Goal: Task Accomplishment & Management: Manage account settings

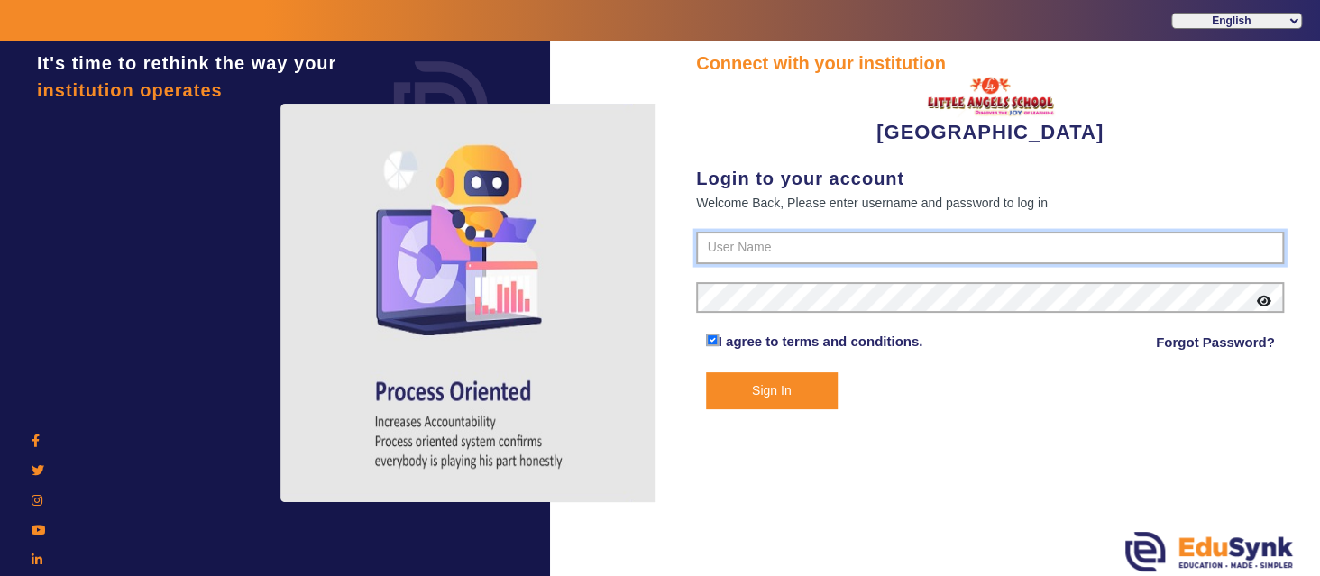
click at [747, 248] on input "text" at bounding box center [990, 248] width 588 height 32
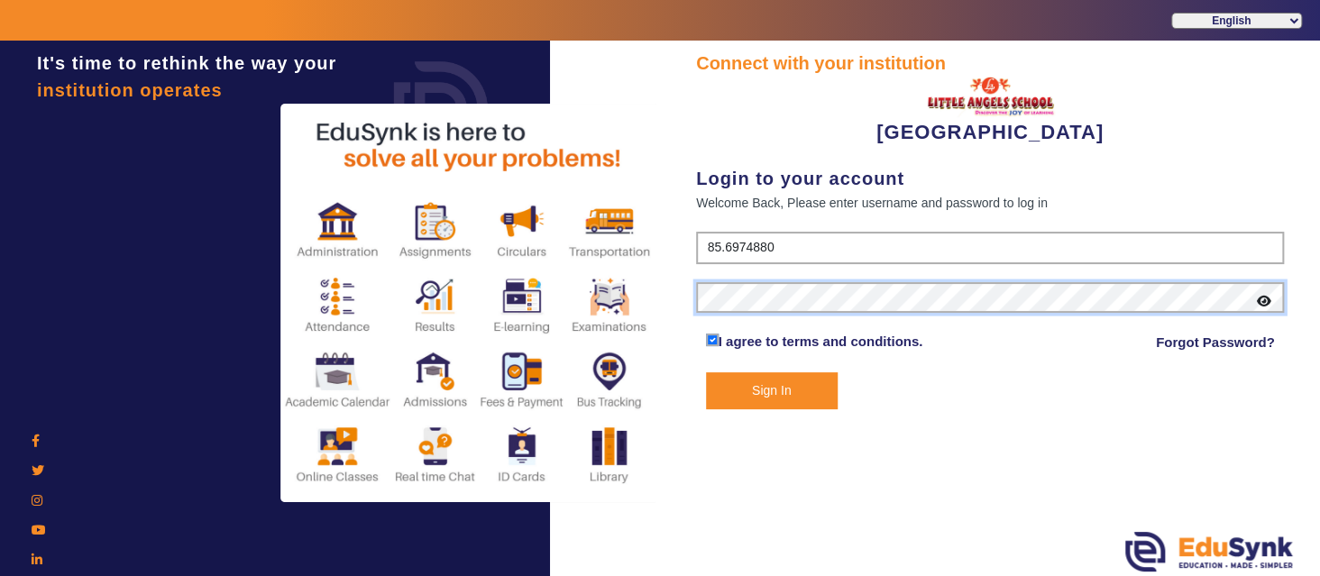
click at [706, 372] on button "Sign In" at bounding box center [772, 390] width 132 height 37
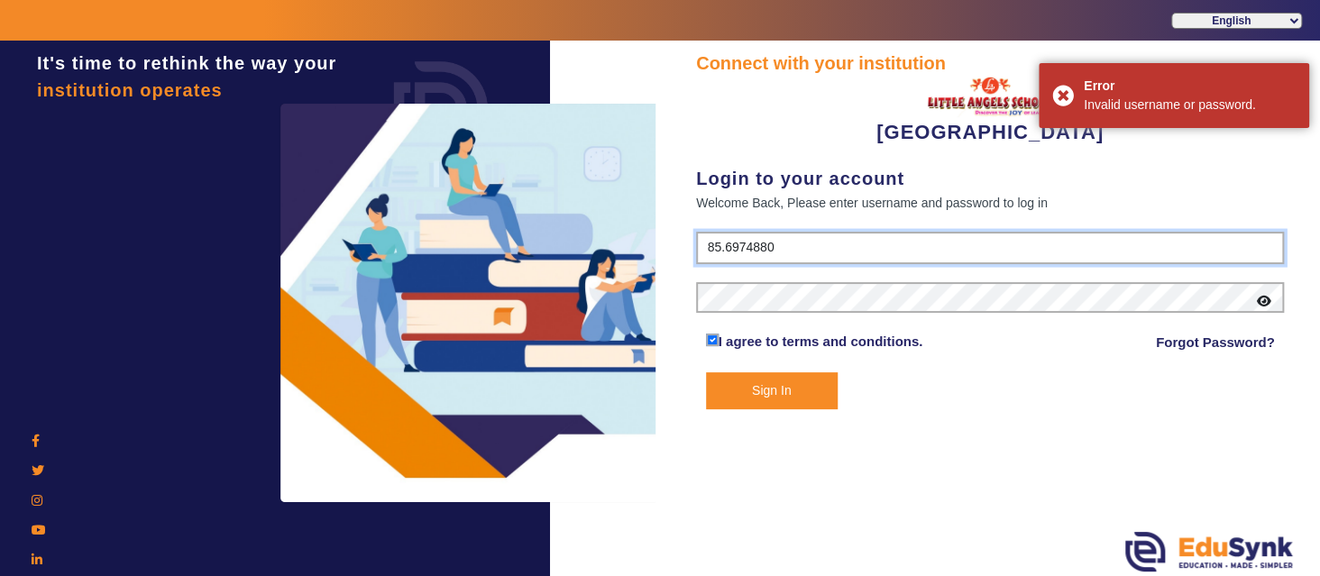
click at [722, 248] on input "85.6974880" at bounding box center [990, 248] width 588 height 32
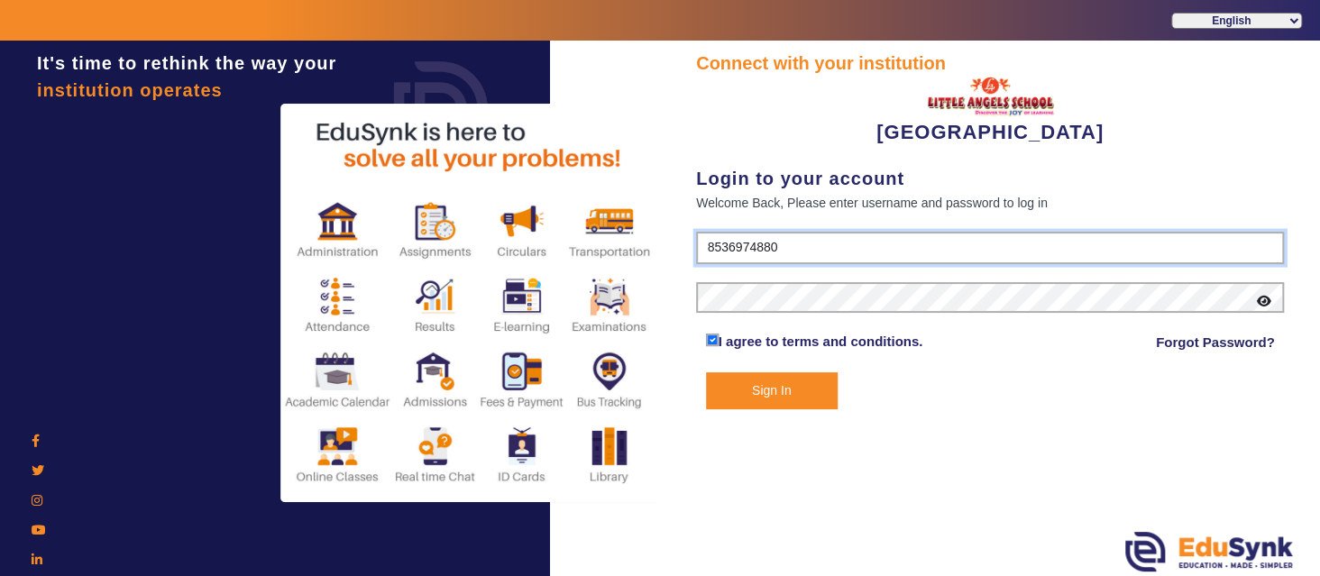
type input "8536974880"
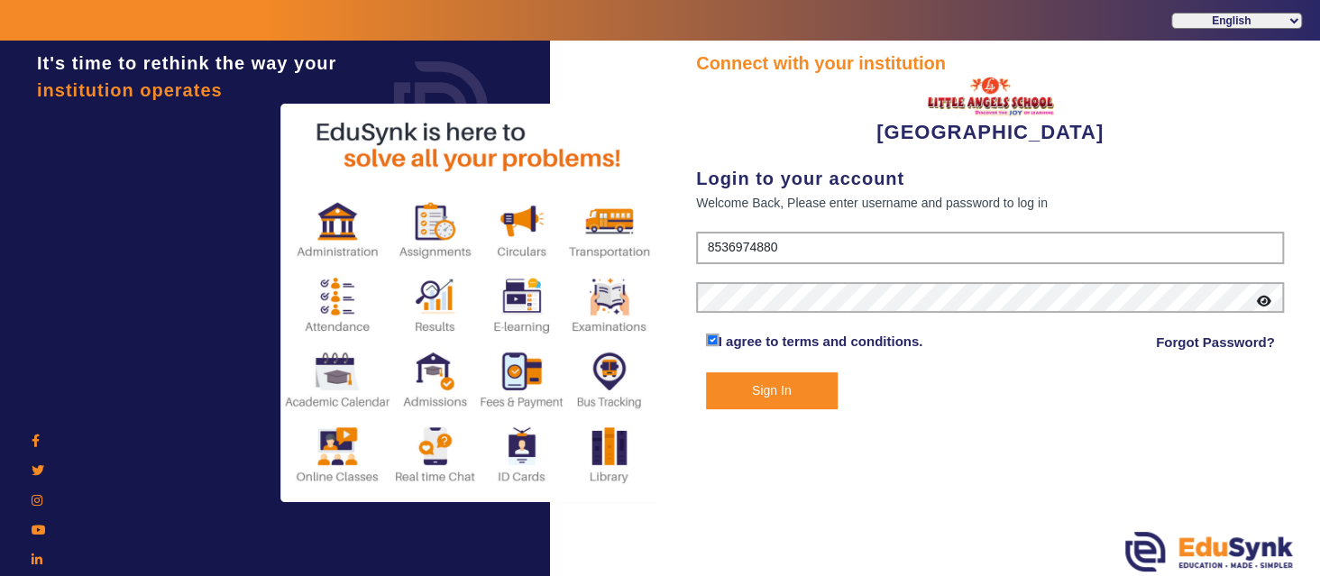
click at [758, 390] on button "Sign In" at bounding box center [772, 390] width 132 height 37
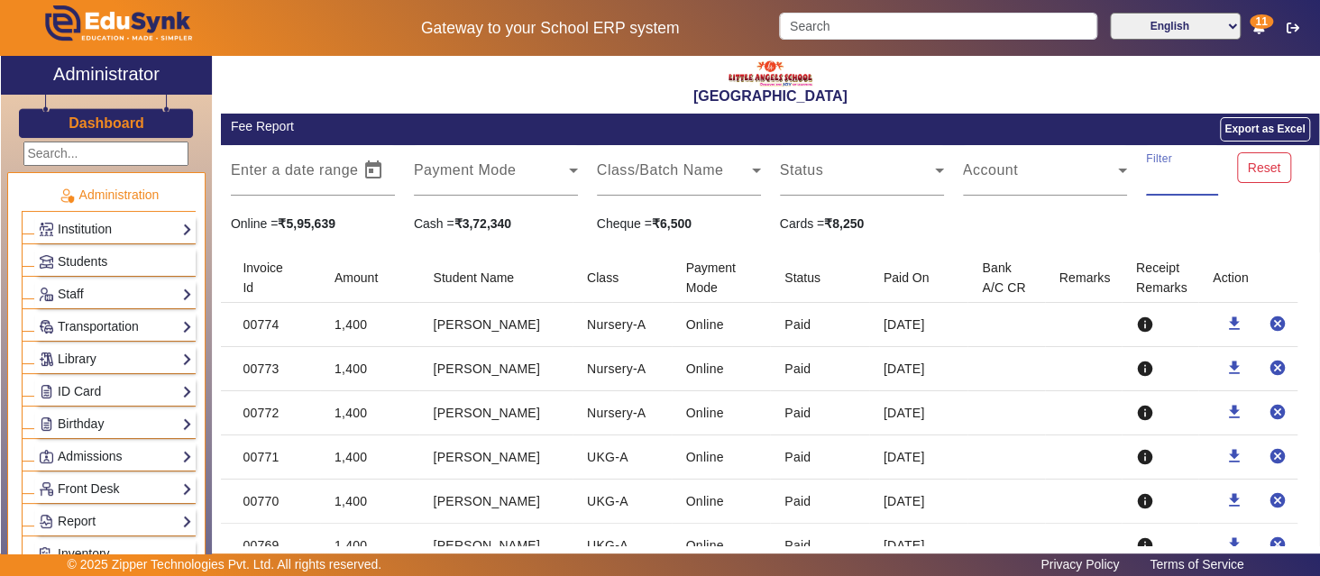
click at [1154, 183] on input "Filter" at bounding box center [1182, 178] width 72 height 22
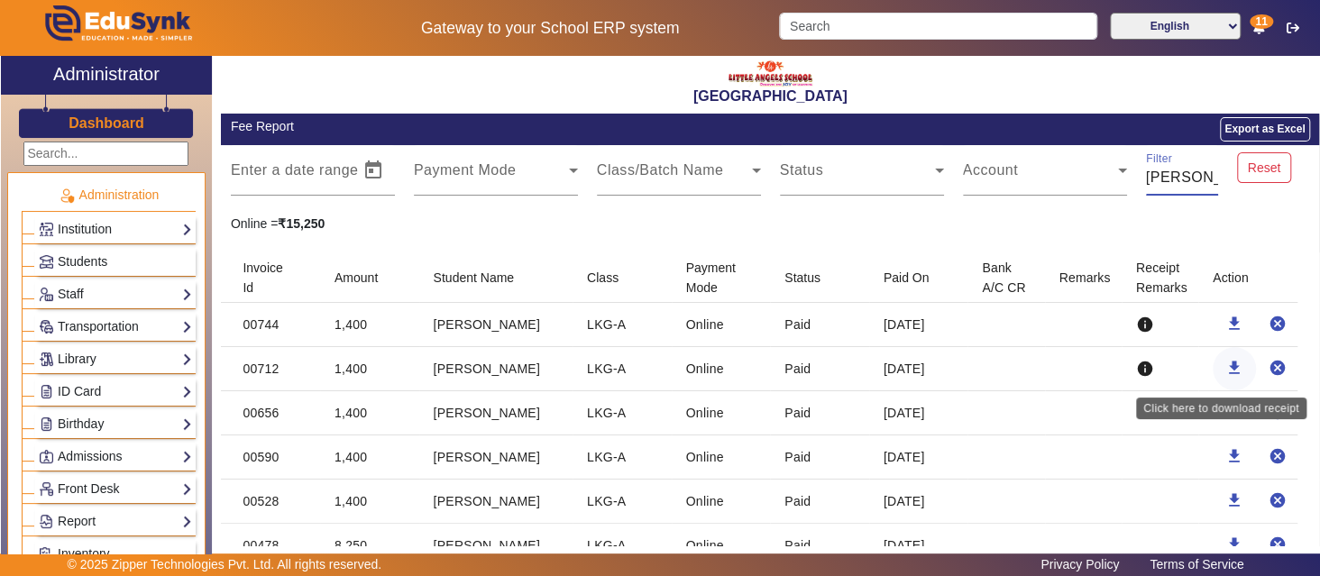
type input "[PERSON_NAME]"
click at [1226, 362] on mat-icon "download" at bounding box center [1234, 368] width 18 height 18
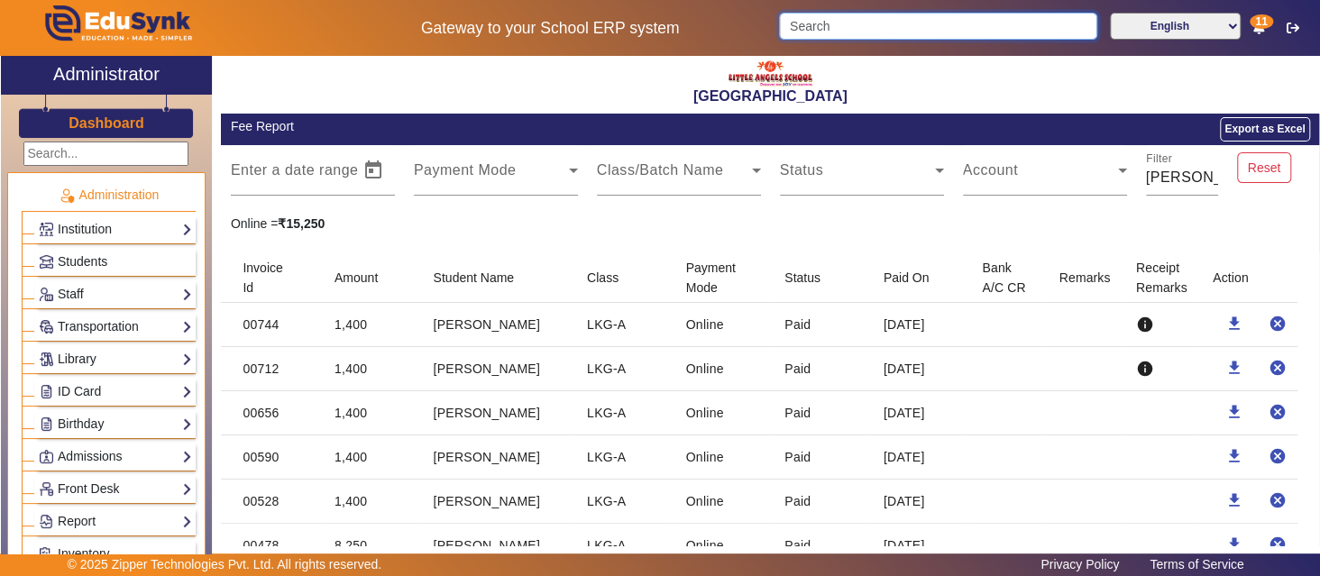
click at [858, 19] on input "Search" at bounding box center [937, 26] width 317 height 27
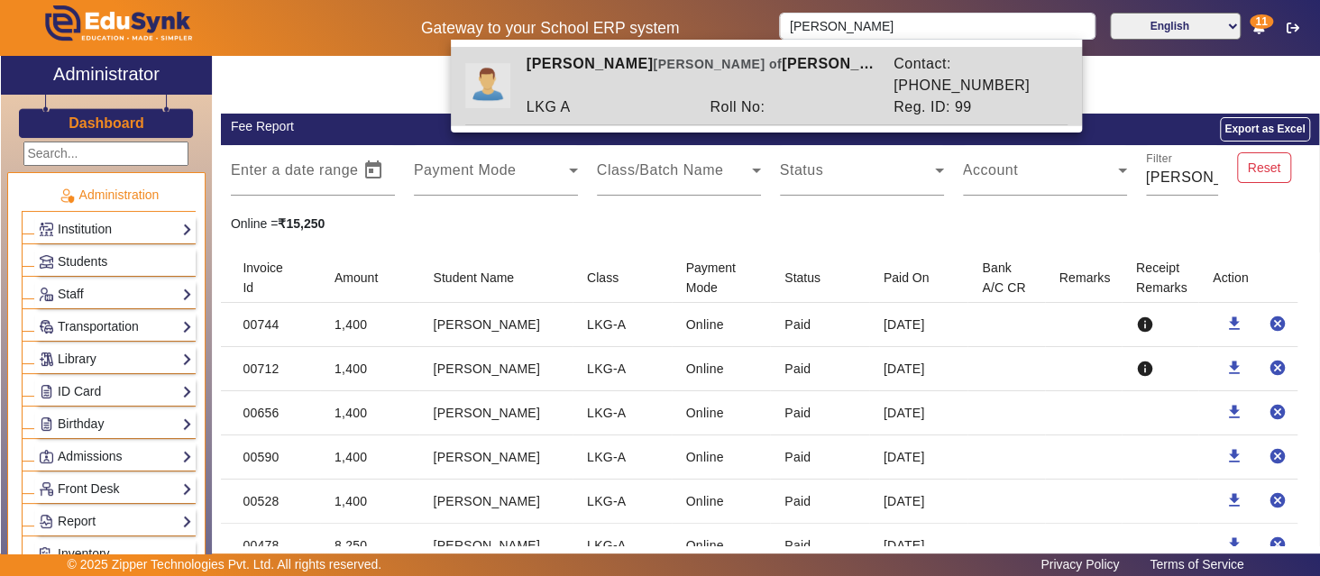
click at [675, 96] on div "LKG A" at bounding box center [609, 107] width 184 height 22
type input "[PERSON_NAME]"
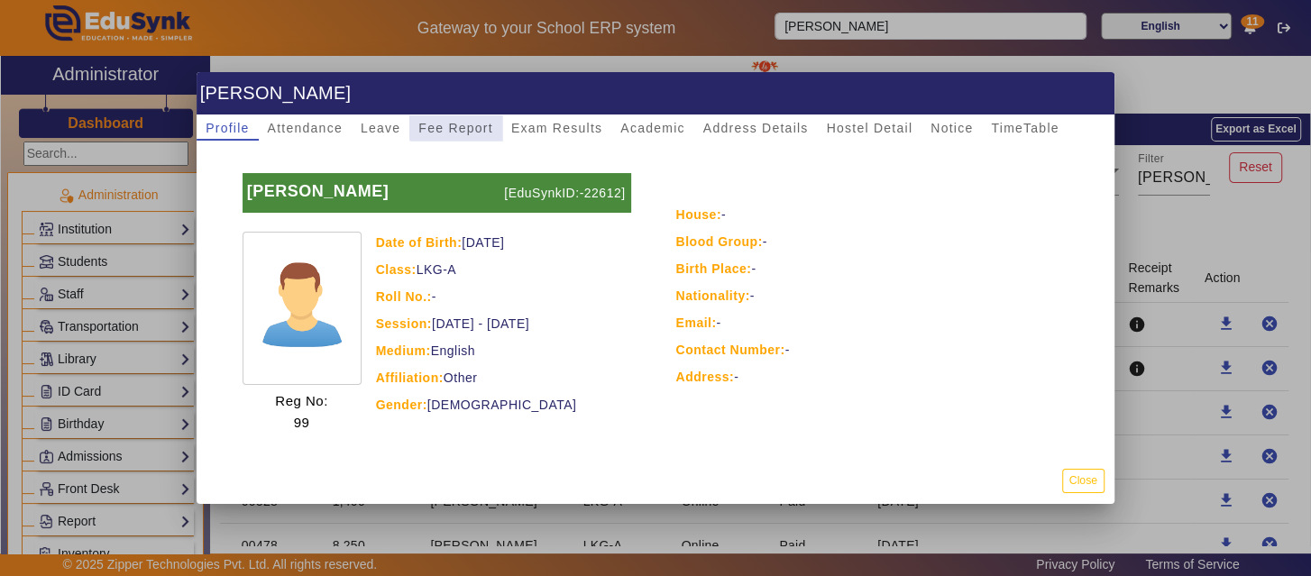
click at [461, 124] on span "Fee Report" at bounding box center [455, 128] width 75 height 13
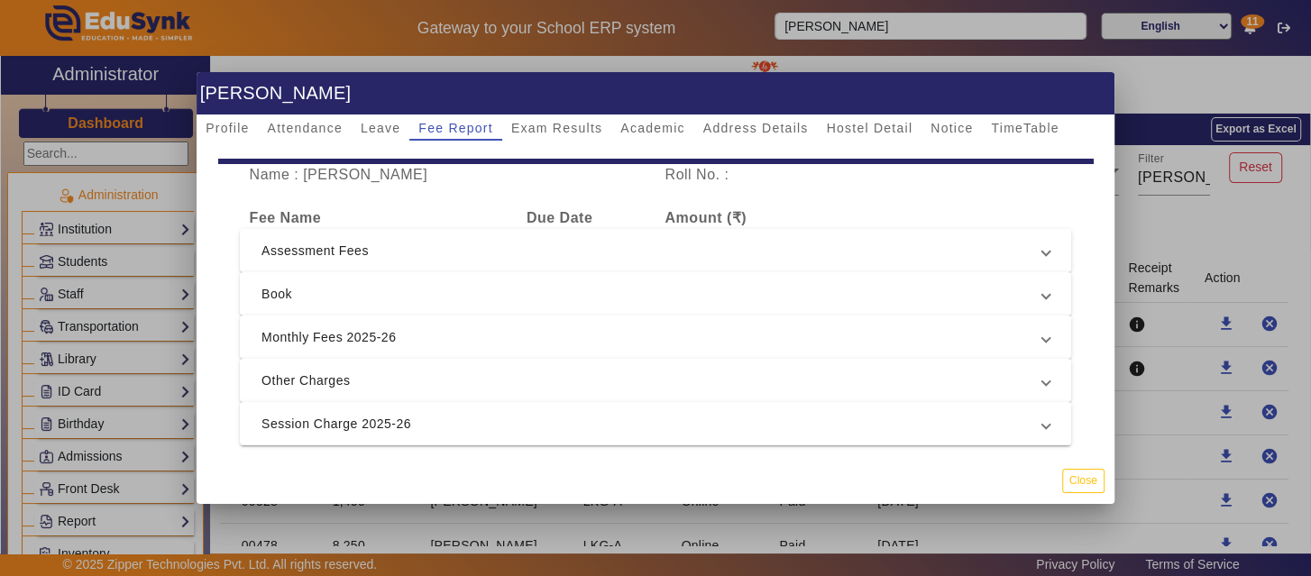
scroll to position [46, 0]
click at [1042, 289] on span at bounding box center [1045, 294] width 7 height 22
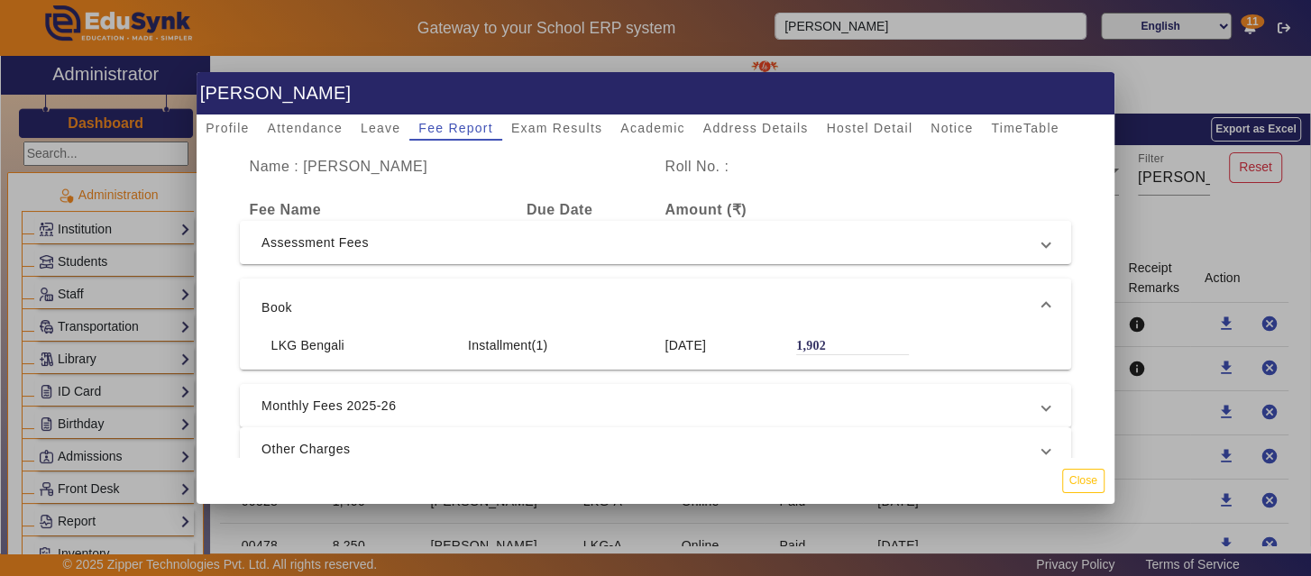
click at [1017, 298] on span "Book" at bounding box center [651, 308] width 781 height 22
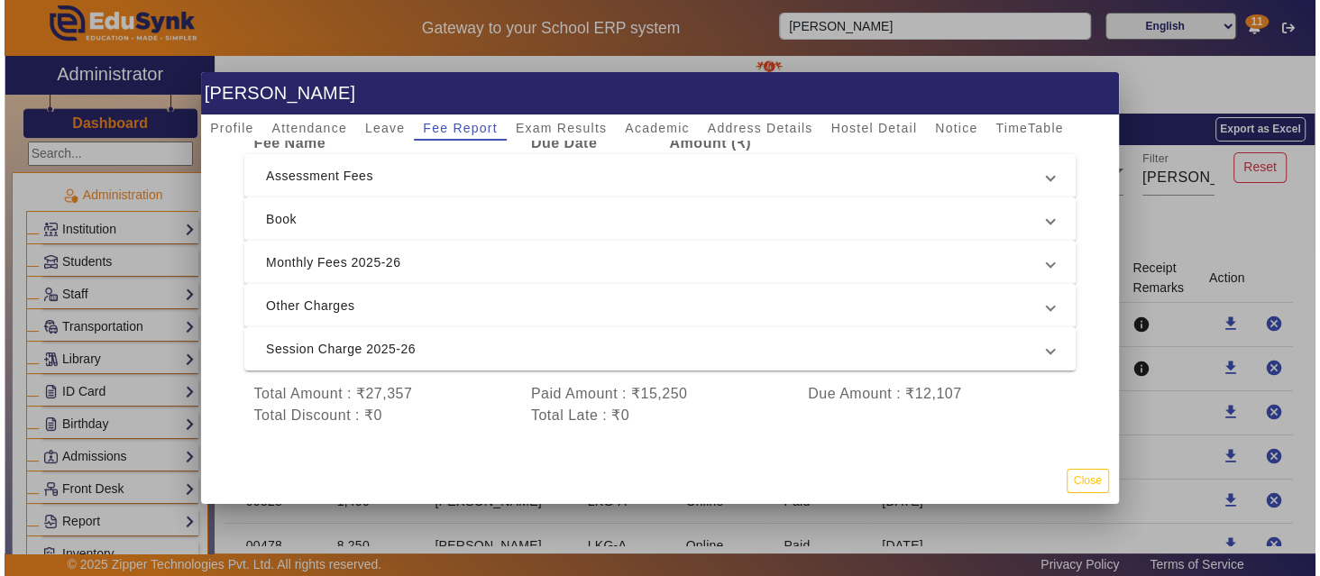
scroll to position [79, 0]
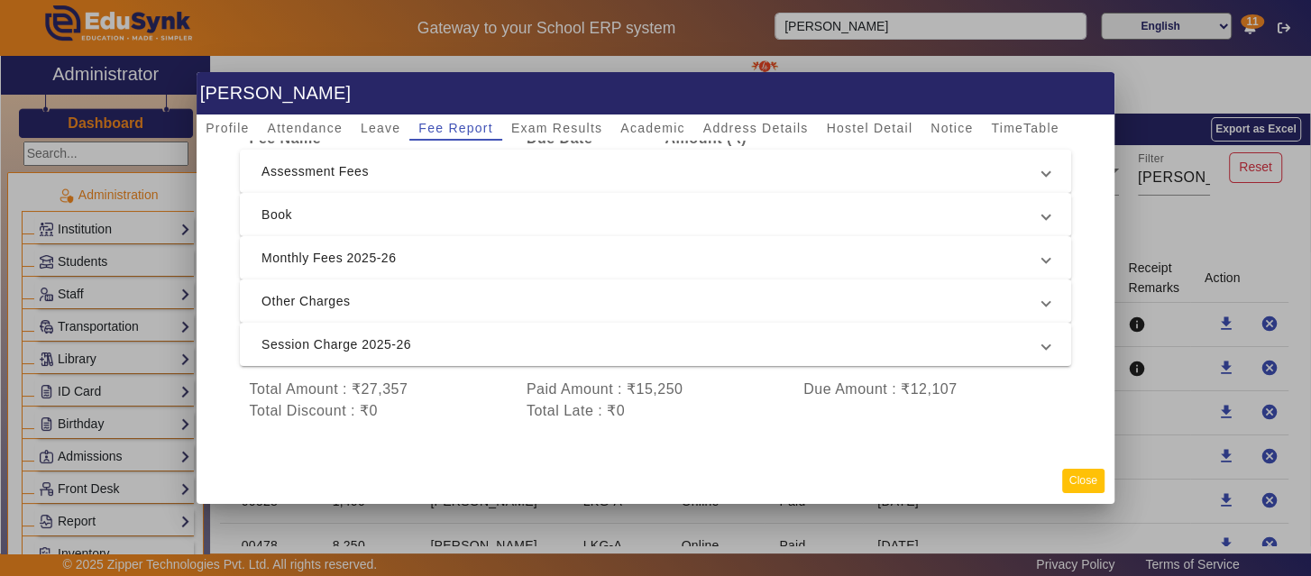
click at [1086, 481] on button "Close" at bounding box center [1083, 481] width 42 height 24
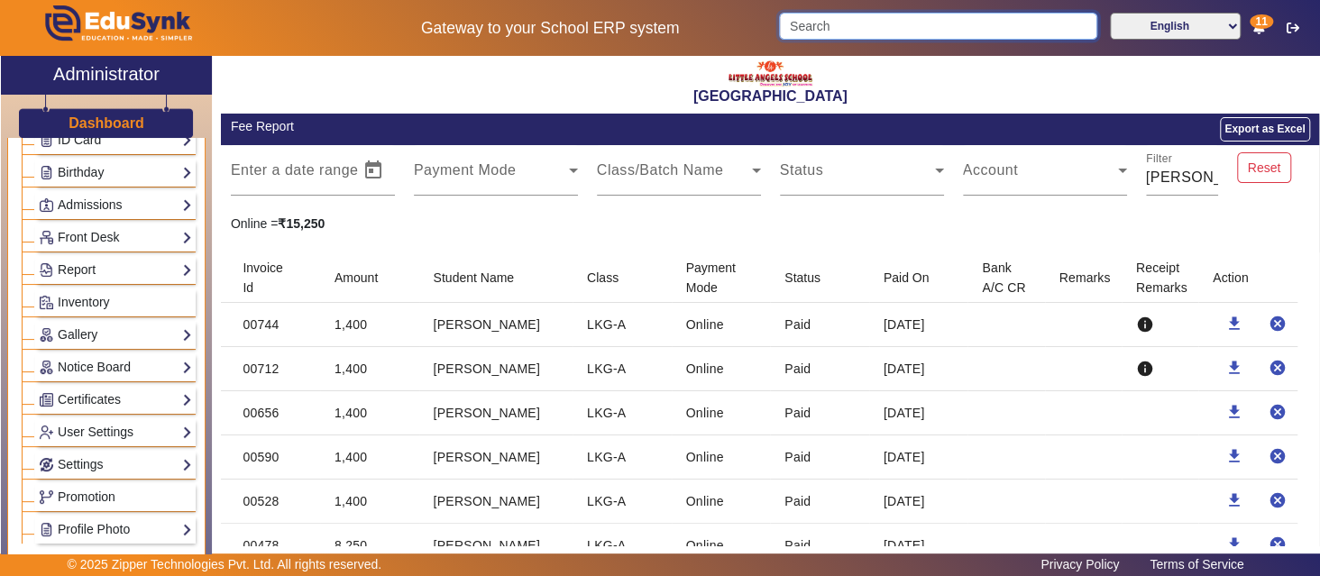
scroll to position [0, 0]
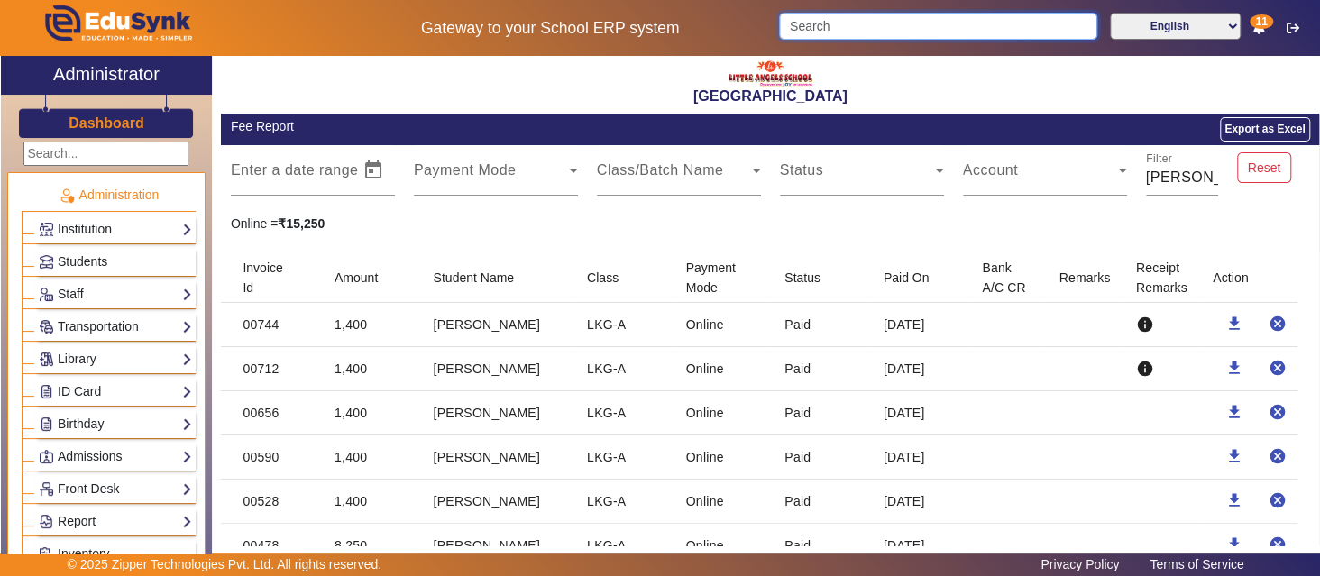
click at [815, 24] on input "Search" at bounding box center [937, 26] width 317 height 27
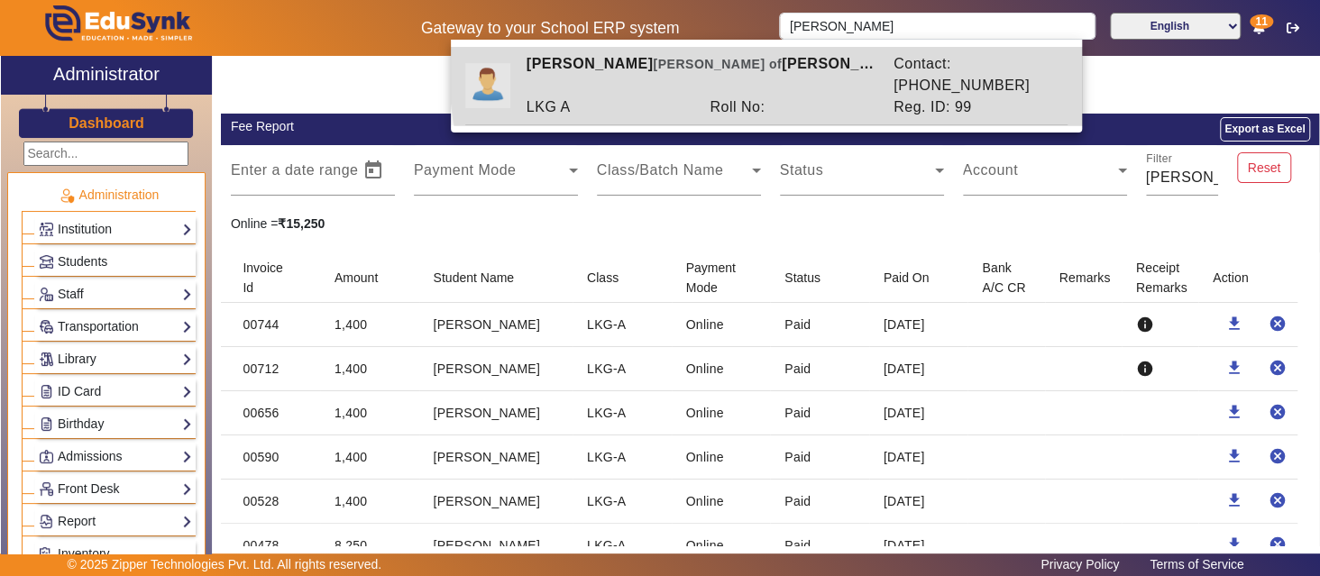
click at [784, 70] on div "[PERSON_NAME] [PERSON_NAME] of [PERSON_NAME]" at bounding box center [700, 74] width 367 height 43
type input "[PERSON_NAME]"
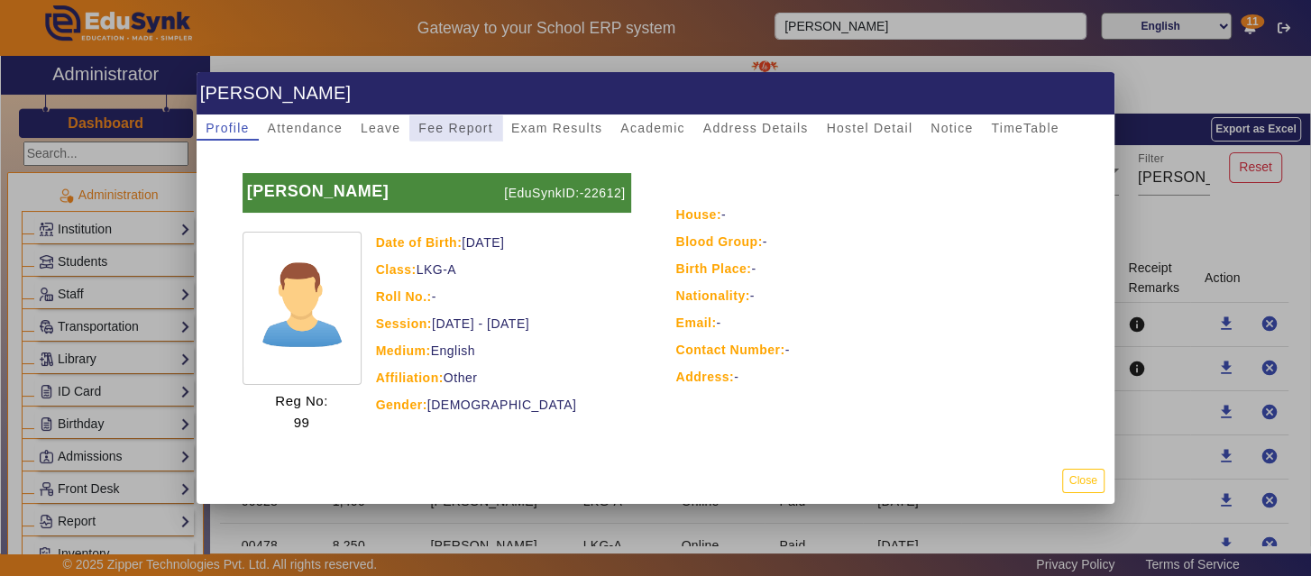
click at [451, 126] on span "Fee Report" at bounding box center [455, 128] width 75 height 13
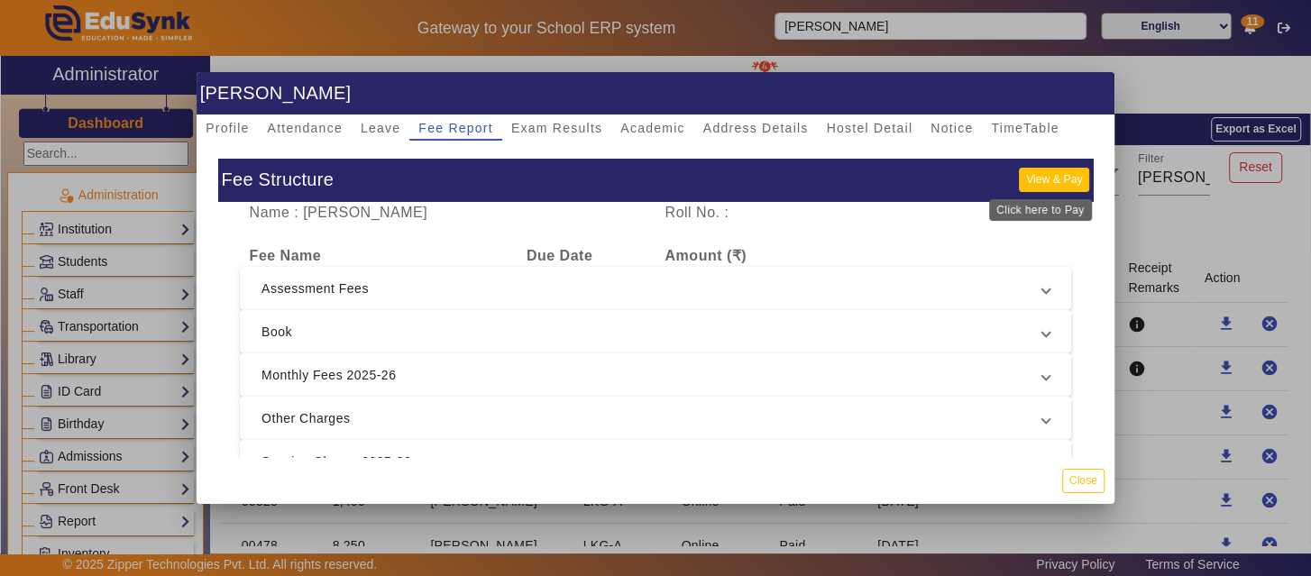
click at [1049, 179] on button "View & Pay" at bounding box center [1054, 180] width 70 height 24
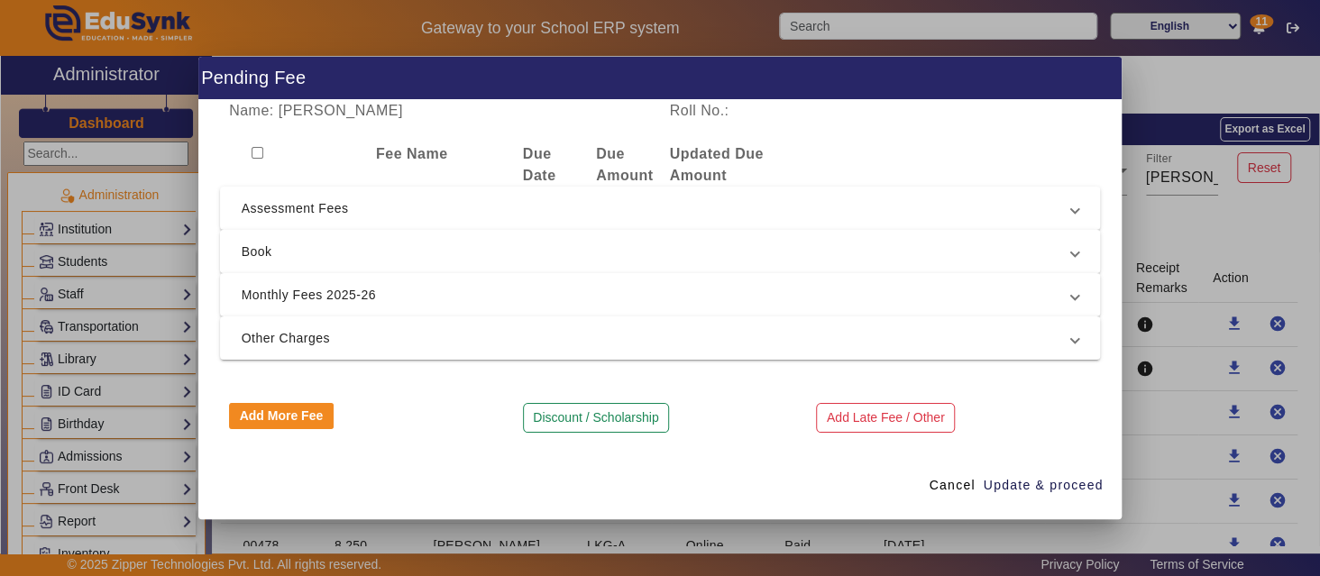
click at [864, 244] on span "Book" at bounding box center [657, 252] width 830 height 22
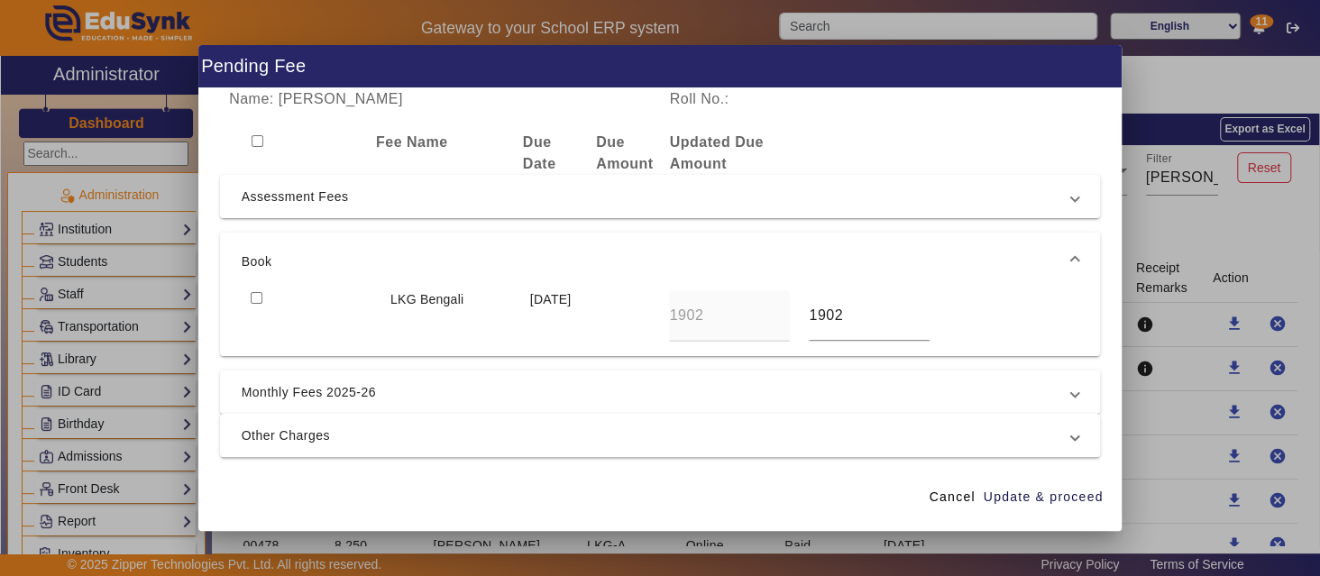
click at [251, 292] on input "checkbox" at bounding box center [257, 298] width 12 height 12
checkbox input "true"
click at [1071, 258] on span at bounding box center [1074, 262] width 7 height 22
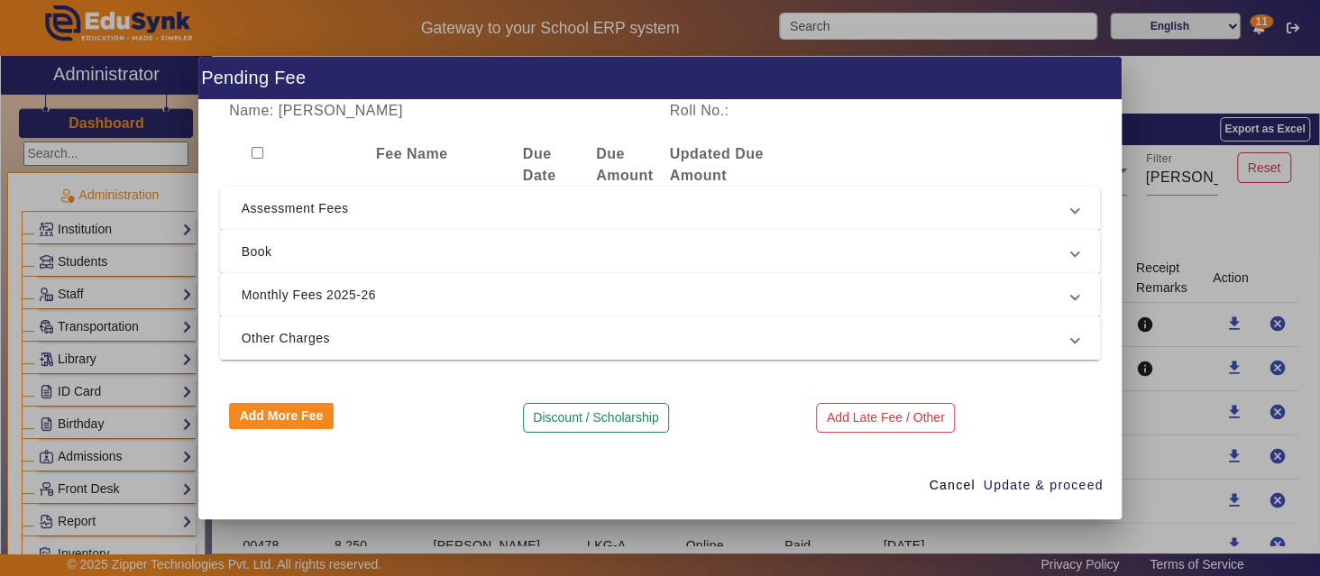
click at [903, 338] on span "Other Charges" at bounding box center [657, 338] width 830 height 22
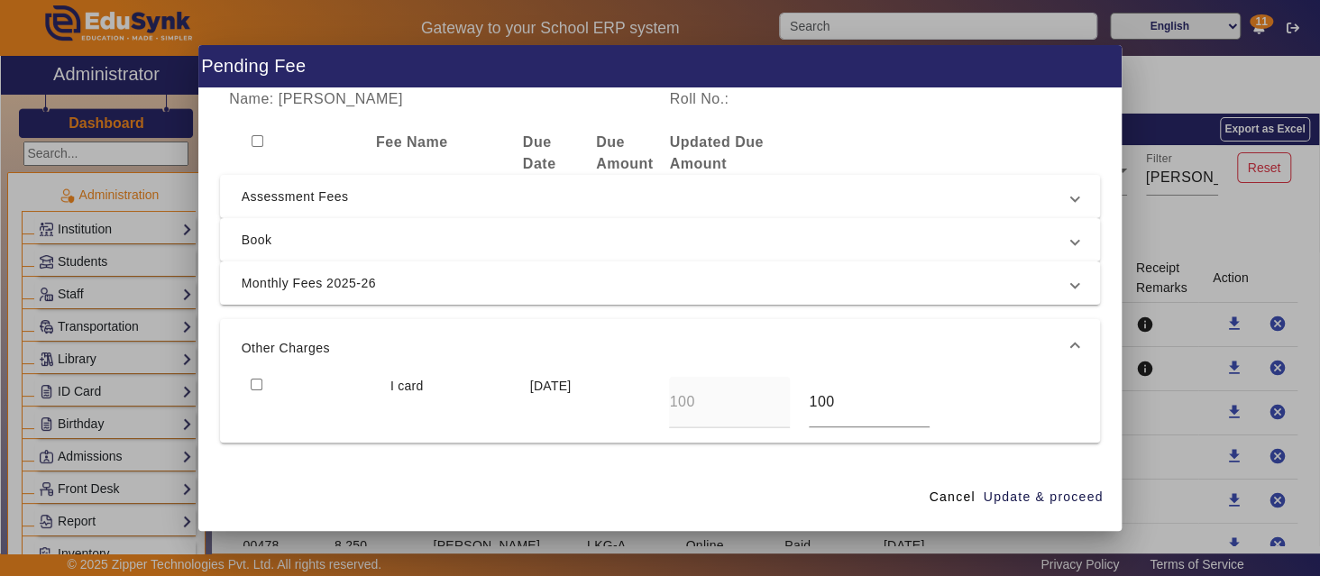
click at [255, 385] on input "checkbox" at bounding box center [257, 385] width 12 height 12
checkbox input "true"
click at [1071, 340] on span at bounding box center [1074, 348] width 7 height 22
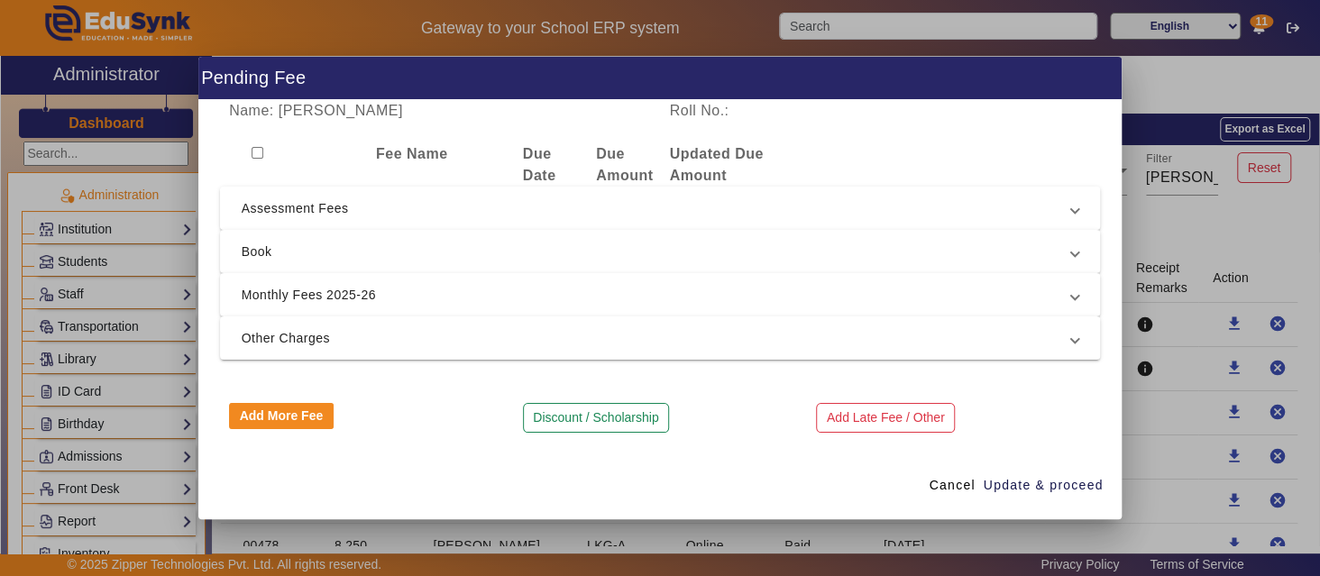
click at [1073, 205] on span at bounding box center [1074, 208] width 7 height 22
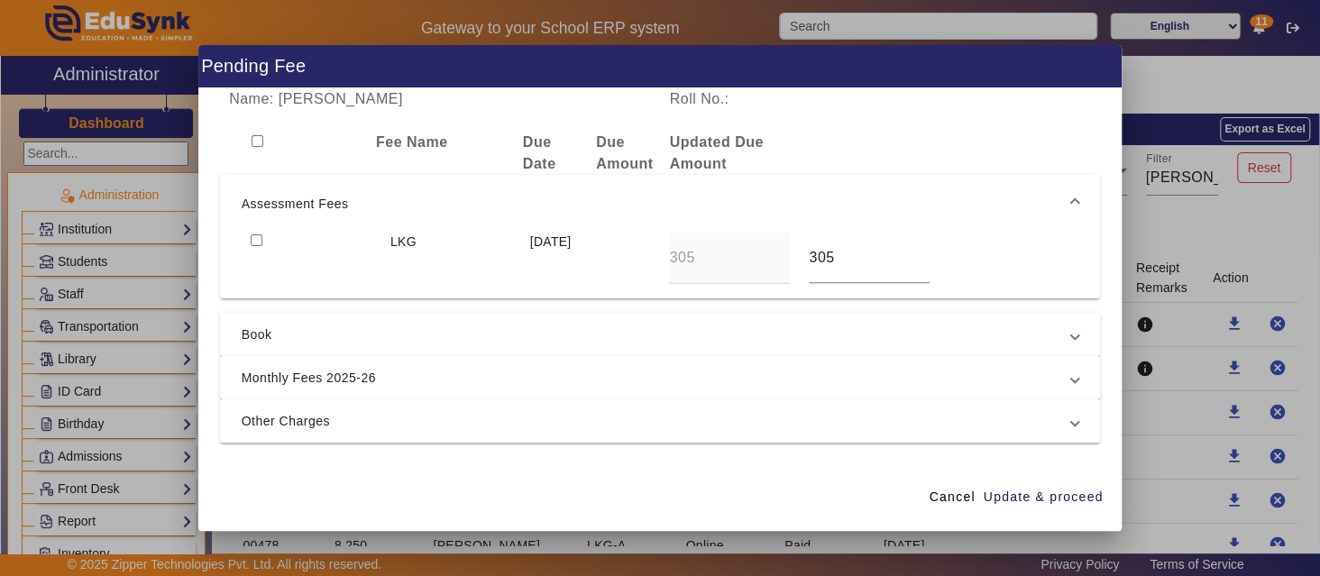
click at [257, 241] on input "checkbox" at bounding box center [257, 240] width 12 height 12
checkbox input "true"
click at [1071, 197] on span at bounding box center [1074, 204] width 7 height 22
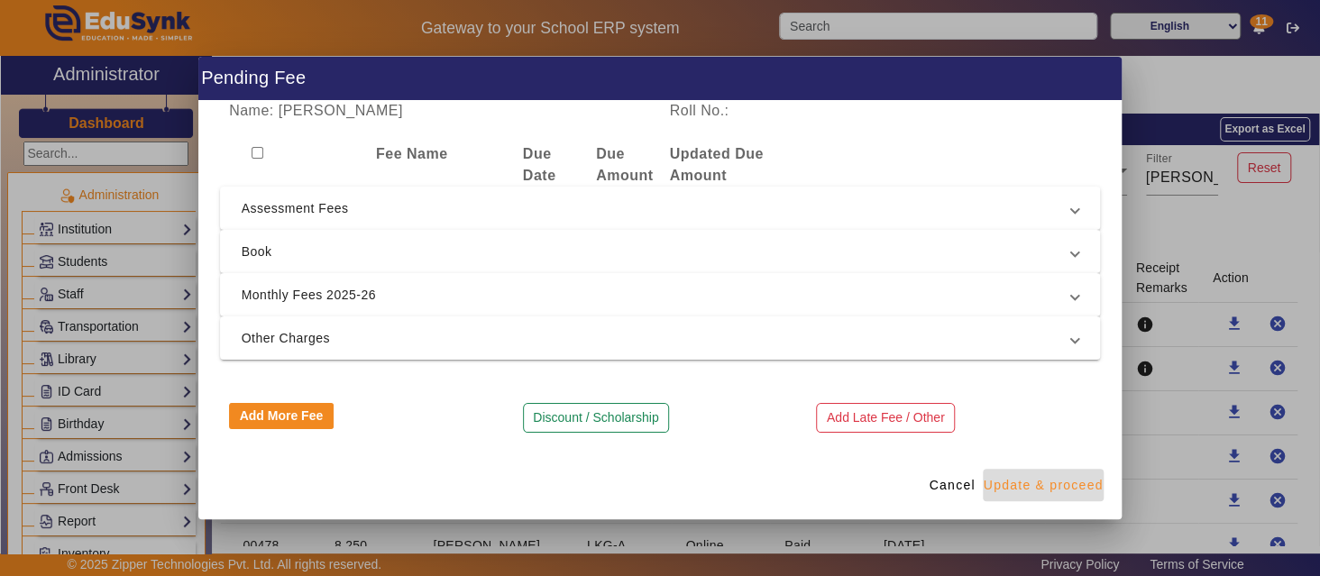
click at [1062, 483] on span "Update & proceed" at bounding box center [1044, 485] width 120 height 19
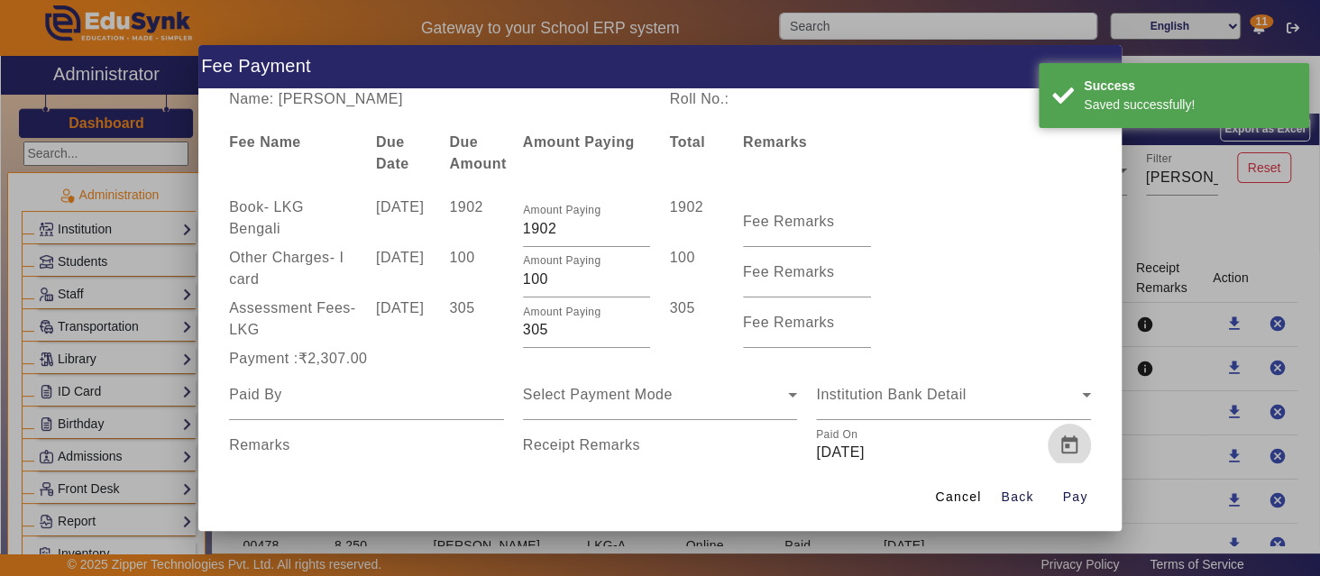
click at [1056, 443] on span "Open calendar" at bounding box center [1069, 445] width 43 height 43
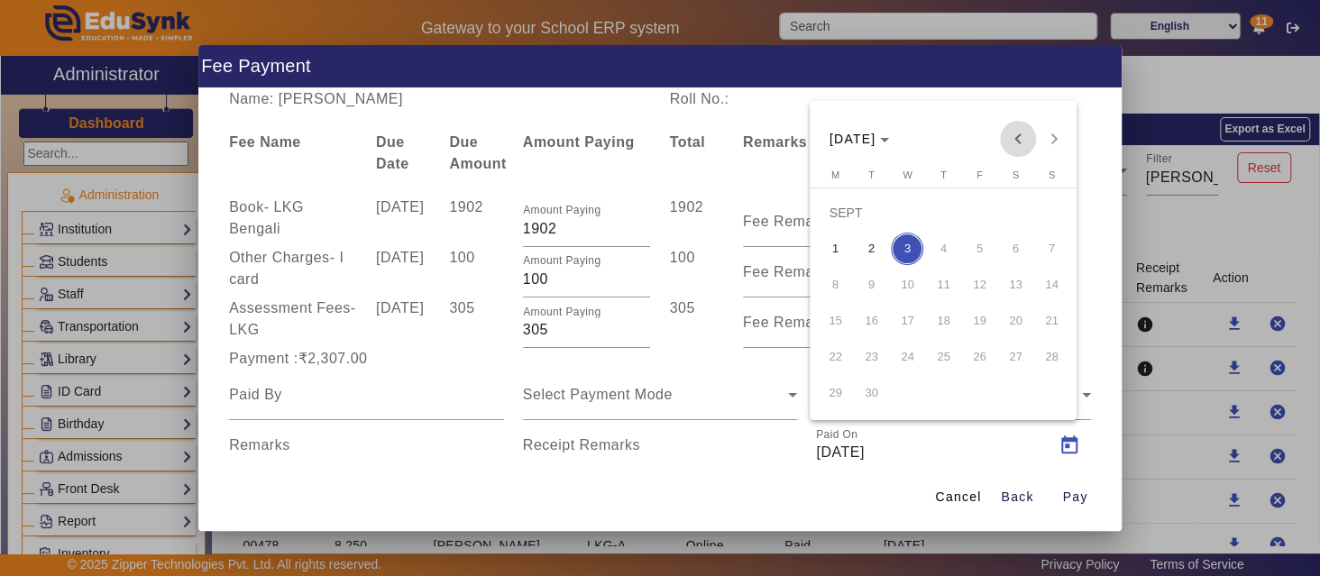
click at [1016, 142] on span "Previous month" at bounding box center [1018, 139] width 36 height 36
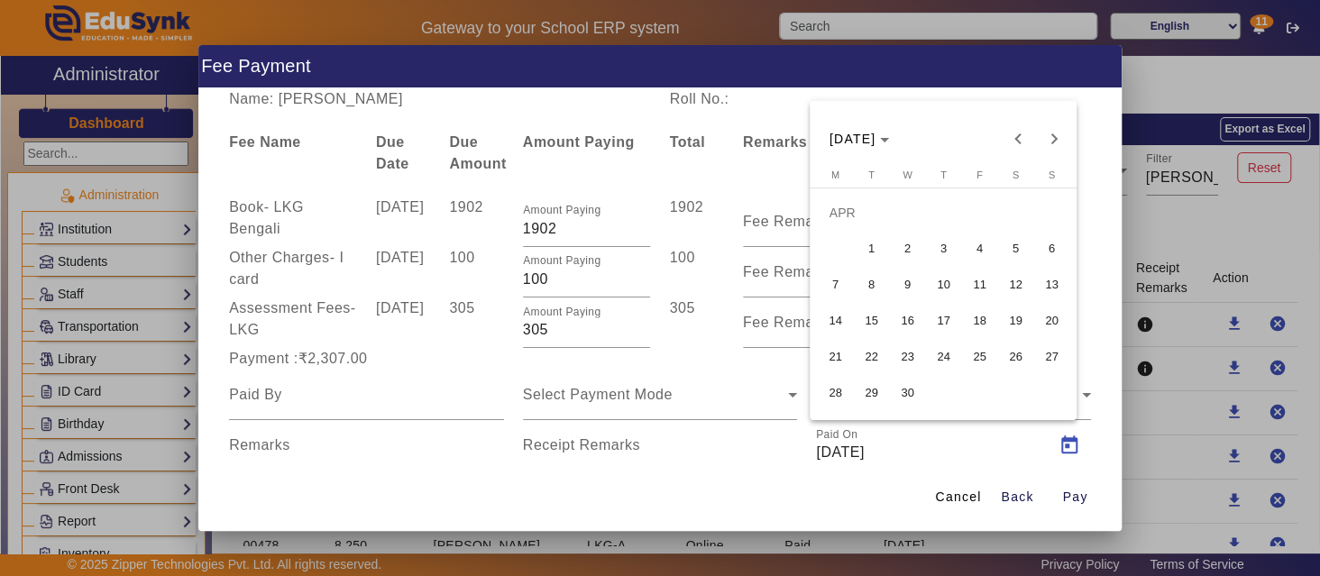
click at [871, 240] on span "1" at bounding box center [871, 249] width 32 height 32
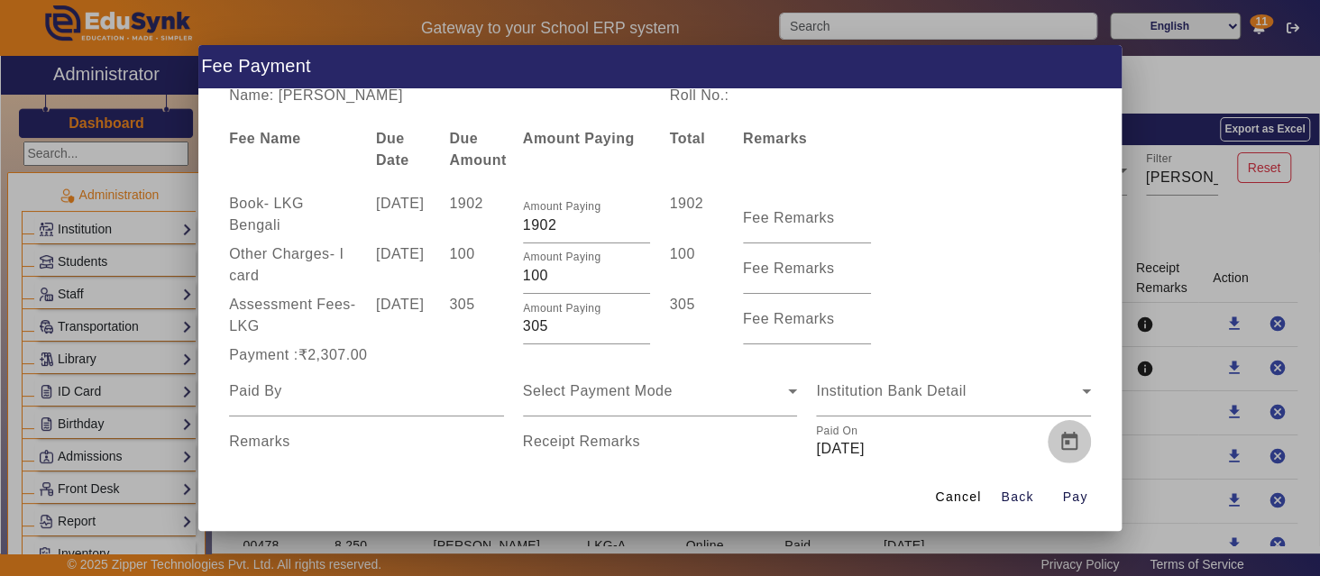
click at [1061, 443] on span "Open calendar" at bounding box center [1069, 441] width 43 height 43
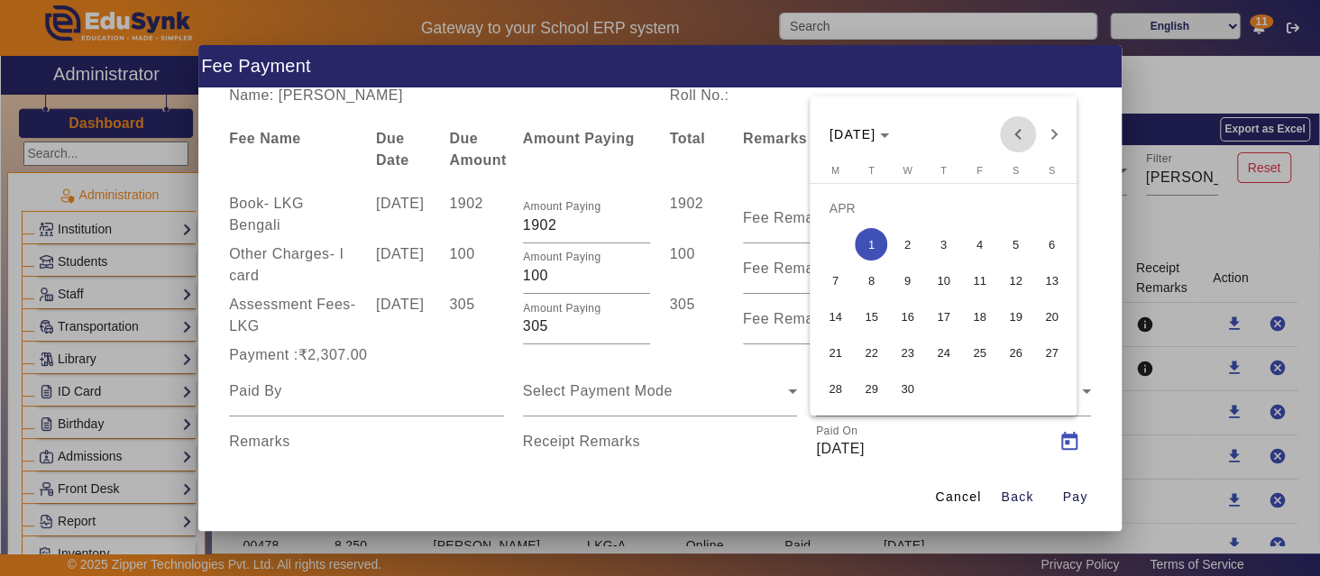
click at [1018, 129] on span "Previous month" at bounding box center [1018, 134] width 36 height 36
click at [833, 383] on span "31" at bounding box center [835, 388] width 32 height 32
type input "[DATE]"
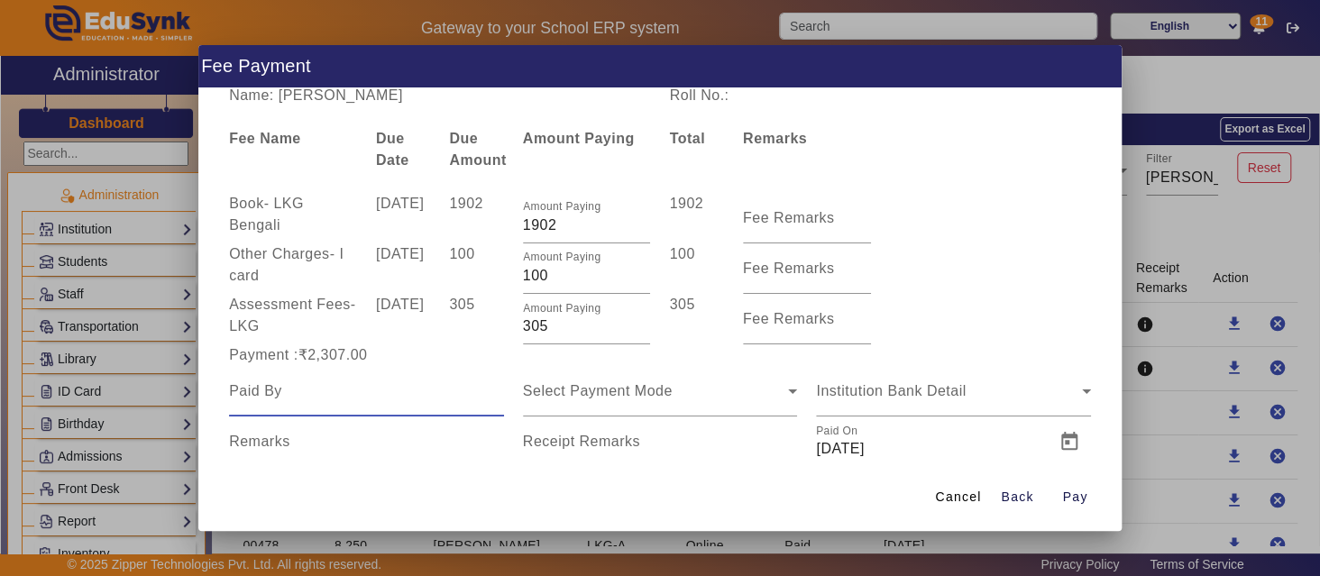
click at [309, 394] on input at bounding box center [366, 391] width 275 height 22
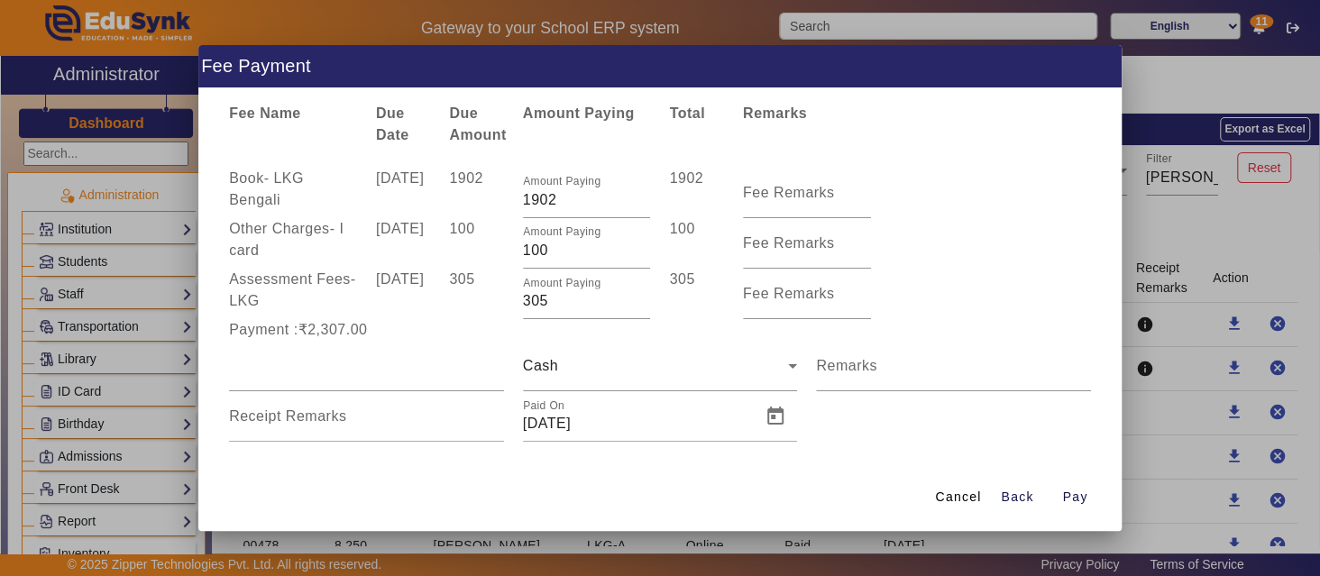
scroll to position [47, 0]
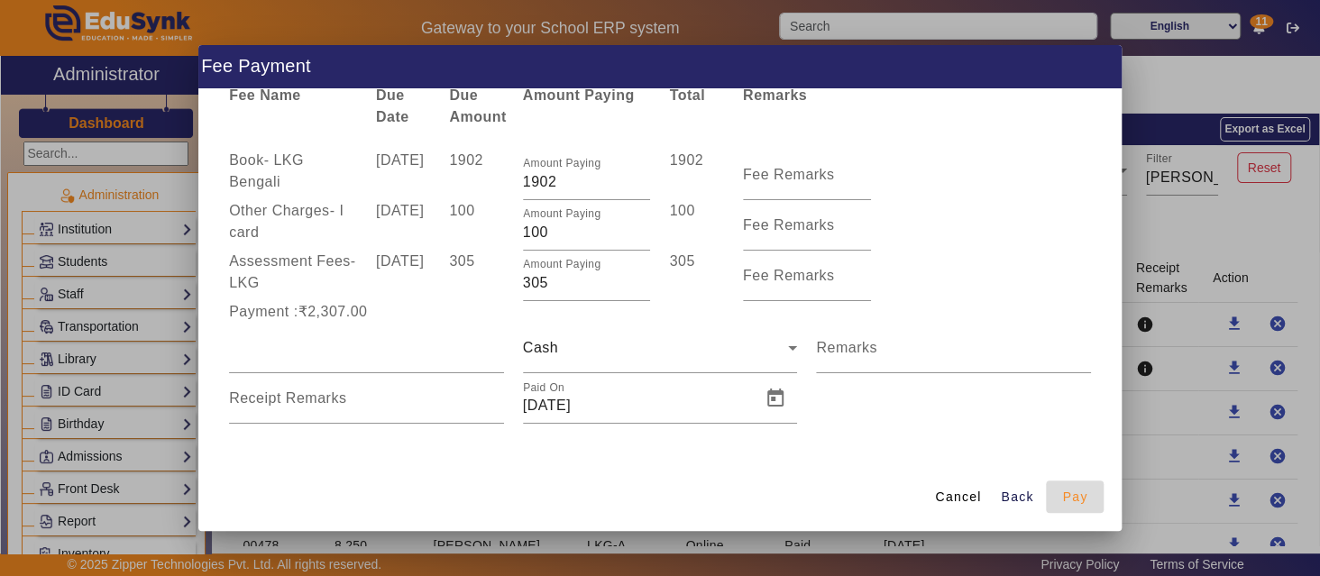
click at [1078, 494] on span "Pay" at bounding box center [1074, 497] width 25 height 19
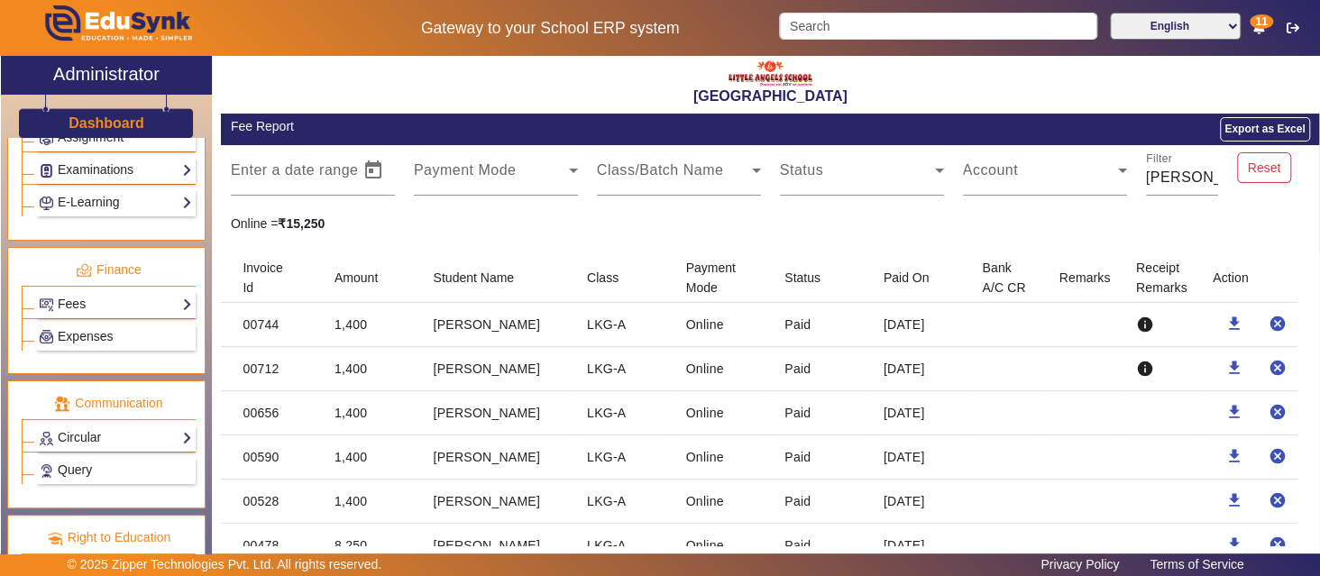
scroll to position [864, 0]
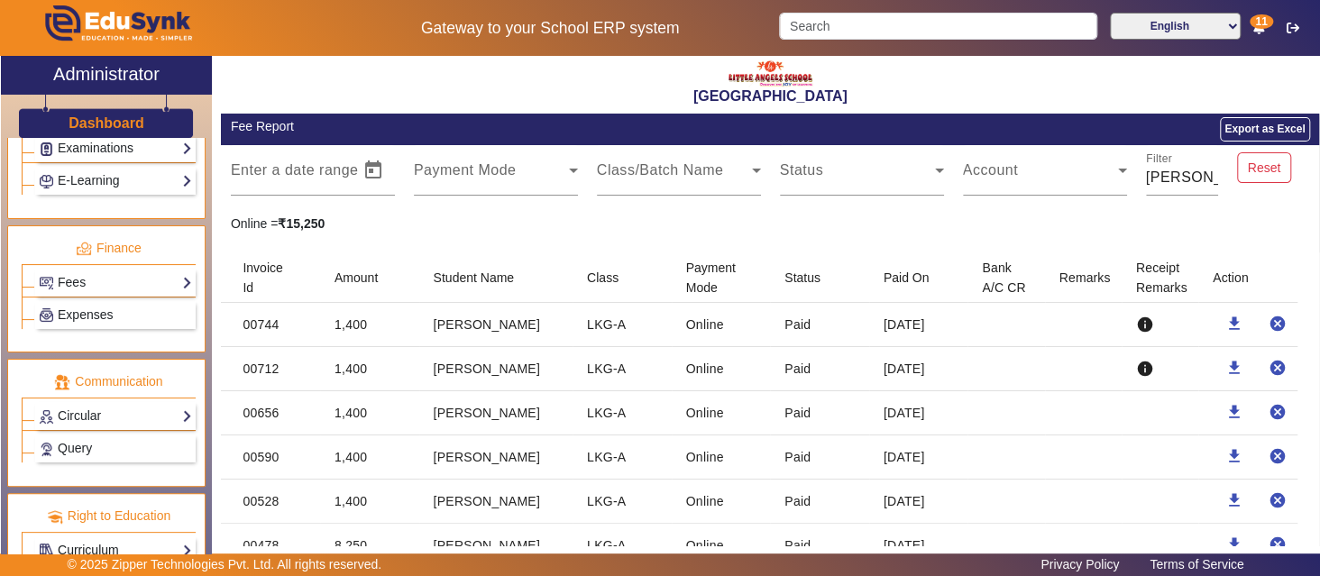
click at [173, 540] on link "Curriculum" at bounding box center [115, 550] width 153 height 21
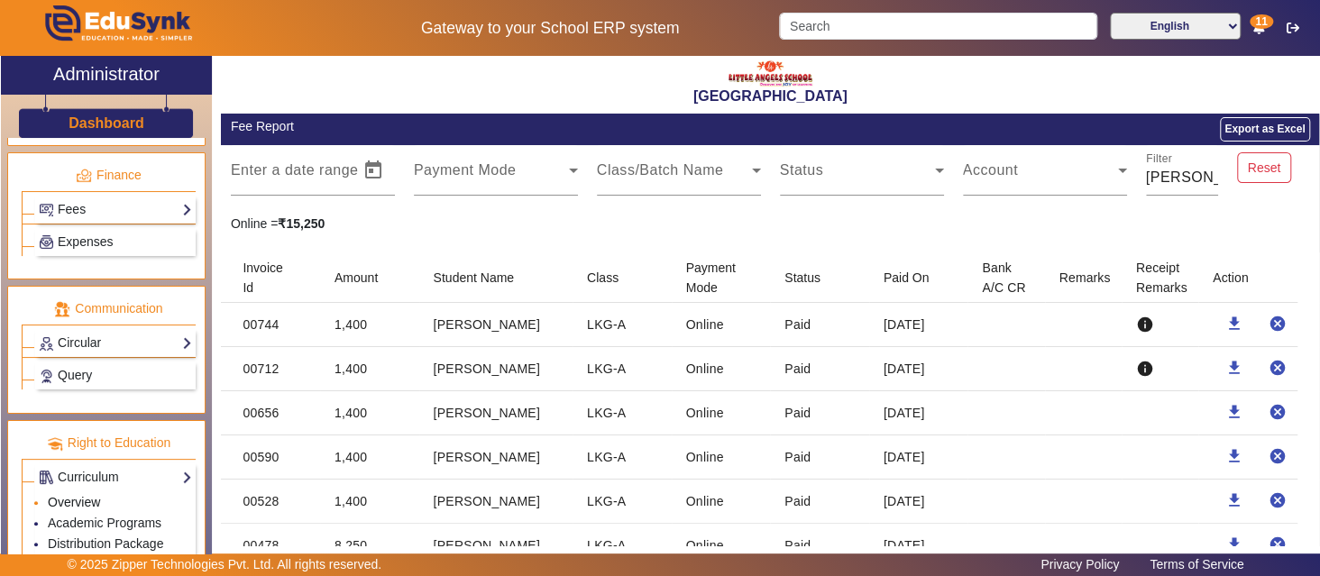
click at [89, 495] on link "Overview" at bounding box center [74, 502] width 52 height 14
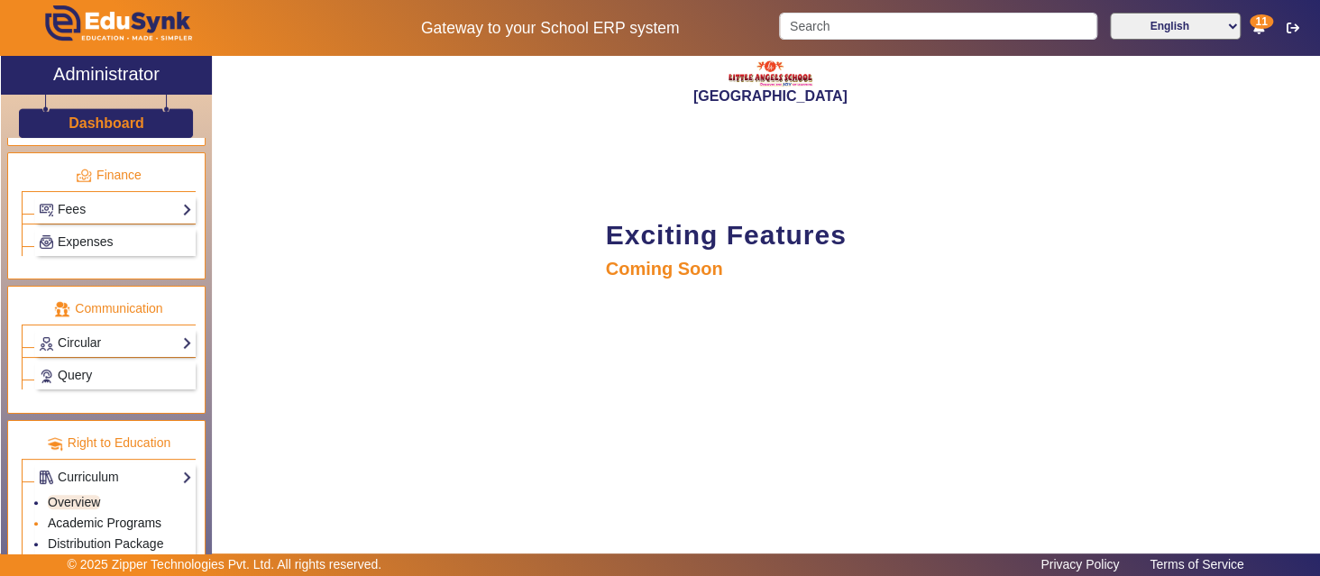
click at [124, 516] on link "Academic Programs" at bounding box center [105, 523] width 114 height 14
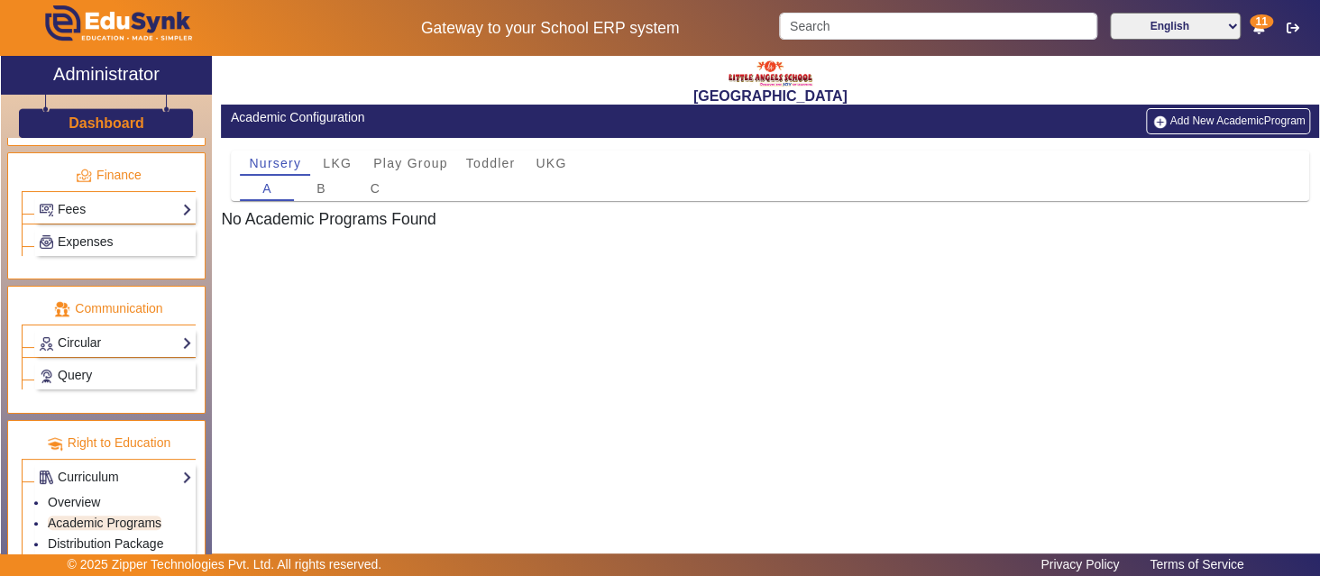
click at [1246, 122] on button "Add New AcademicProgram" at bounding box center [1227, 120] width 163 height 25
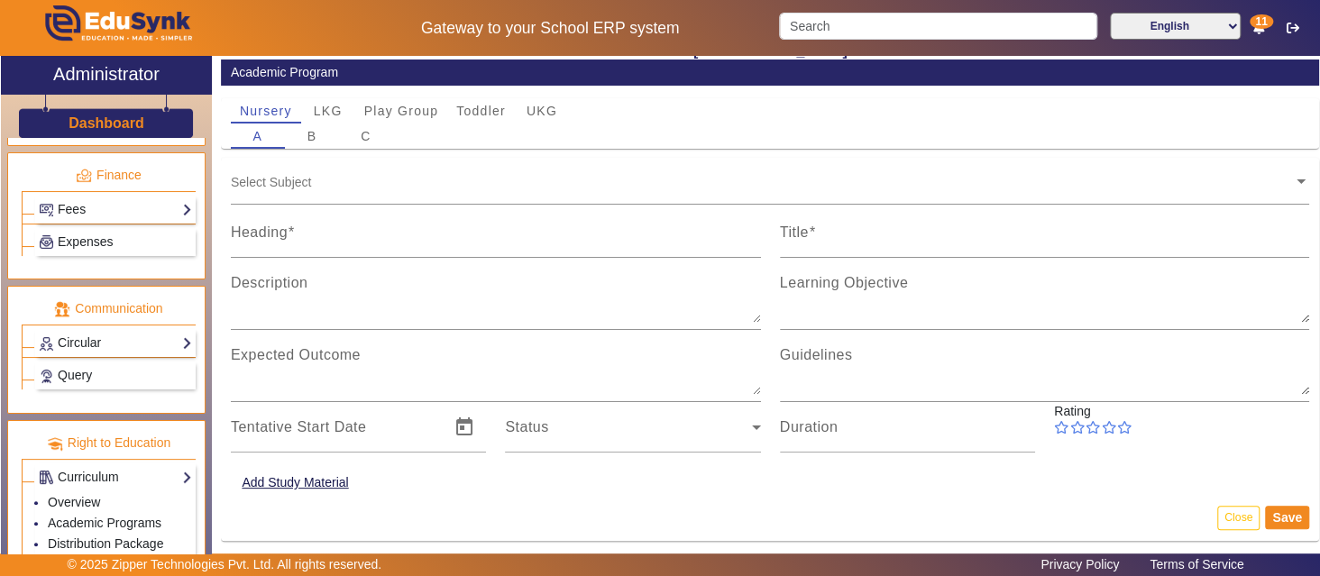
scroll to position [49, 0]
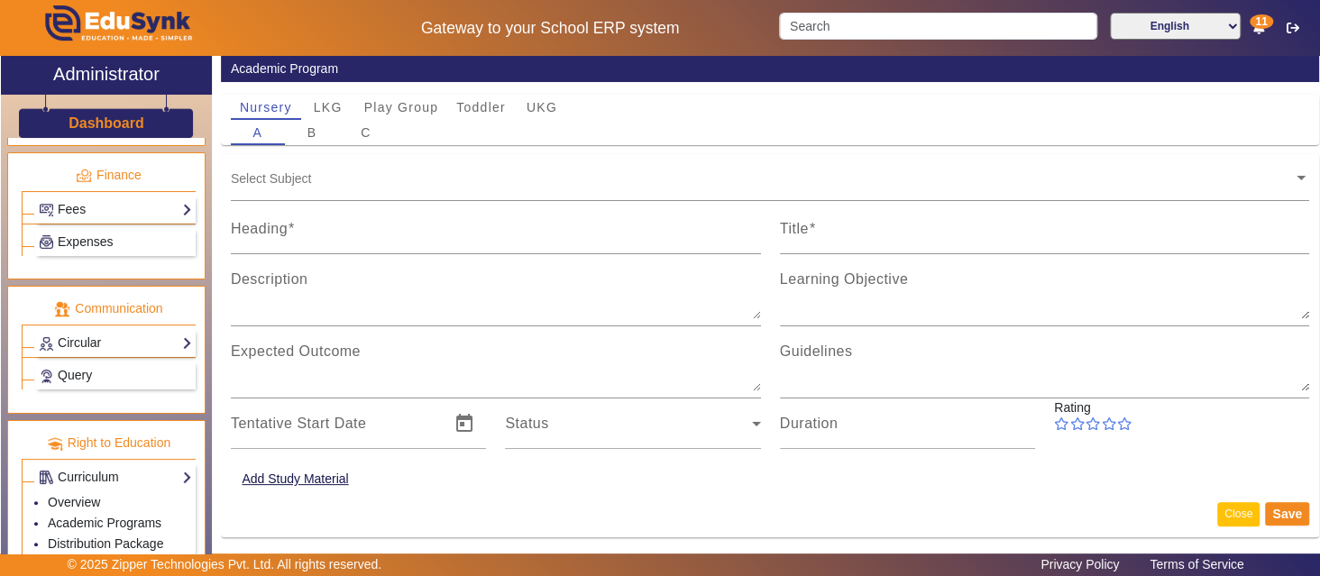
click at [1218, 512] on button "Close" at bounding box center [1238, 514] width 42 height 24
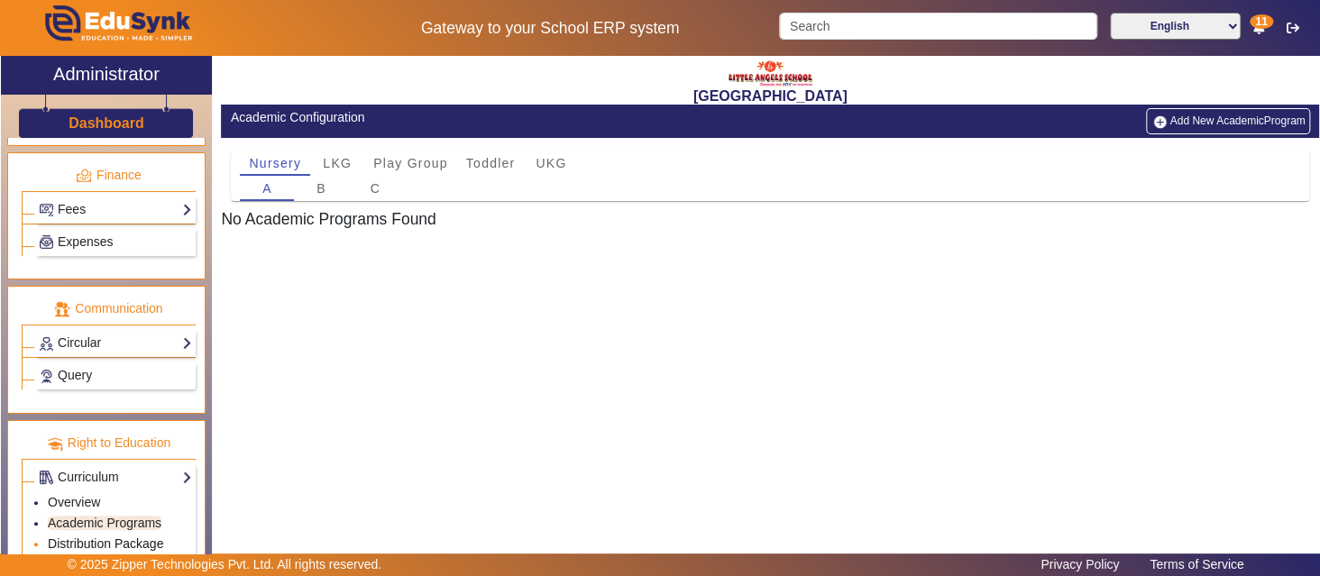
click at [78, 536] on link "Distribution Package" at bounding box center [105, 543] width 115 height 14
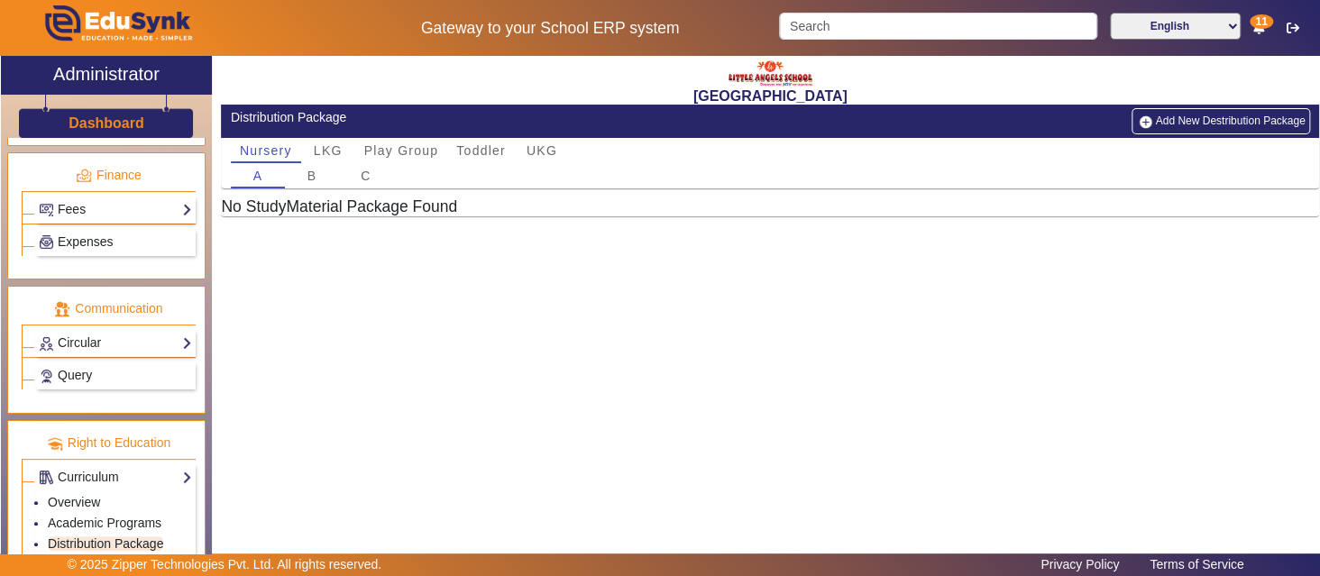
click at [1163, 118] on button "Add New Destribution Package" at bounding box center [1221, 120] width 178 height 25
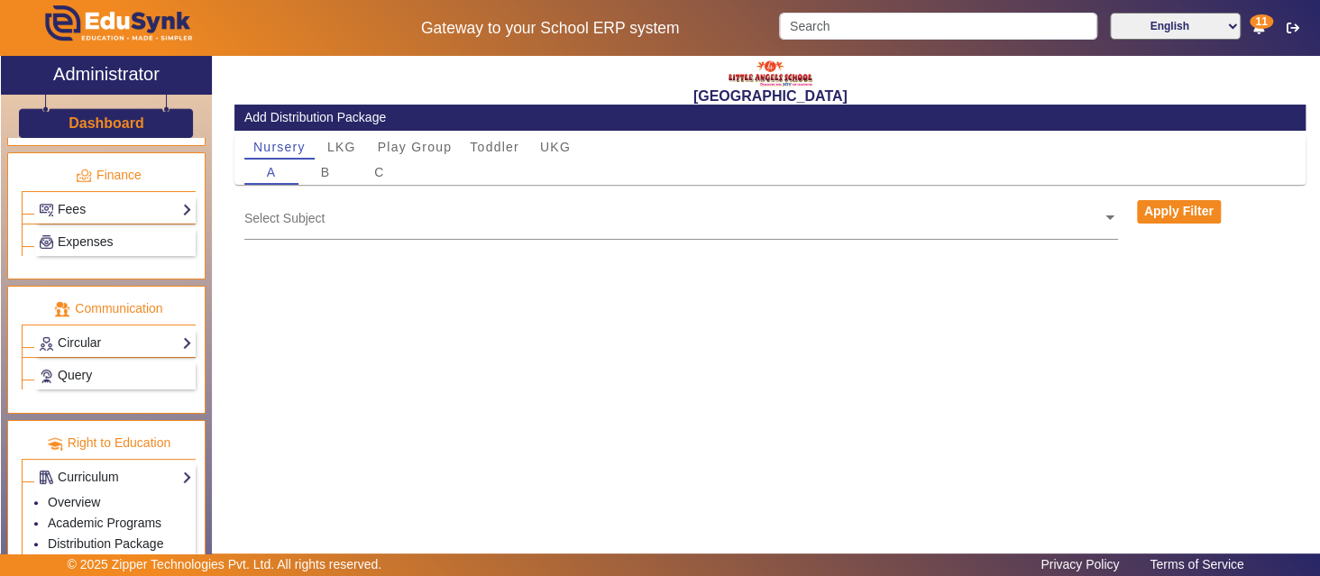
click at [1102, 221] on span at bounding box center [1110, 215] width 16 height 19
click at [1004, 234] on div "English" at bounding box center [681, 246] width 874 height 38
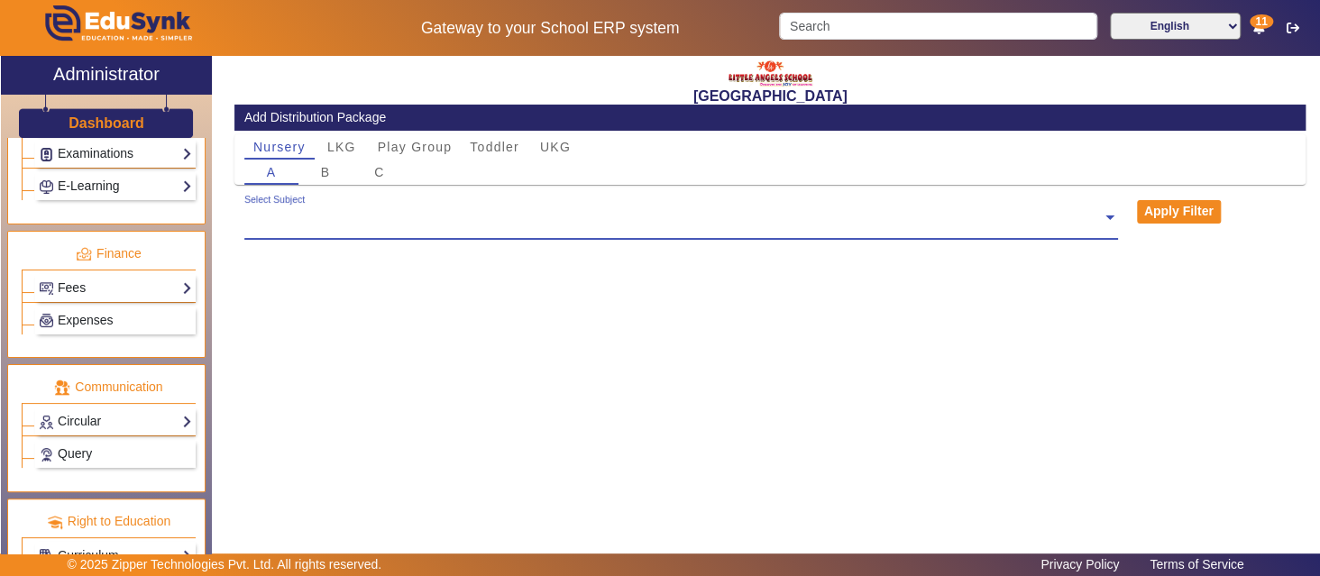
scroll to position [854, 0]
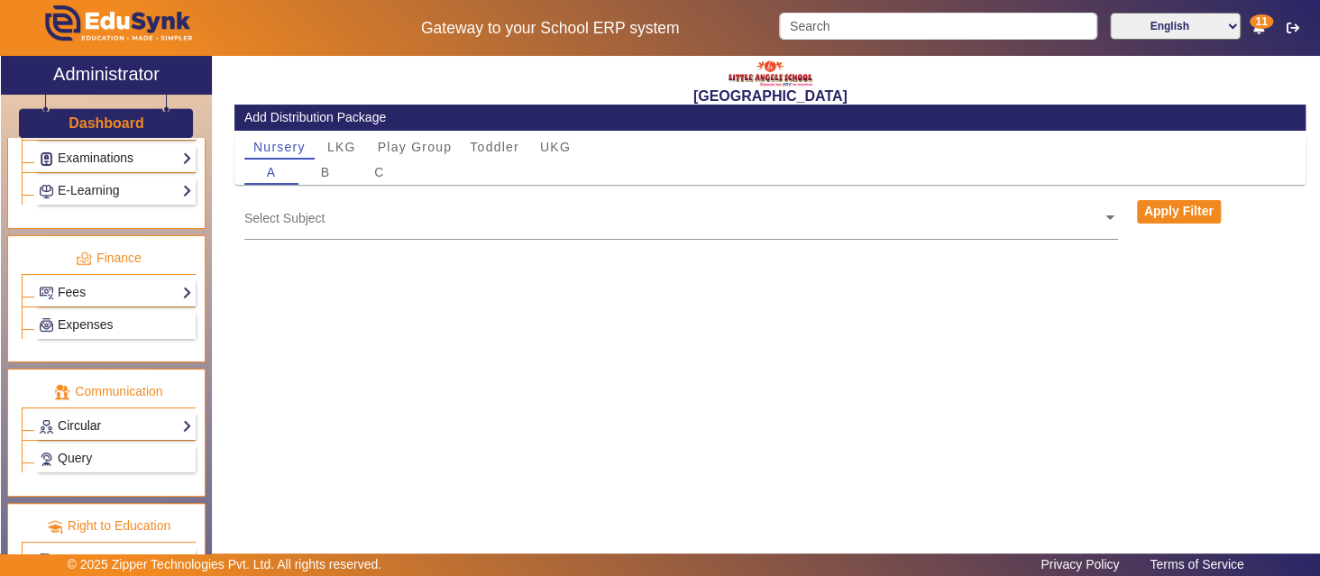
click at [161, 416] on link "Circular" at bounding box center [115, 426] width 153 height 21
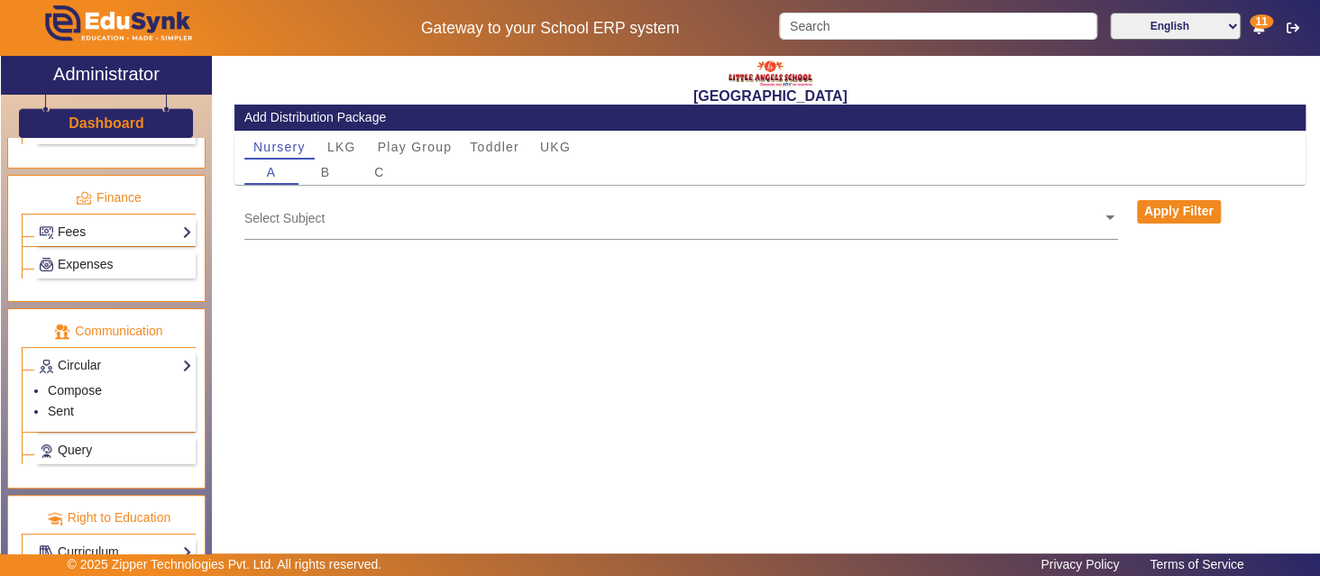
scroll to position [916, 0]
click at [93, 381] on link "Compose" at bounding box center [75, 388] width 54 height 14
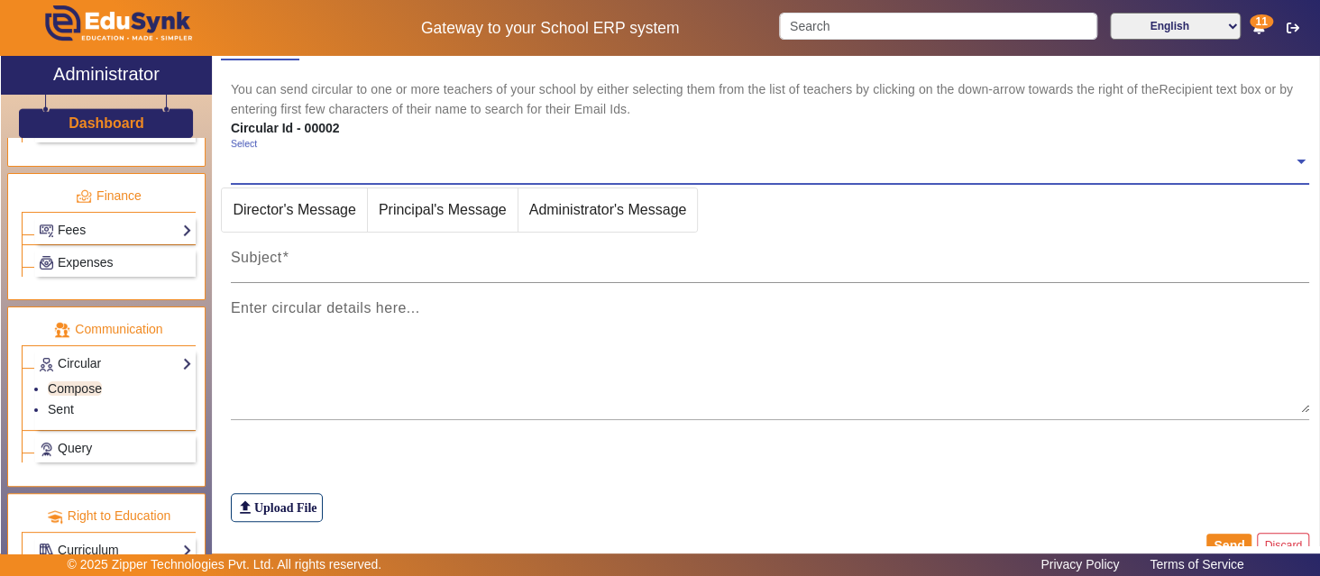
scroll to position [144, 0]
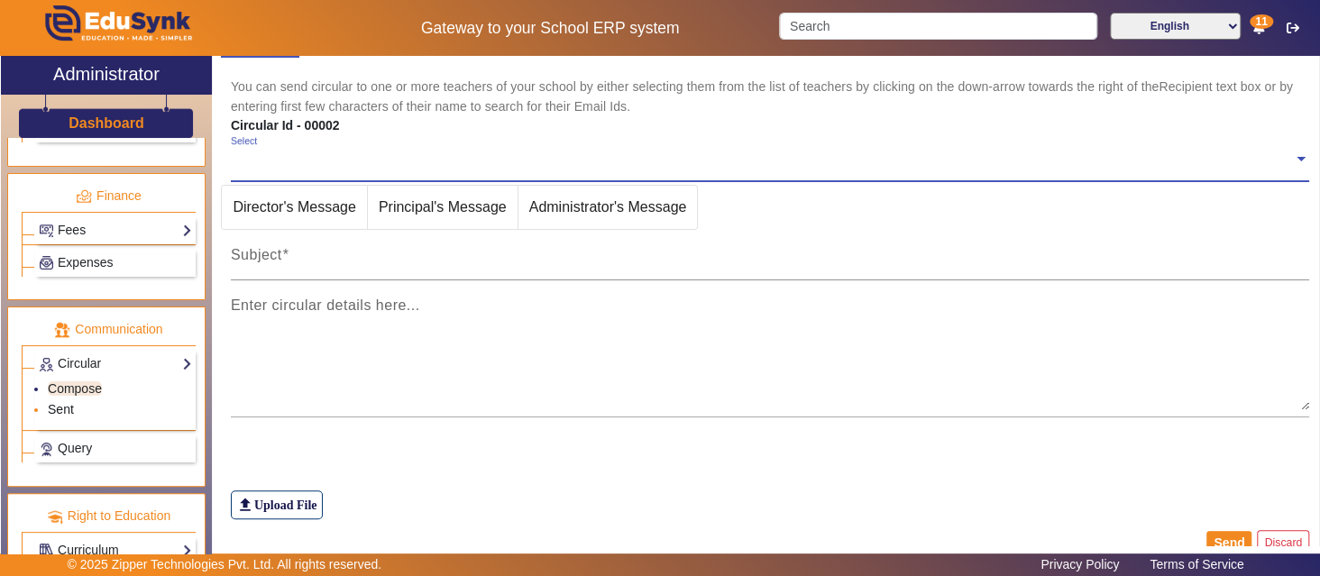
click at [60, 402] on link "Sent" at bounding box center [61, 409] width 26 height 14
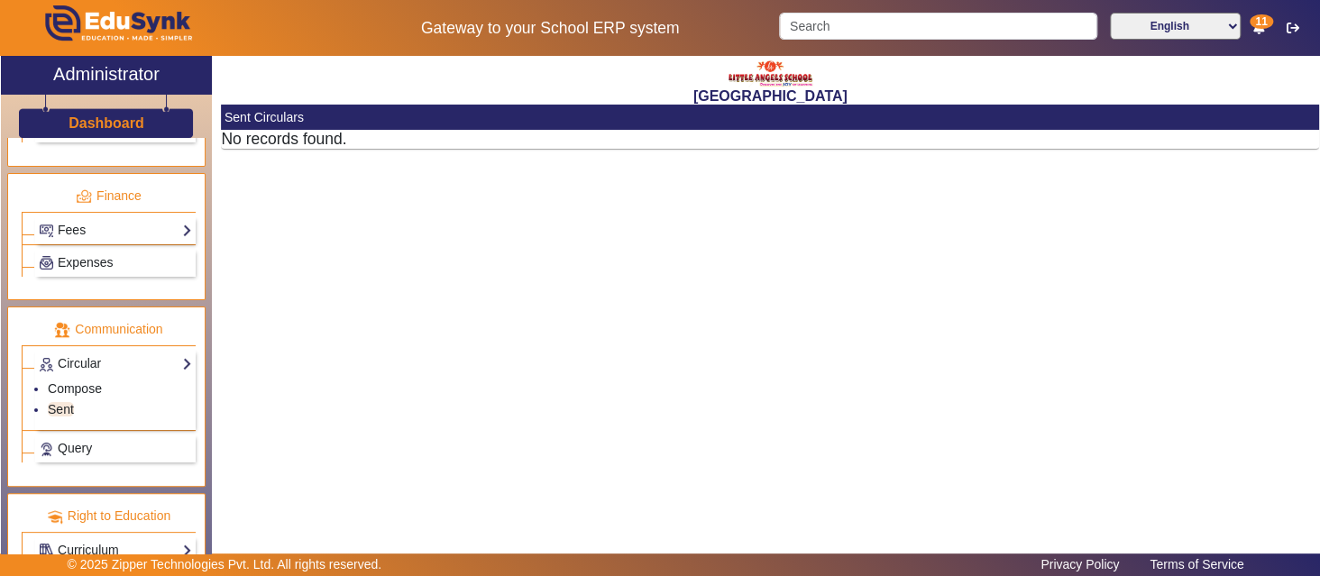
click at [655, 140] on h5 "No records found." at bounding box center [770, 139] width 1098 height 19
click at [87, 381] on link "Compose" at bounding box center [75, 388] width 54 height 14
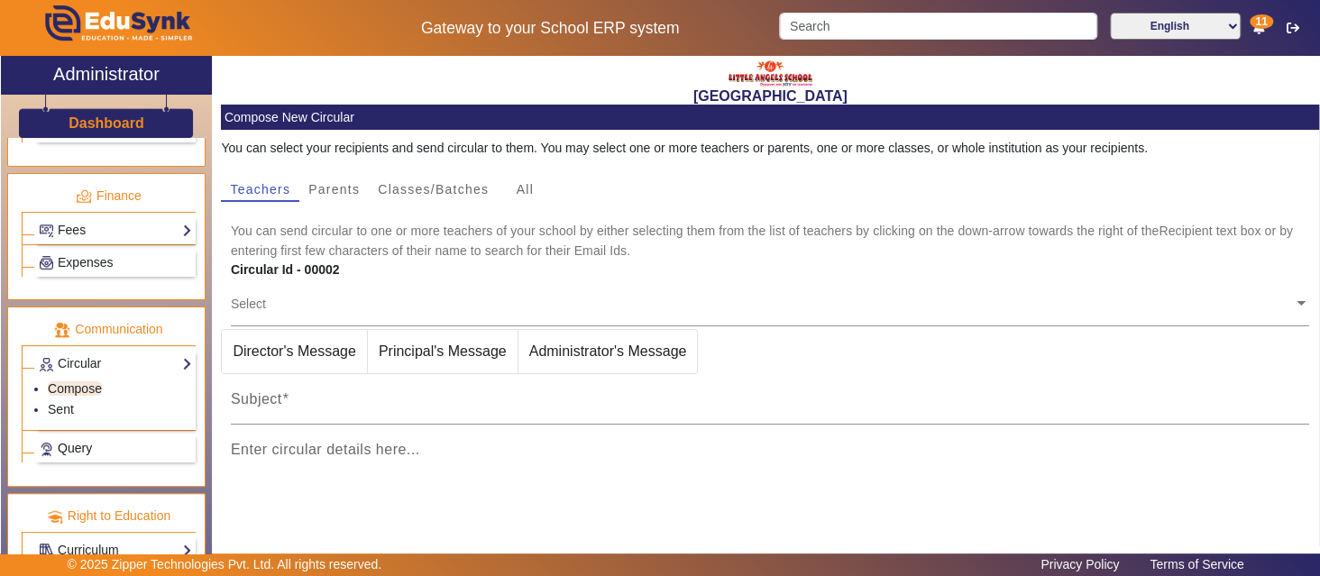
click at [88, 441] on span "Query" at bounding box center [75, 448] width 34 height 14
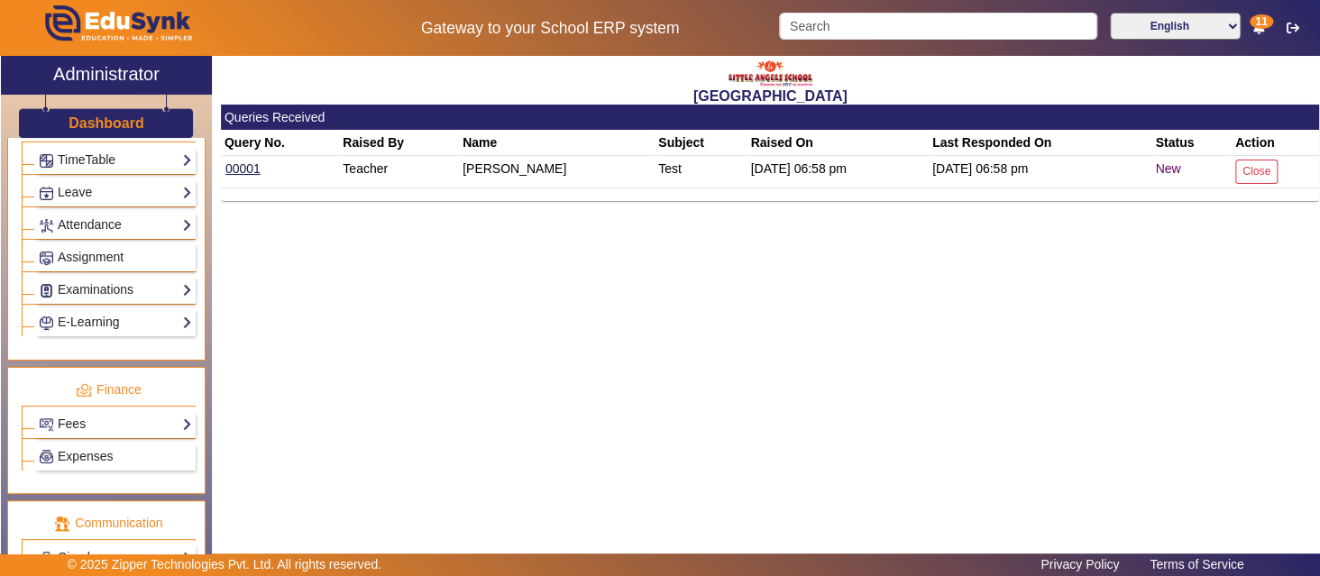
scroll to position [729, 0]
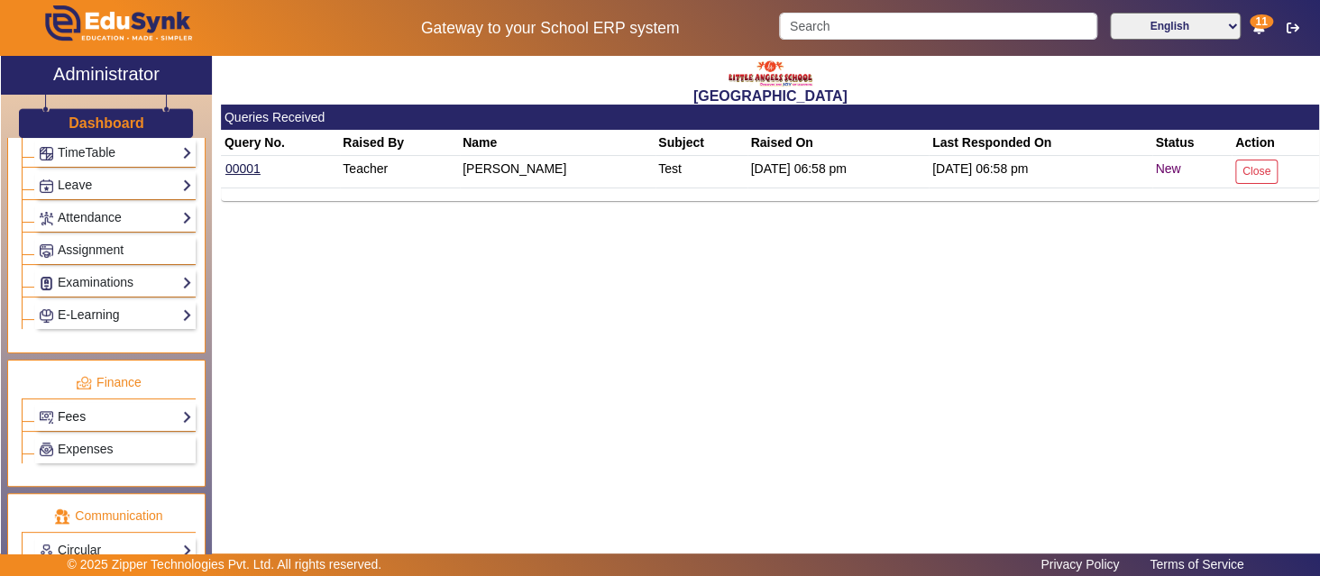
click at [167, 407] on link "Fees" at bounding box center [115, 417] width 153 height 21
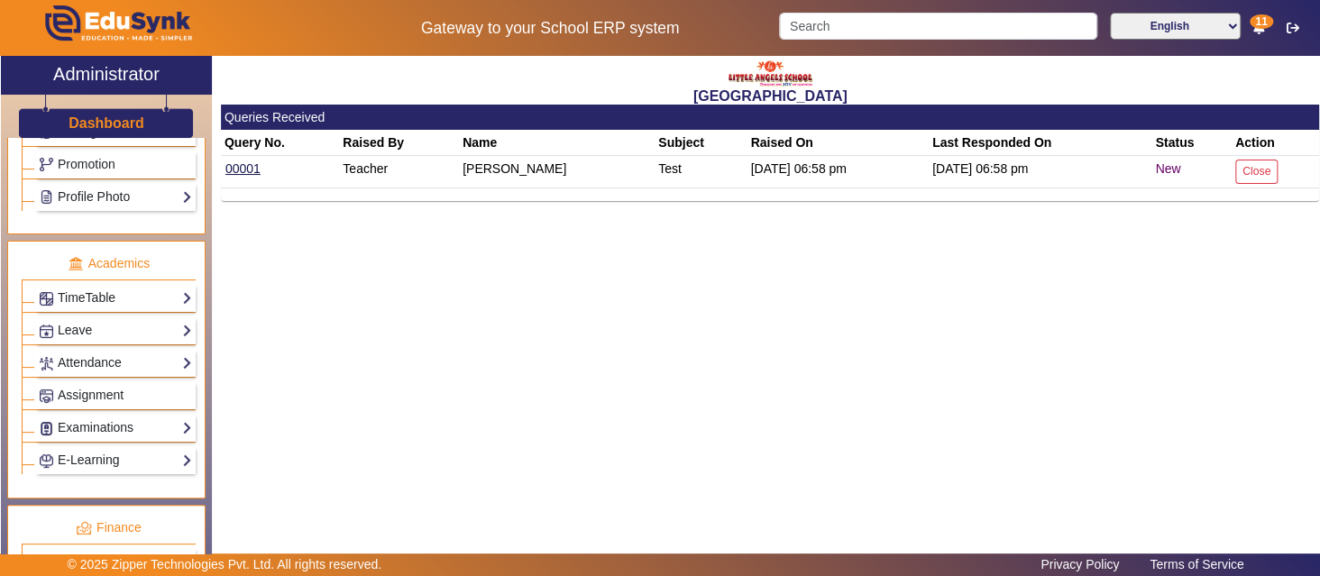
scroll to position [580, 0]
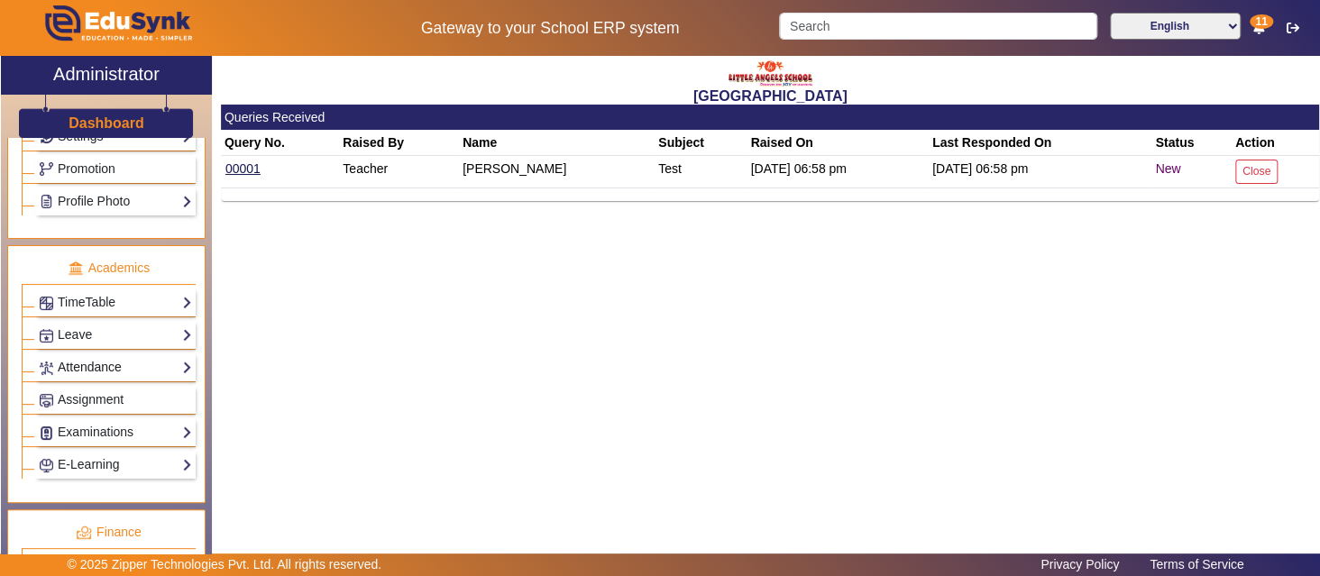
click at [155, 357] on link "Attendance" at bounding box center [115, 367] width 153 height 21
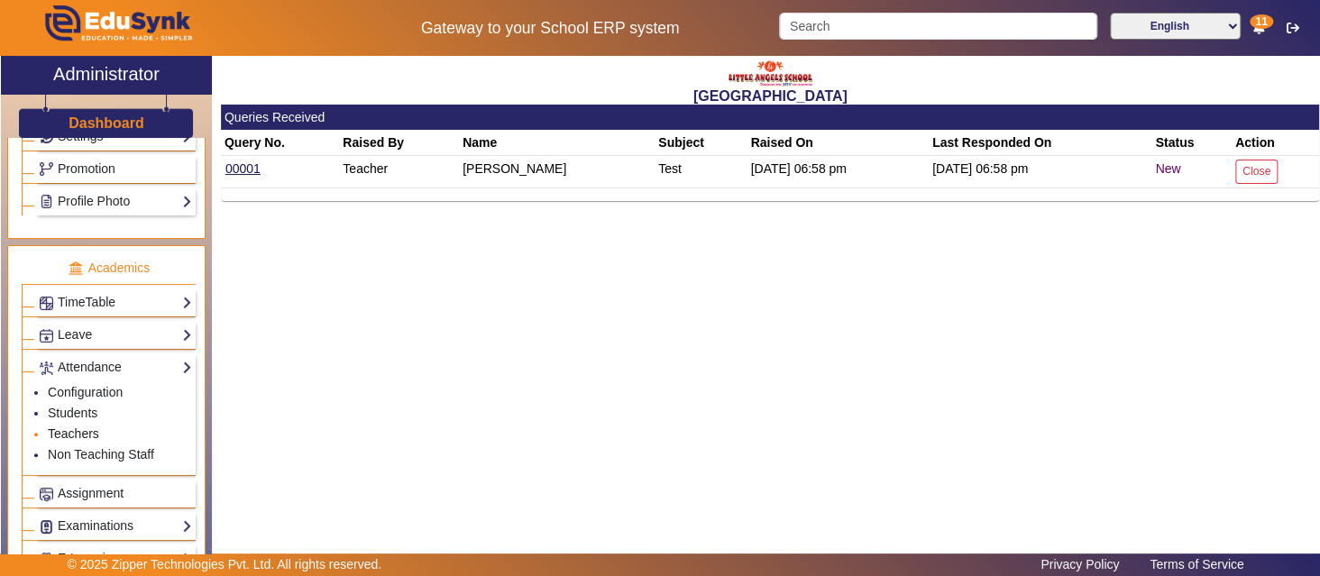
click at [76, 426] on link "Teachers" at bounding box center [73, 433] width 51 height 14
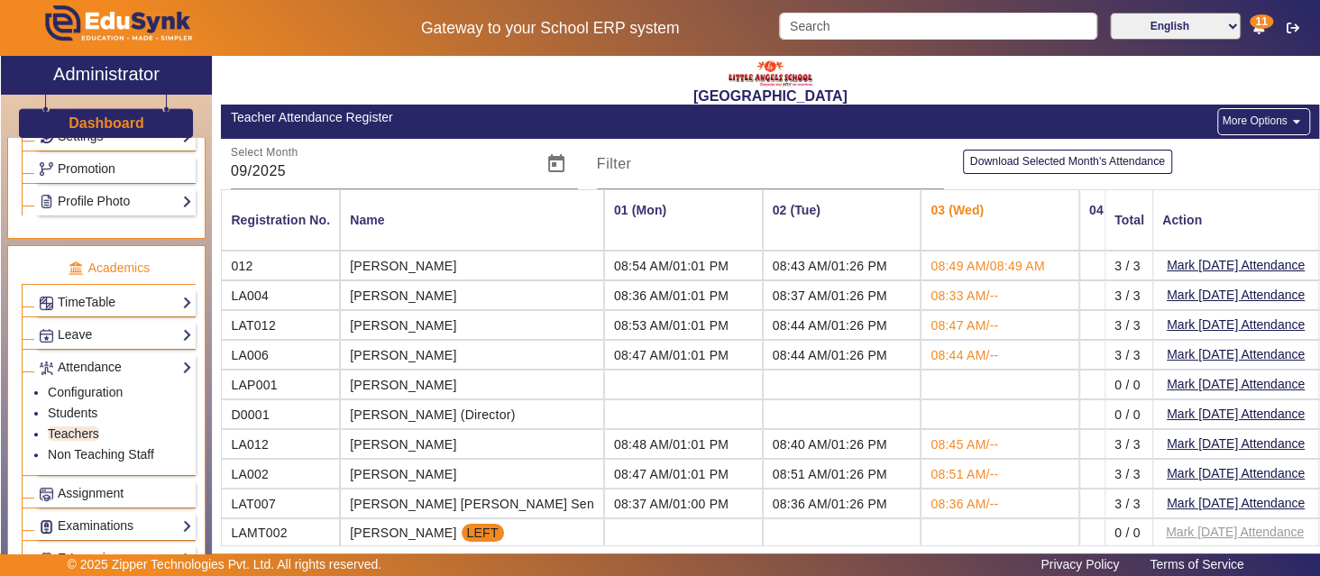
click at [1288, 122] on mat-icon "arrow_drop_down" at bounding box center [1297, 122] width 18 height 18
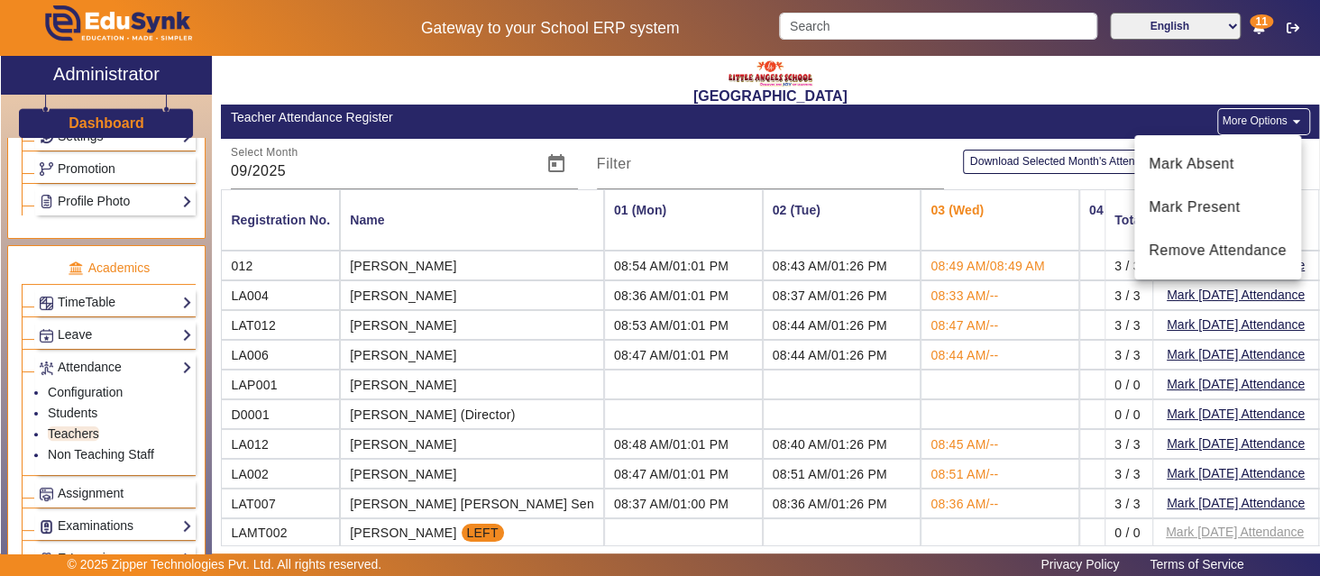
click at [995, 77] on div at bounding box center [660, 288] width 1320 height 576
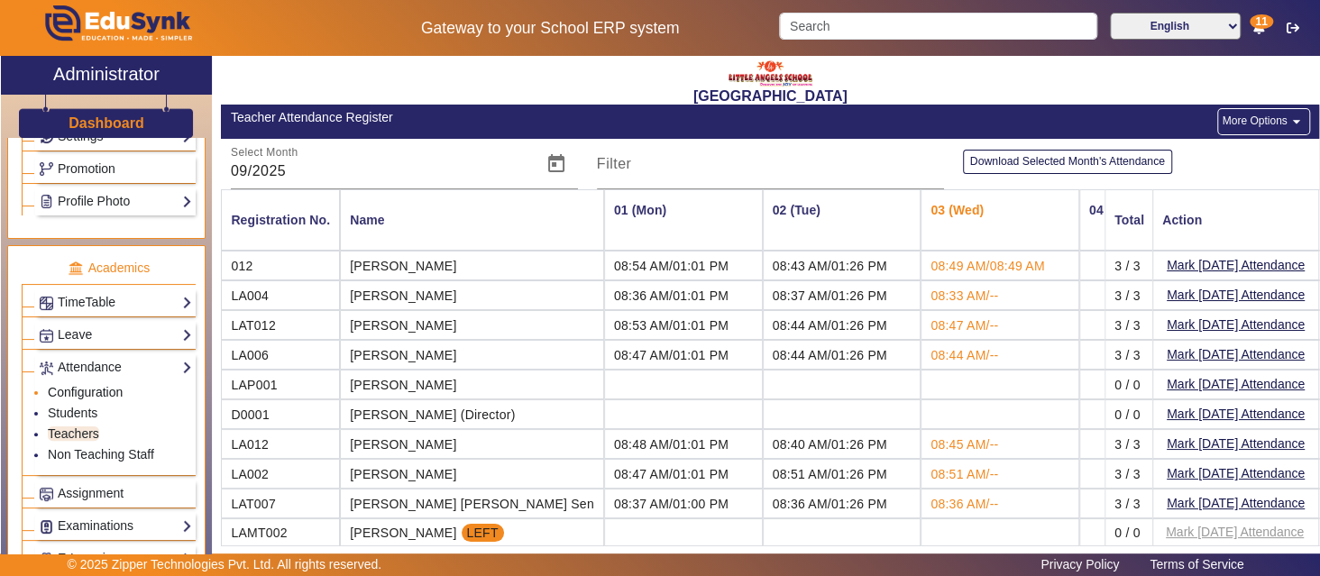
click at [102, 385] on link "Configuration" at bounding box center [85, 392] width 75 height 14
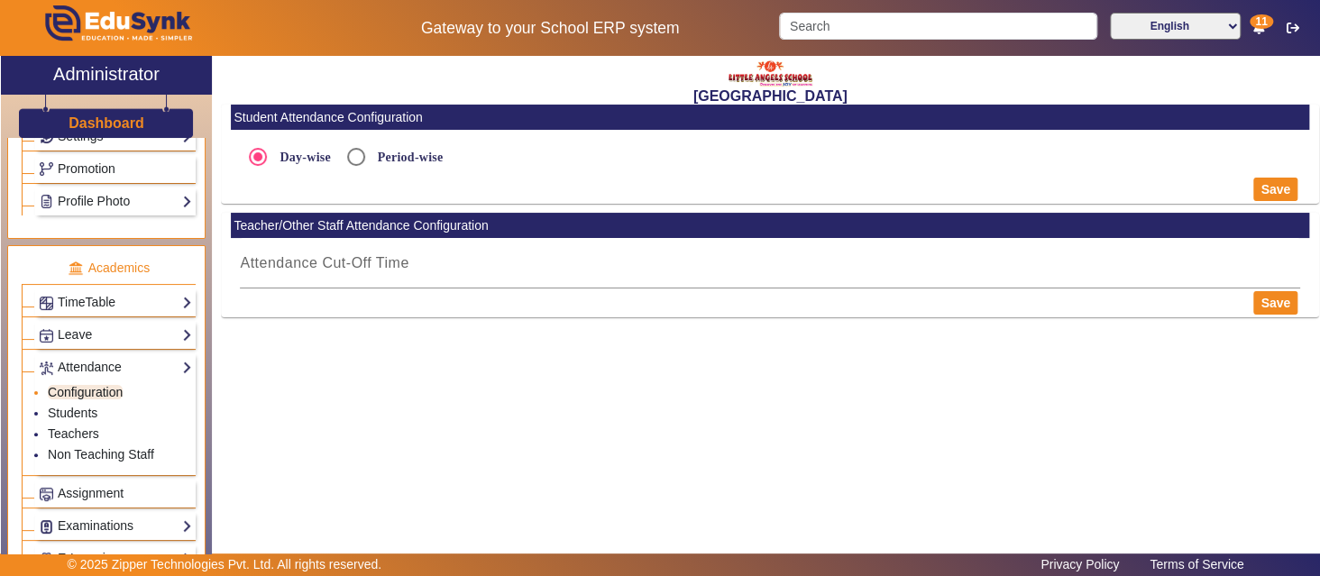
radio input "true"
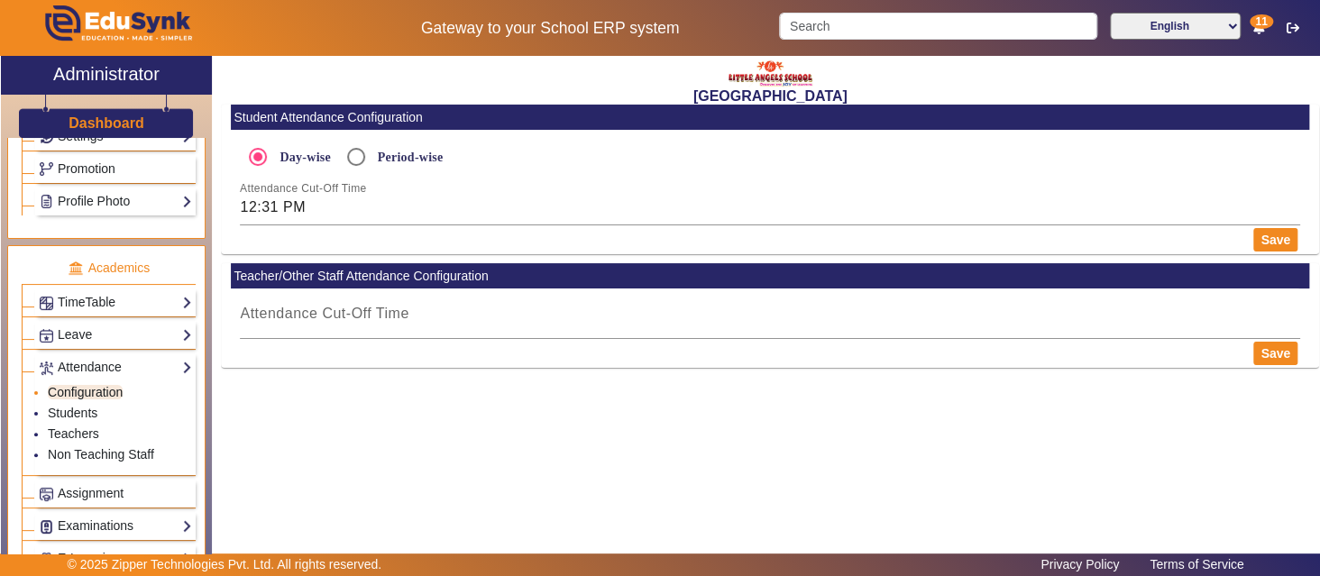
type input "11:03 PM"
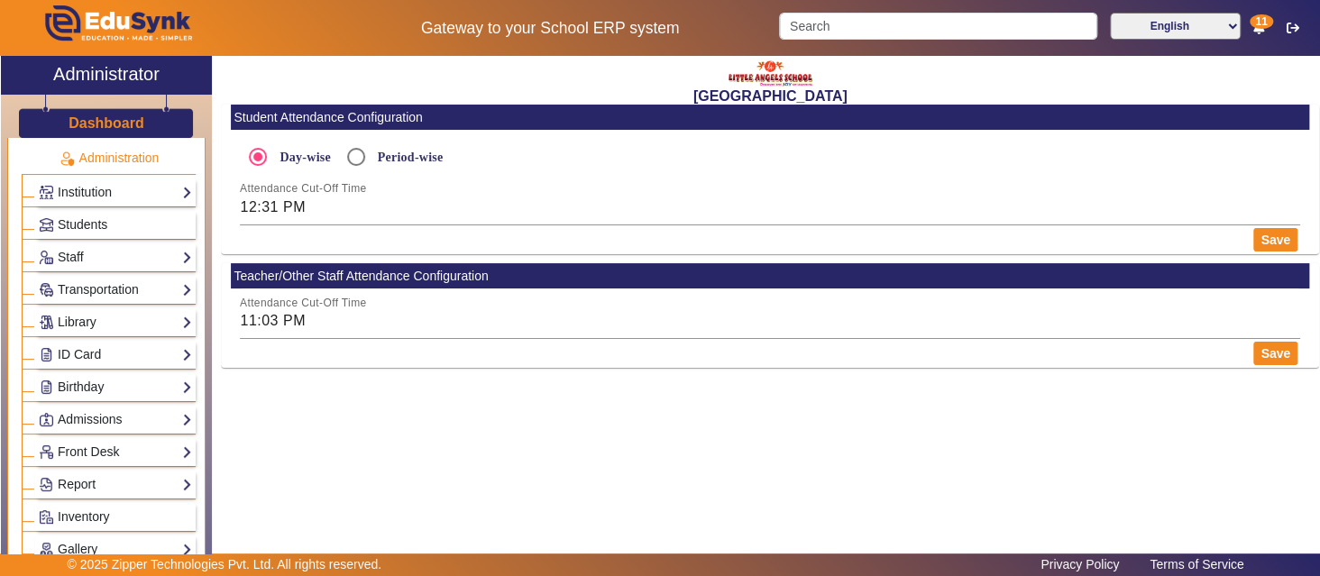
scroll to position [32, 0]
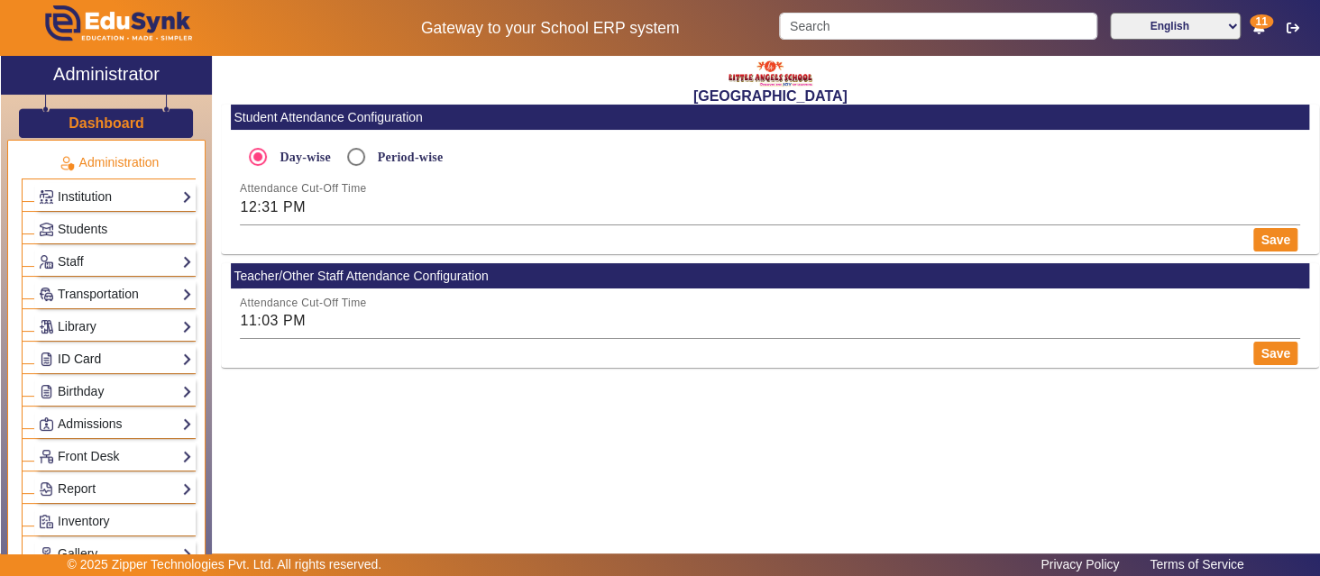
click at [163, 351] on link "ID Card" at bounding box center [115, 359] width 153 height 21
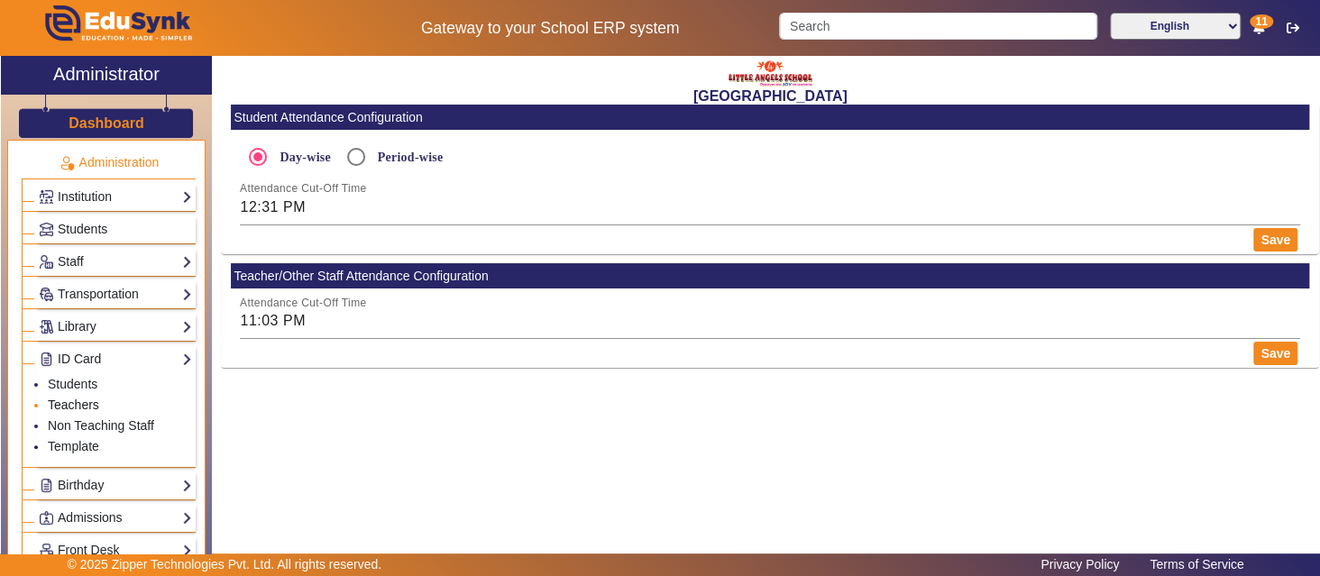
click at [72, 398] on link "Teachers" at bounding box center [73, 405] width 51 height 14
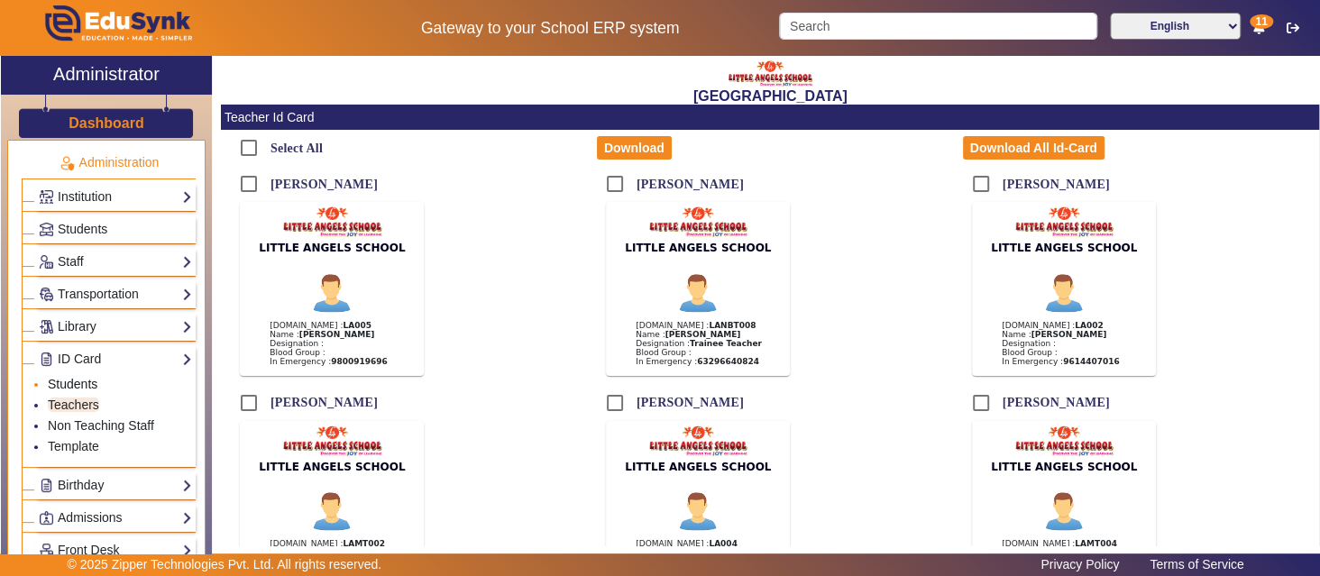
click at [88, 377] on link "Students" at bounding box center [73, 384] width 50 height 14
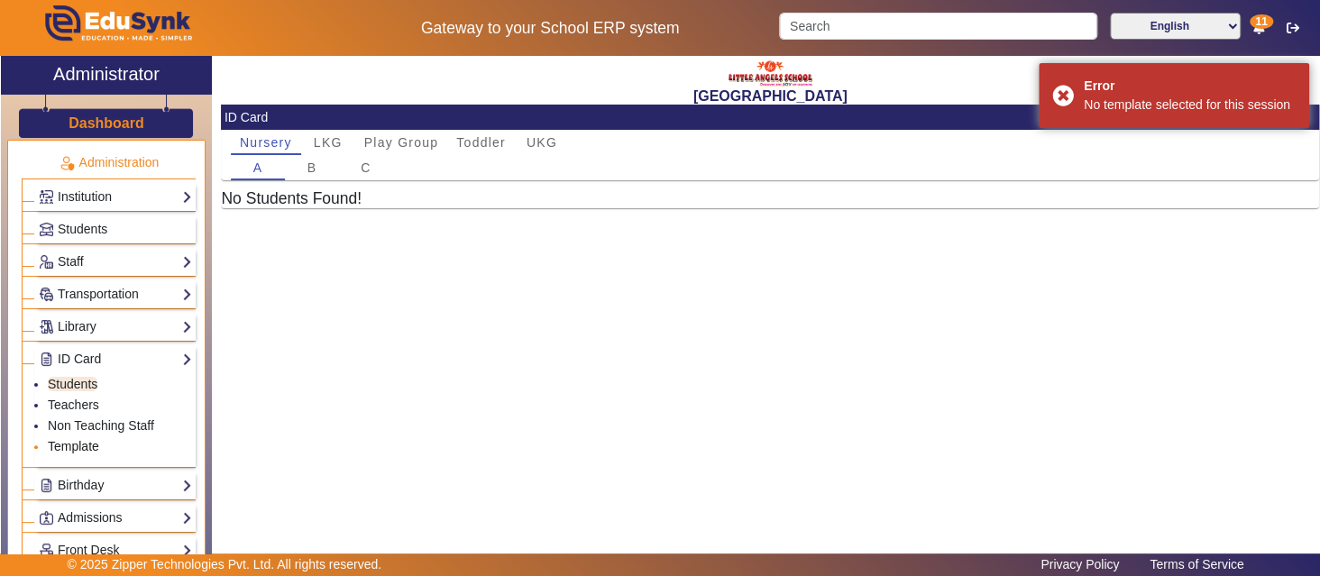
click at [83, 439] on link "Template" at bounding box center [73, 446] width 51 height 14
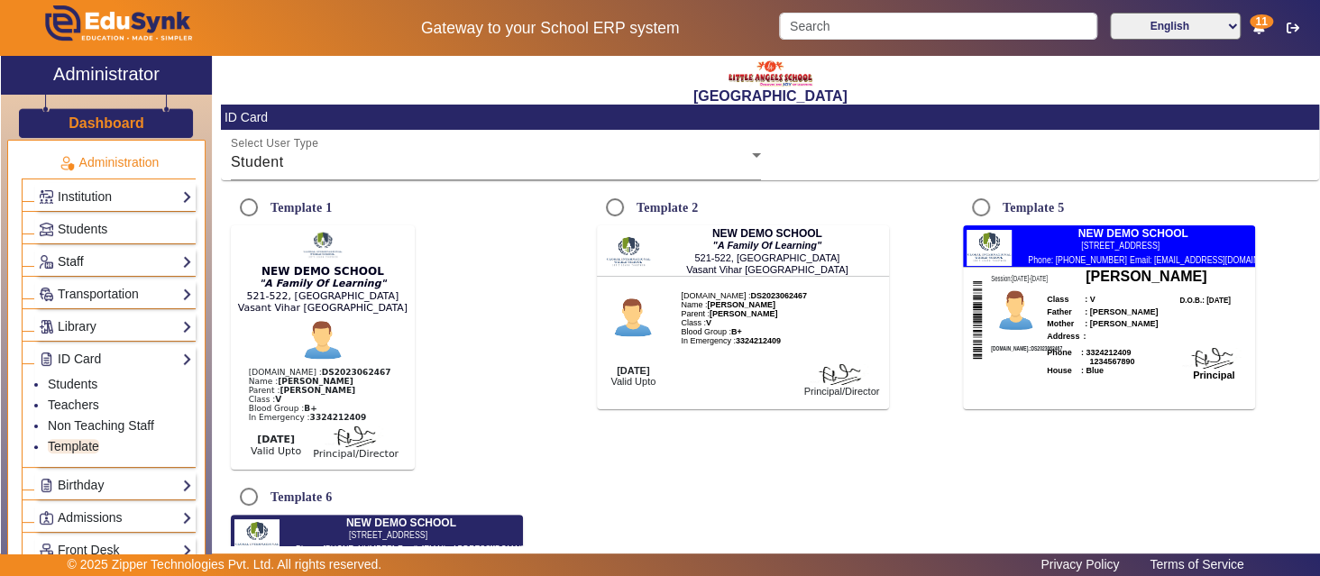
click at [147, 258] on link "Staff" at bounding box center [115, 262] width 153 height 21
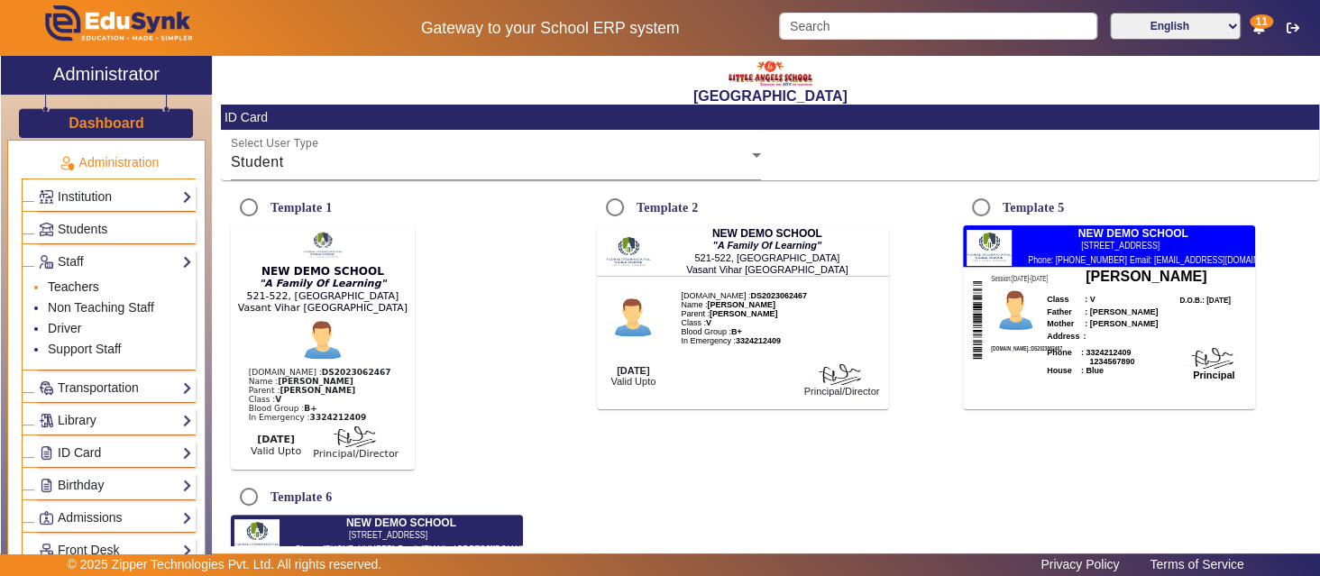
click at [73, 280] on link "Teachers" at bounding box center [73, 287] width 51 height 14
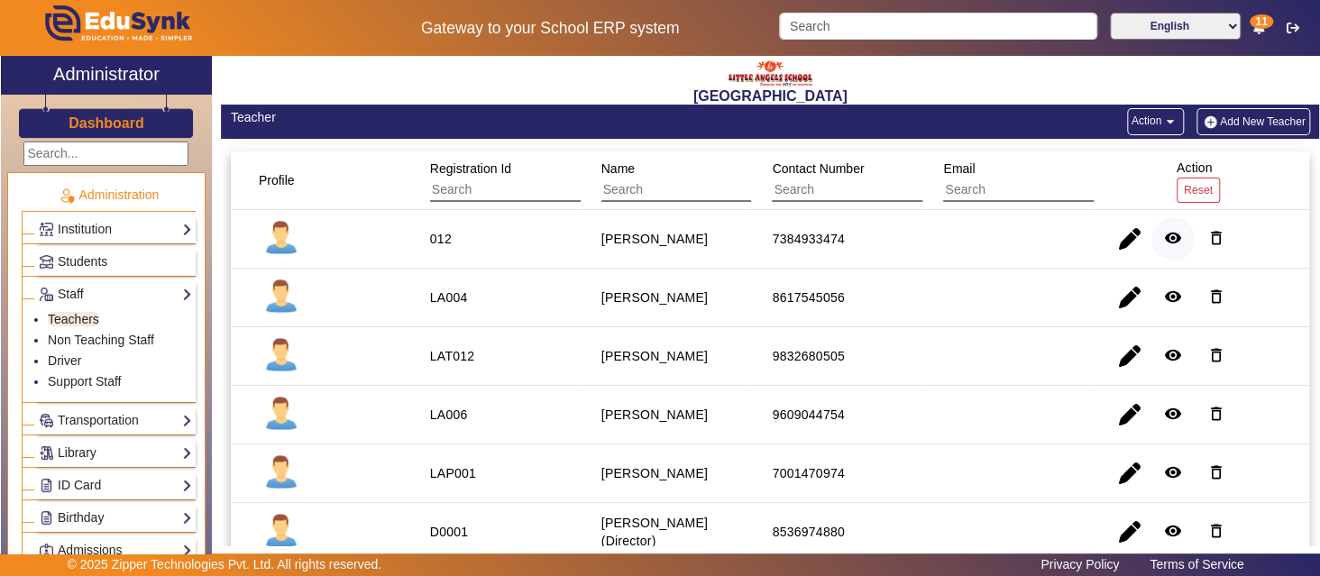
click at [1164, 234] on mat-icon "remove_red_eye" at bounding box center [1173, 238] width 18 height 18
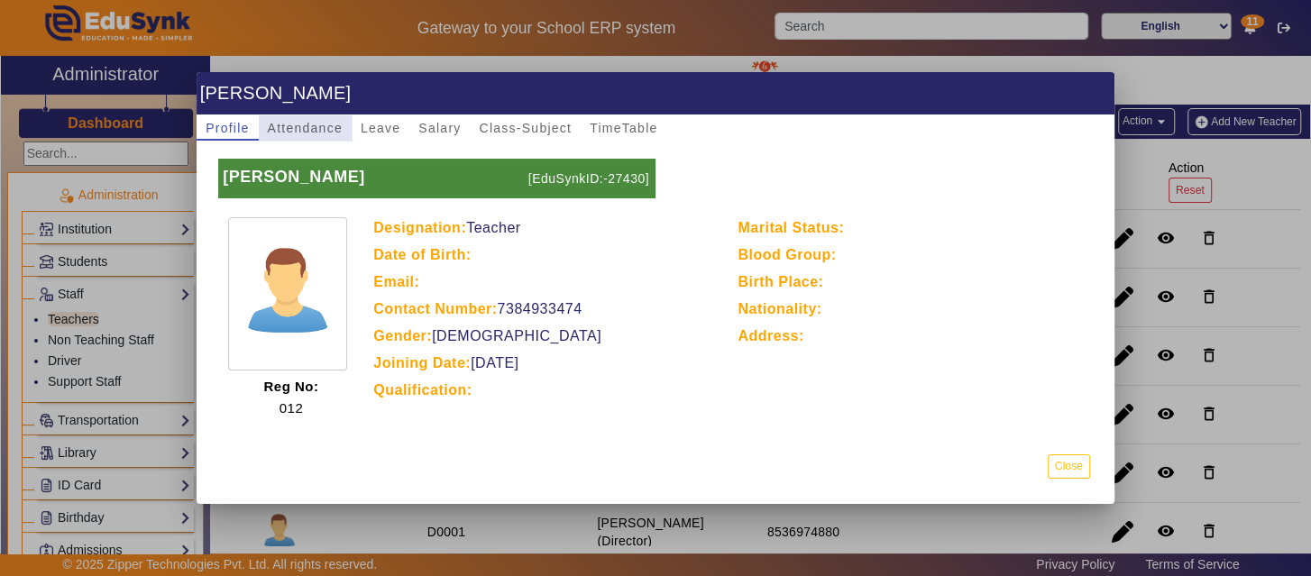
click at [326, 132] on span "Attendance" at bounding box center [305, 128] width 75 height 13
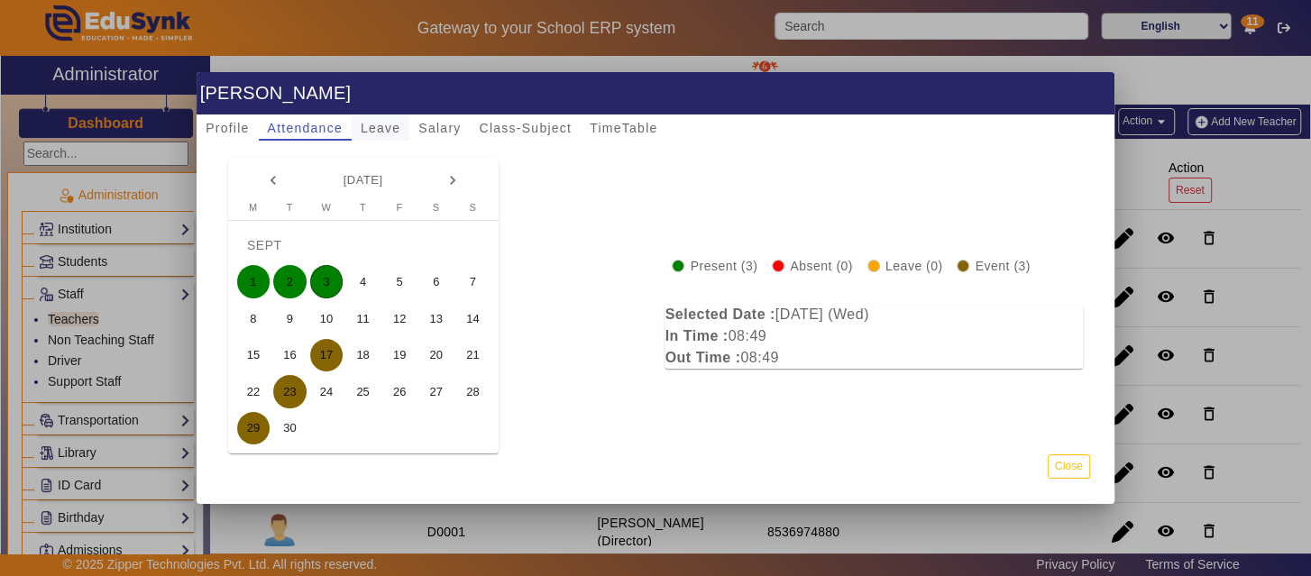
click at [375, 128] on span "Leave" at bounding box center [381, 128] width 40 height 13
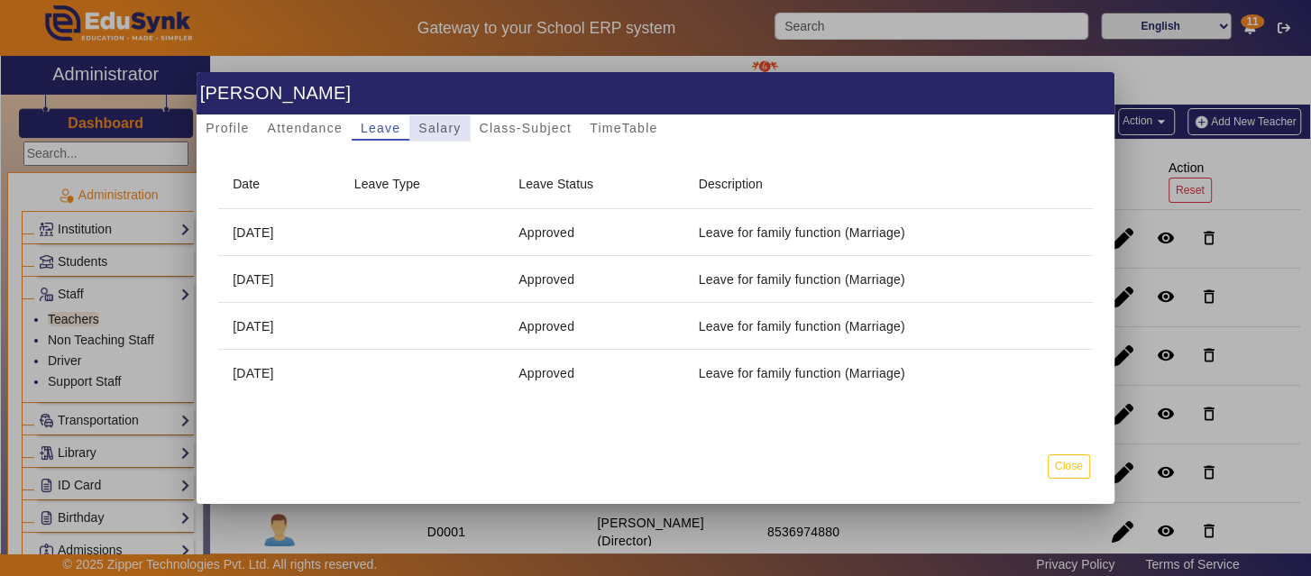
click at [435, 130] on span "Salary" at bounding box center [439, 128] width 42 height 13
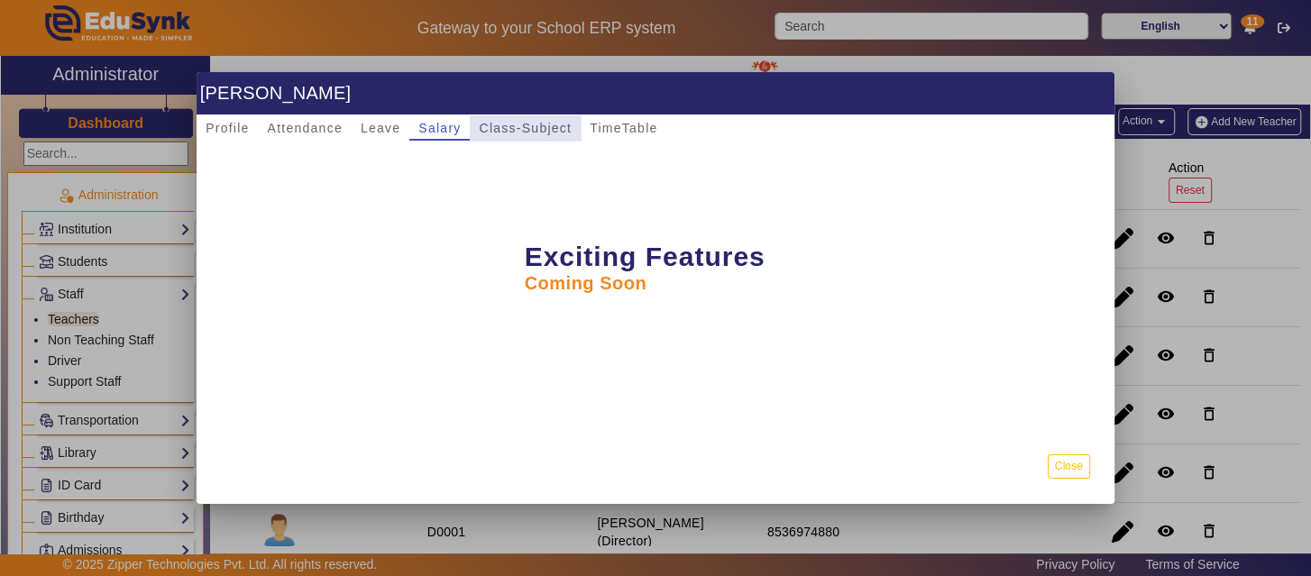
click at [523, 128] on span "Class-Subject" at bounding box center [525, 128] width 93 height 13
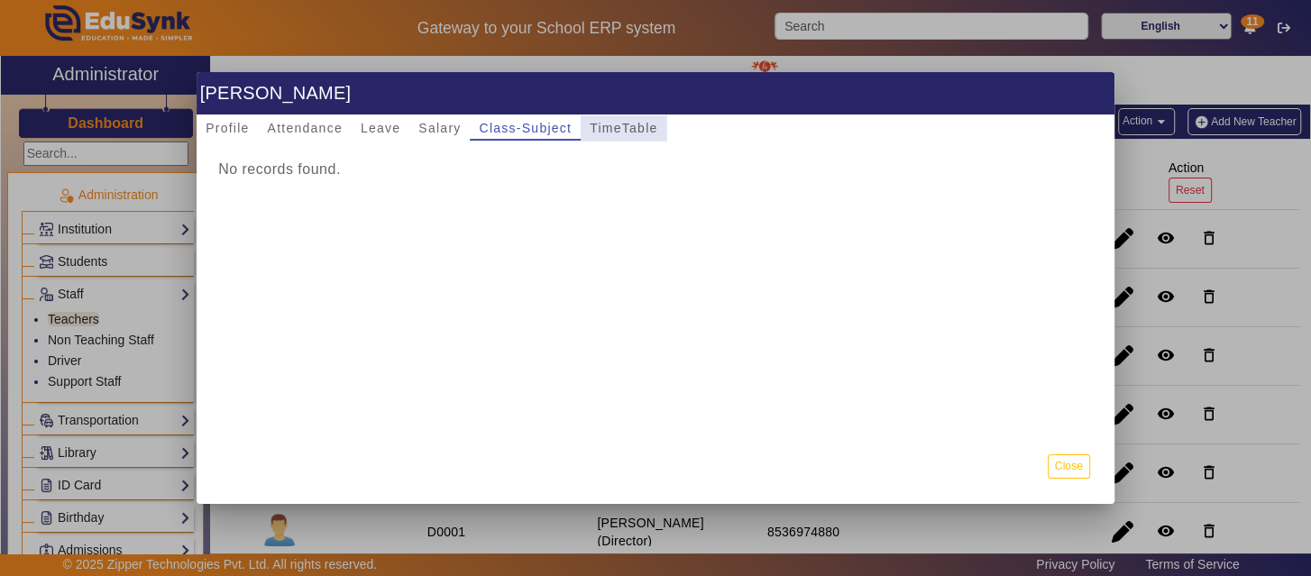
click at [635, 130] on span "TimeTable" at bounding box center [624, 128] width 68 height 13
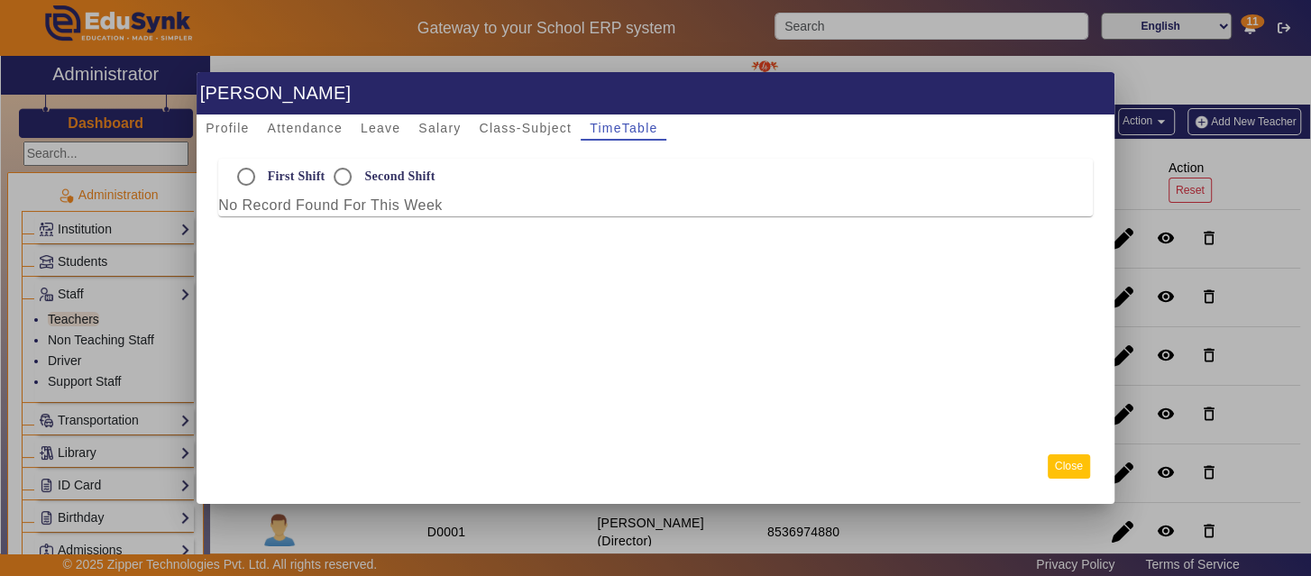
click at [1067, 473] on button "Close" at bounding box center [1069, 466] width 42 height 24
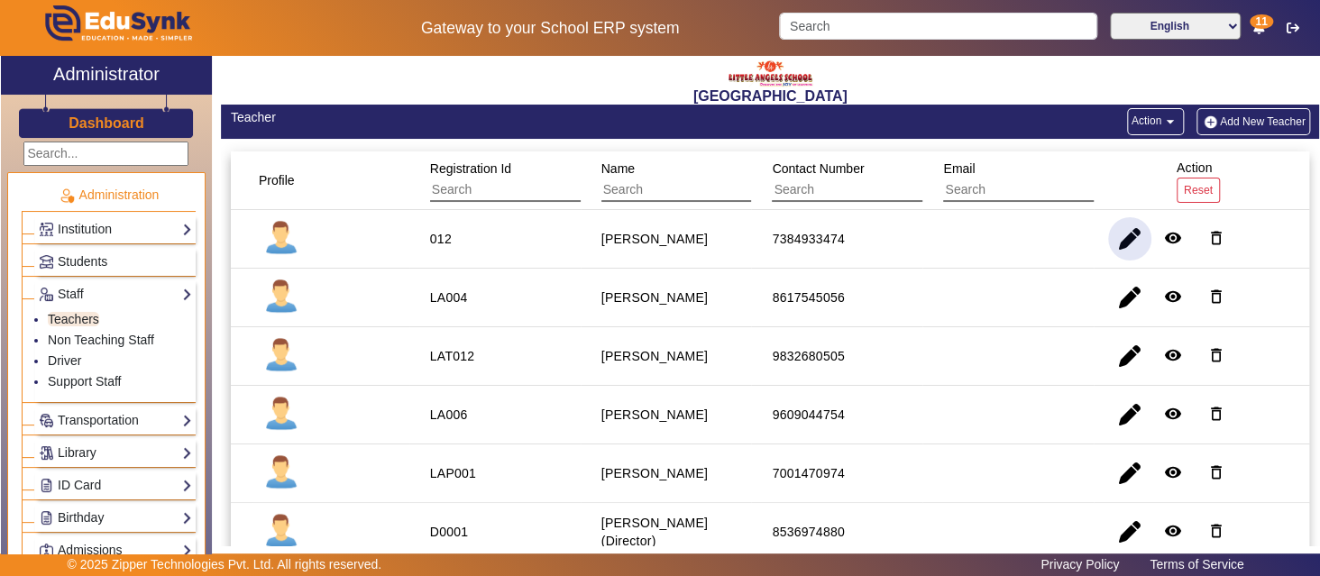
click at [1122, 232] on span "button" at bounding box center [1129, 238] width 43 height 43
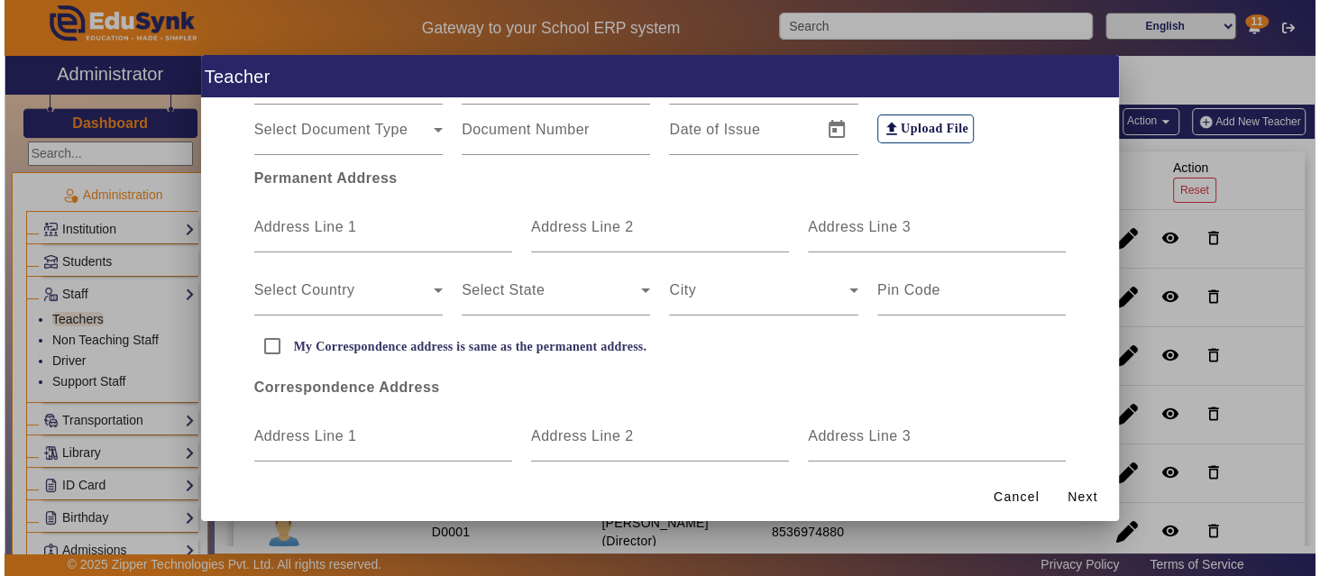
scroll to position [580, 0]
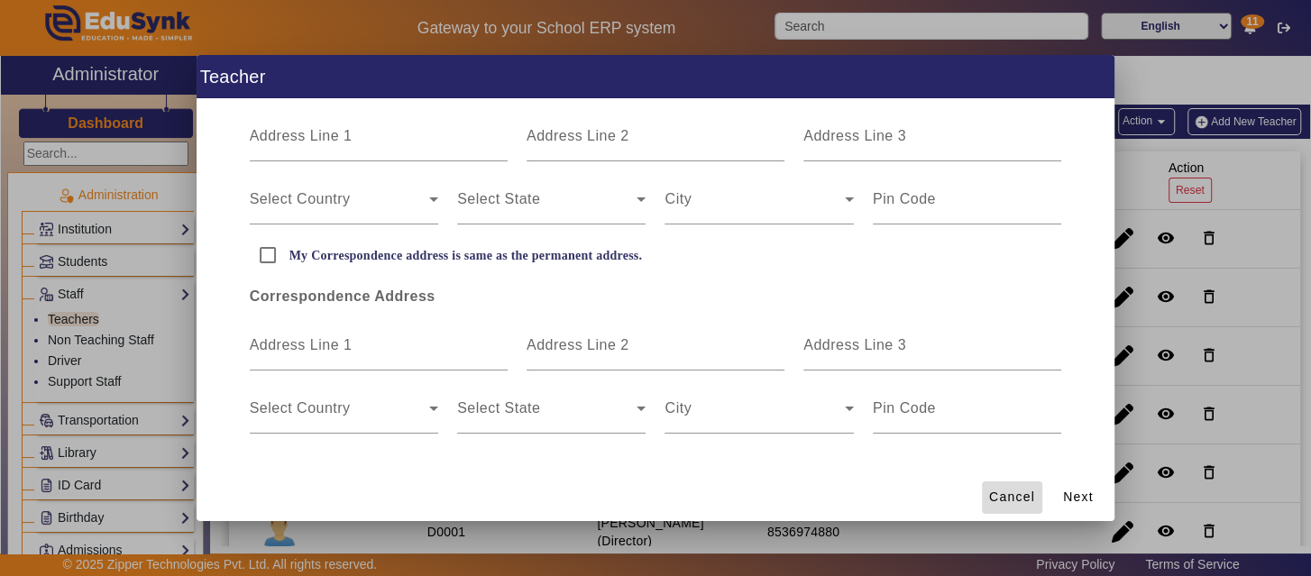
click at [1022, 491] on span "Cancel" at bounding box center [1012, 497] width 46 height 19
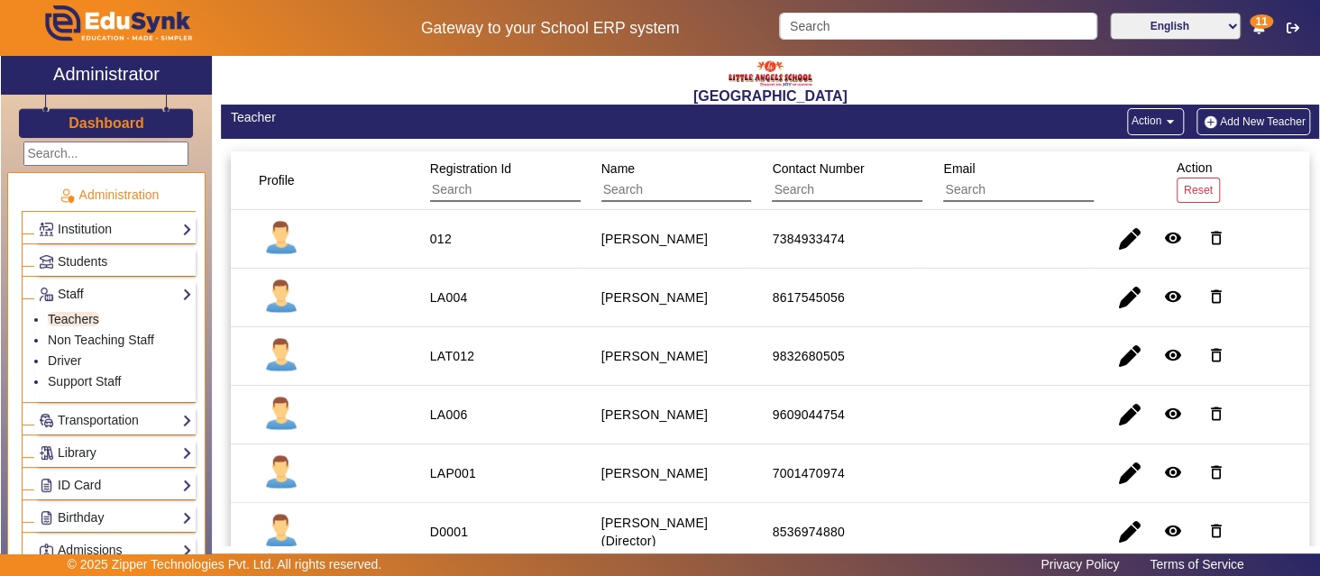
click at [173, 289] on link "Staff" at bounding box center [115, 294] width 153 height 21
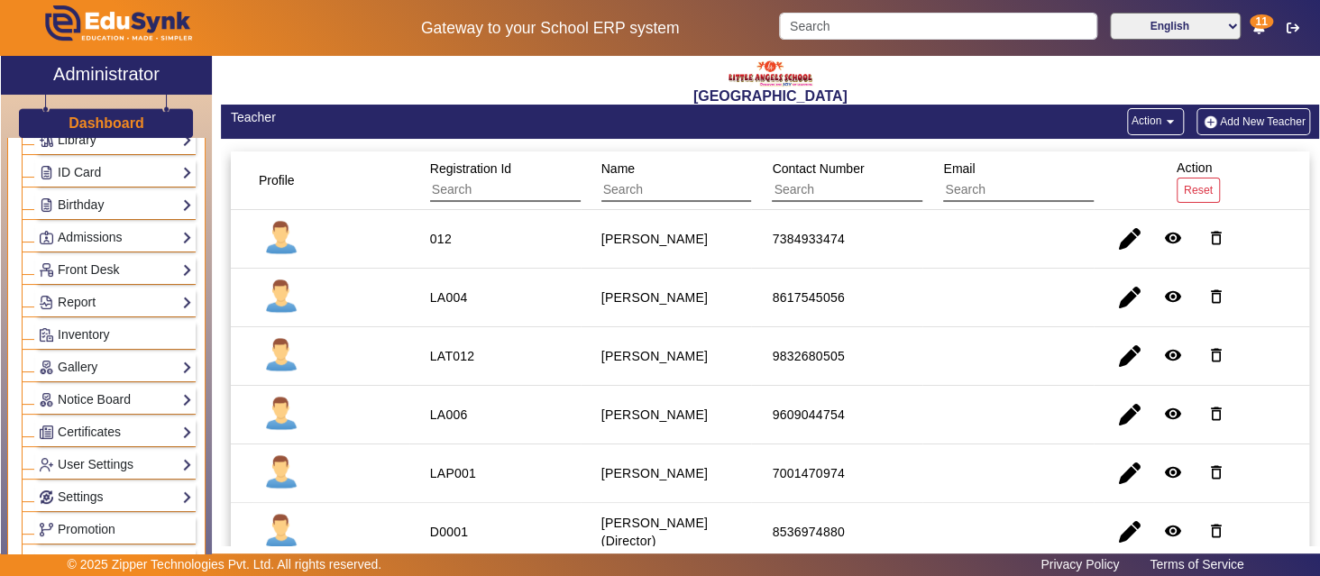
scroll to position [236, 0]
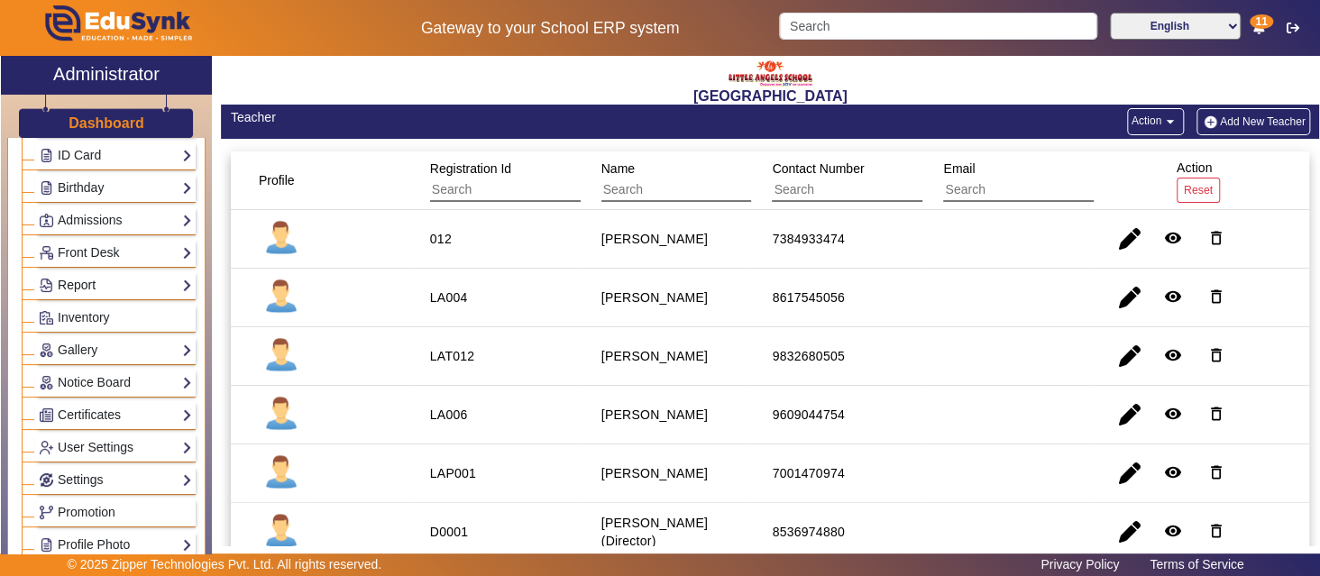
click at [164, 277] on link "Report" at bounding box center [115, 285] width 153 height 21
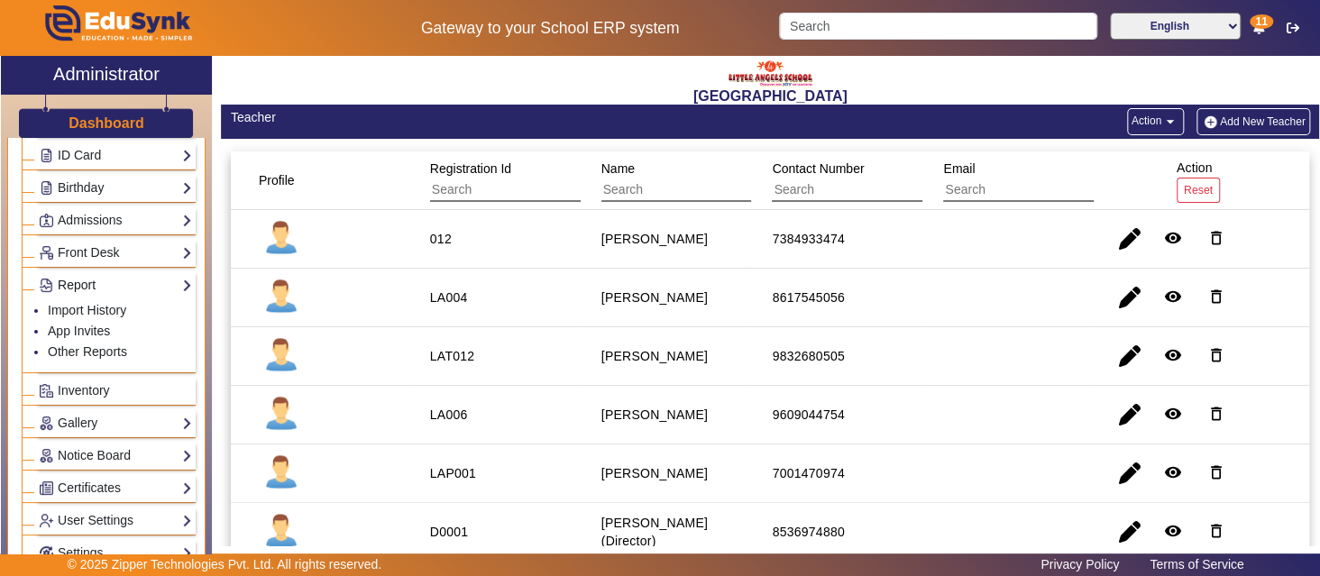
click at [164, 277] on link "Report" at bounding box center [115, 285] width 153 height 21
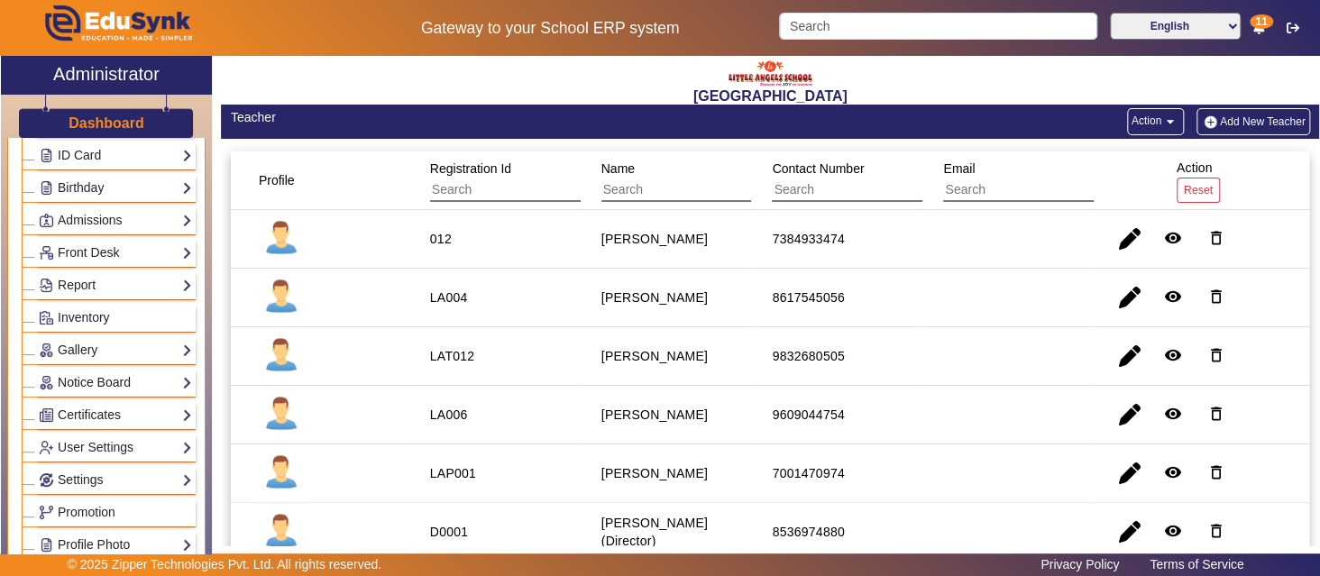
click at [173, 373] on link "Notice Board" at bounding box center [115, 382] width 153 height 21
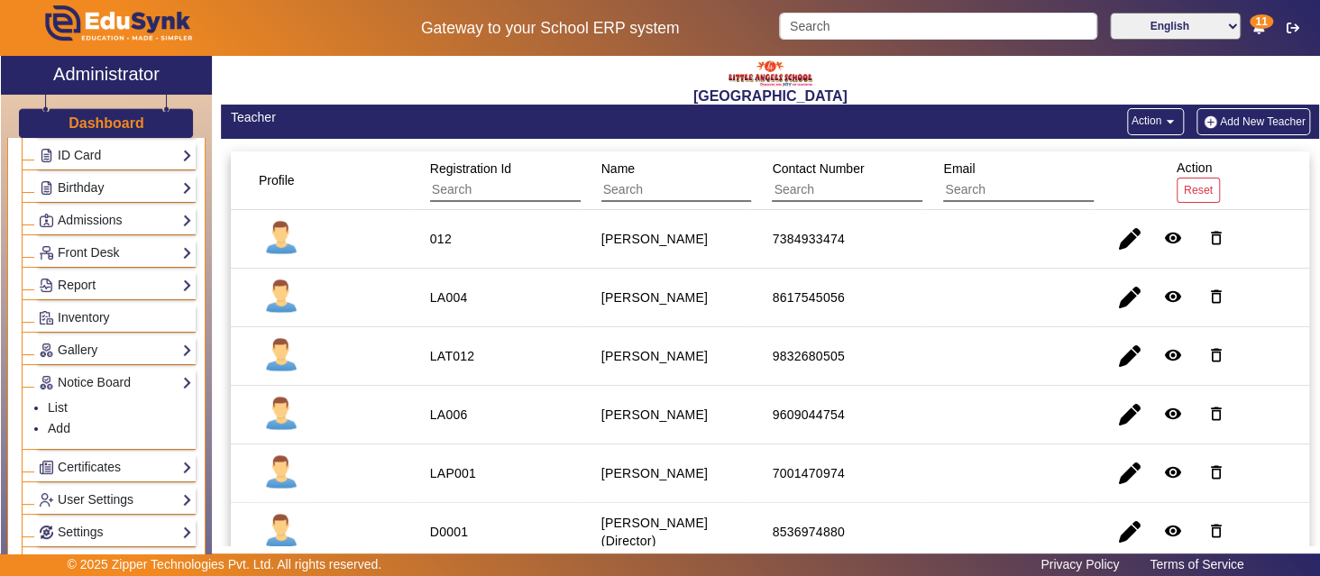
scroll to position [0, 0]
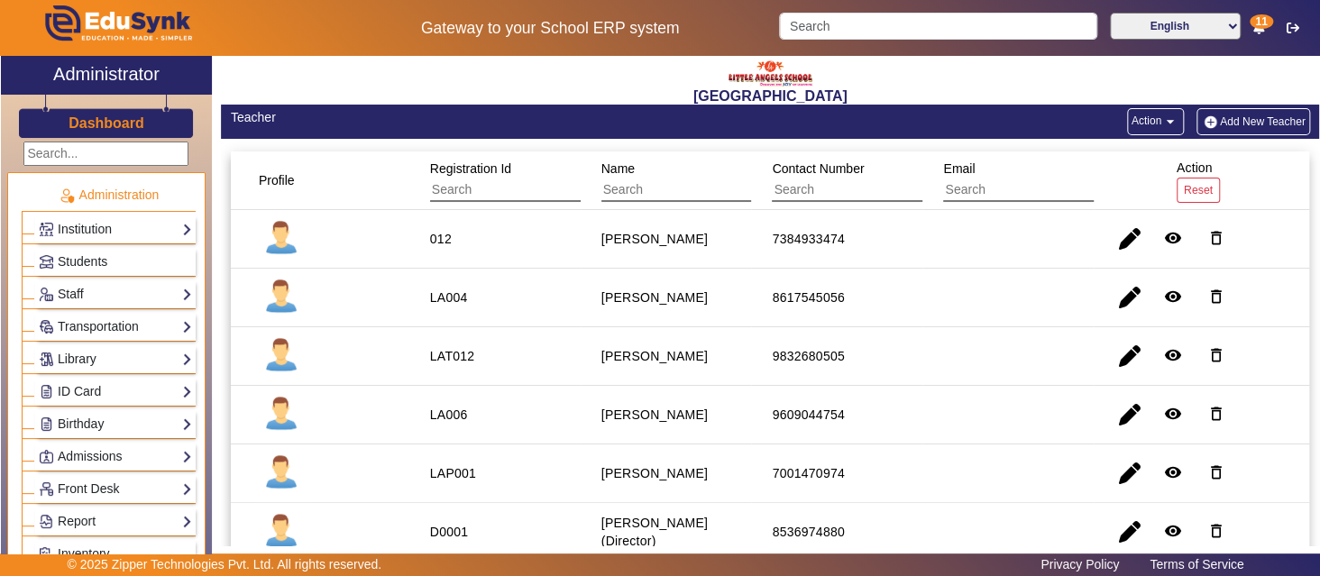
click at [128, 121] on h3 "Dashboard" at bounding box center [107, 123] width 76 height 17
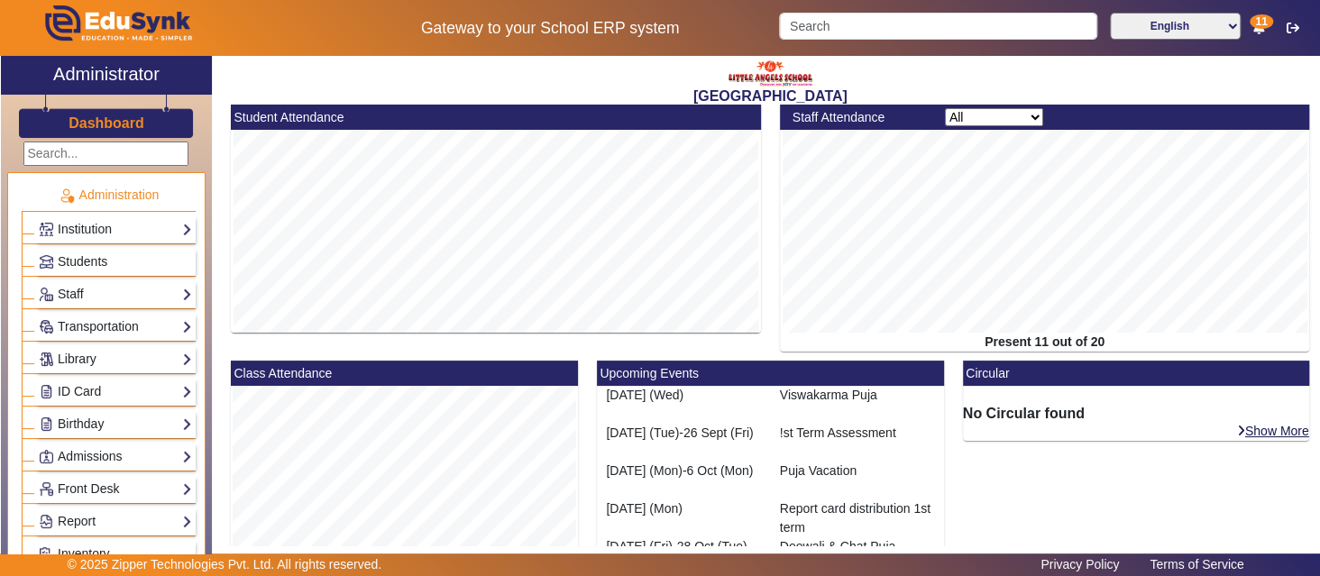
click at [1028, 116] on select "All Teacher Non-Teaching" at bounding box center [994, 117] width 98 height 18
select select "nonteaching"
click at [945, 108] on select "All Teacher Non-Teaching" at bounding box center [994, 117] width 98 height 18
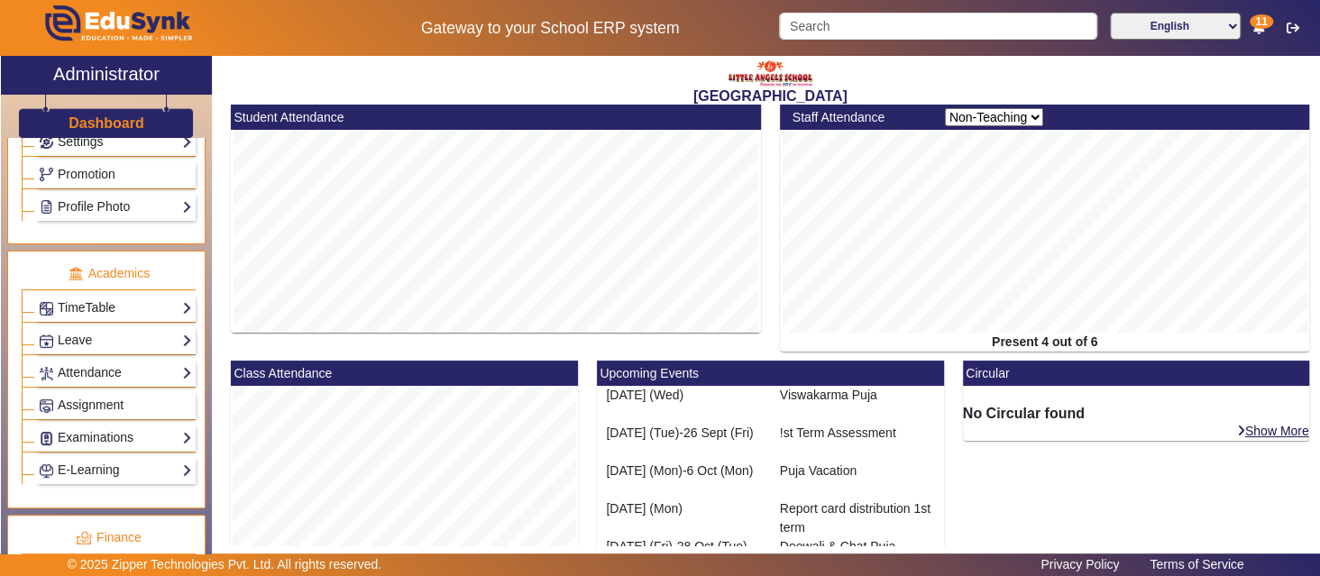
scroll to position [631, 0]
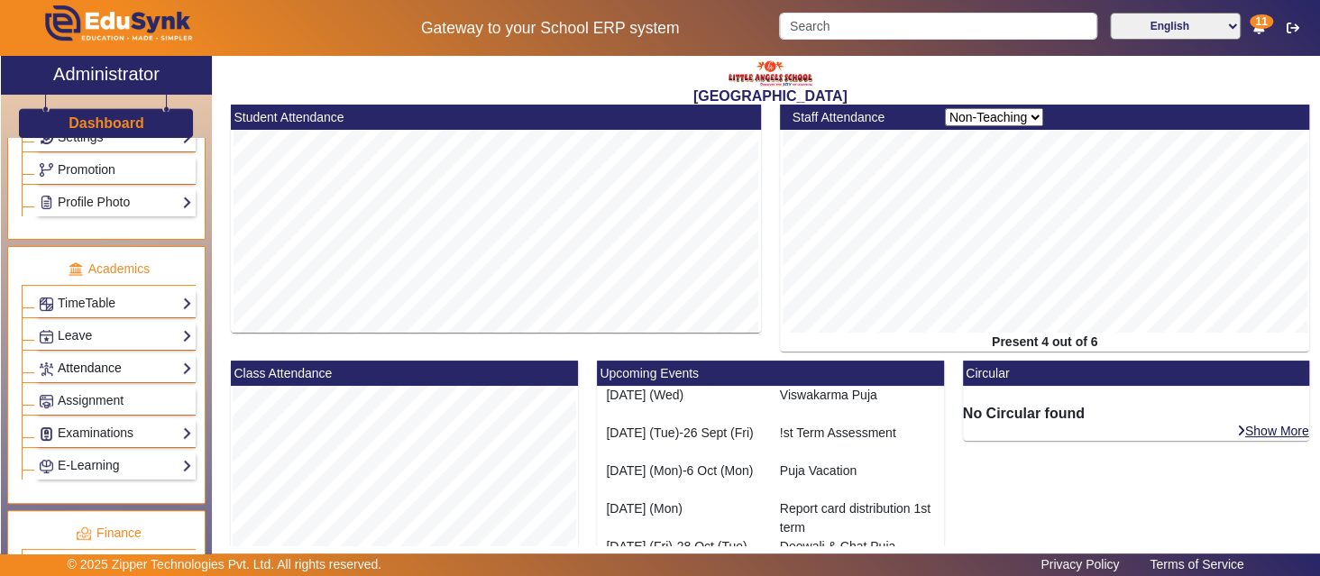
click at [179, 358] on link "Attendance" at bounding box center [115, 368] width 153 height 21
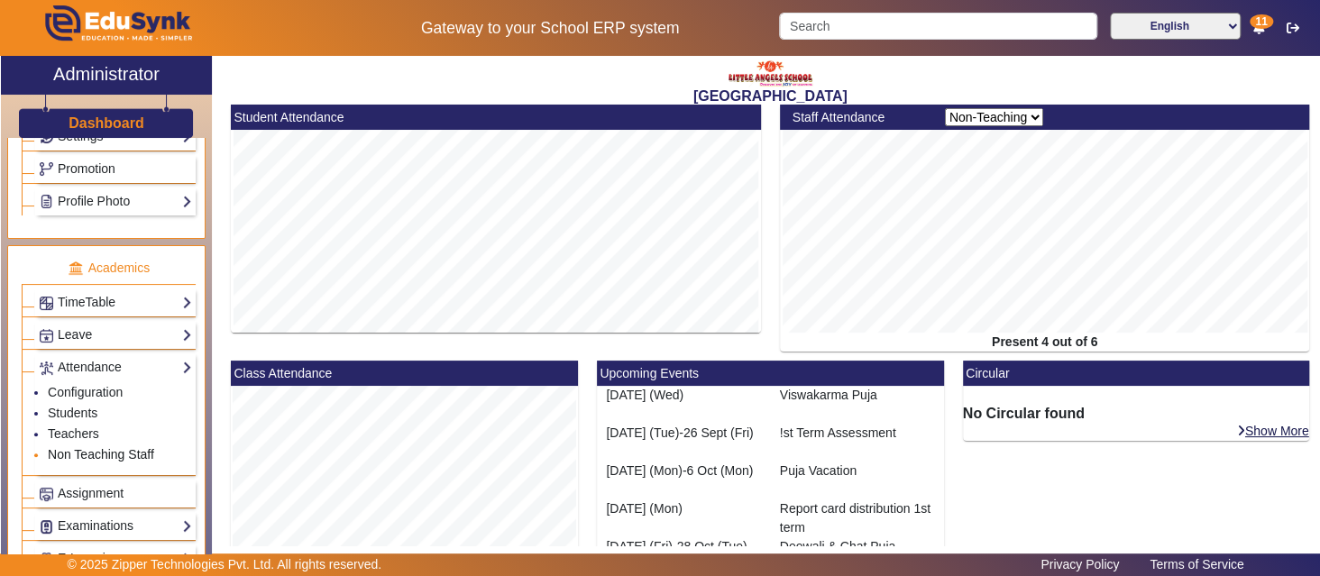
click at [91, 447] on link "Non Teaching Staff" at bounding box center [101, 454] width 106 height 14
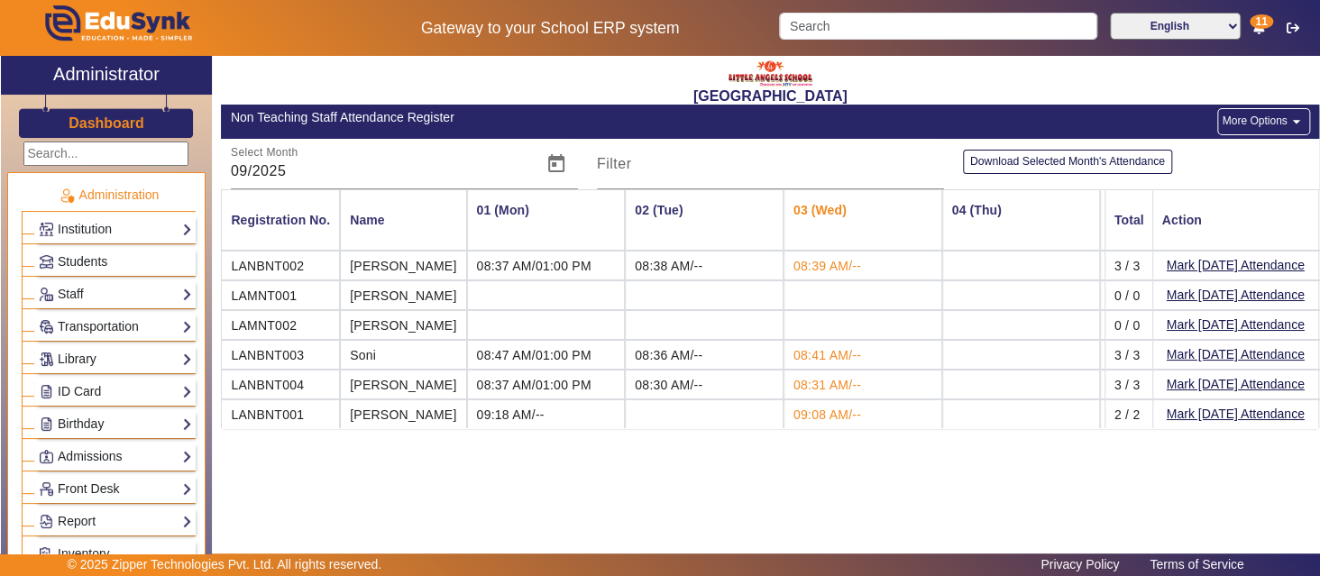
click at [133, 122] on h3 "Dashboard" at bounding box center [107, 123] width 76 height 17
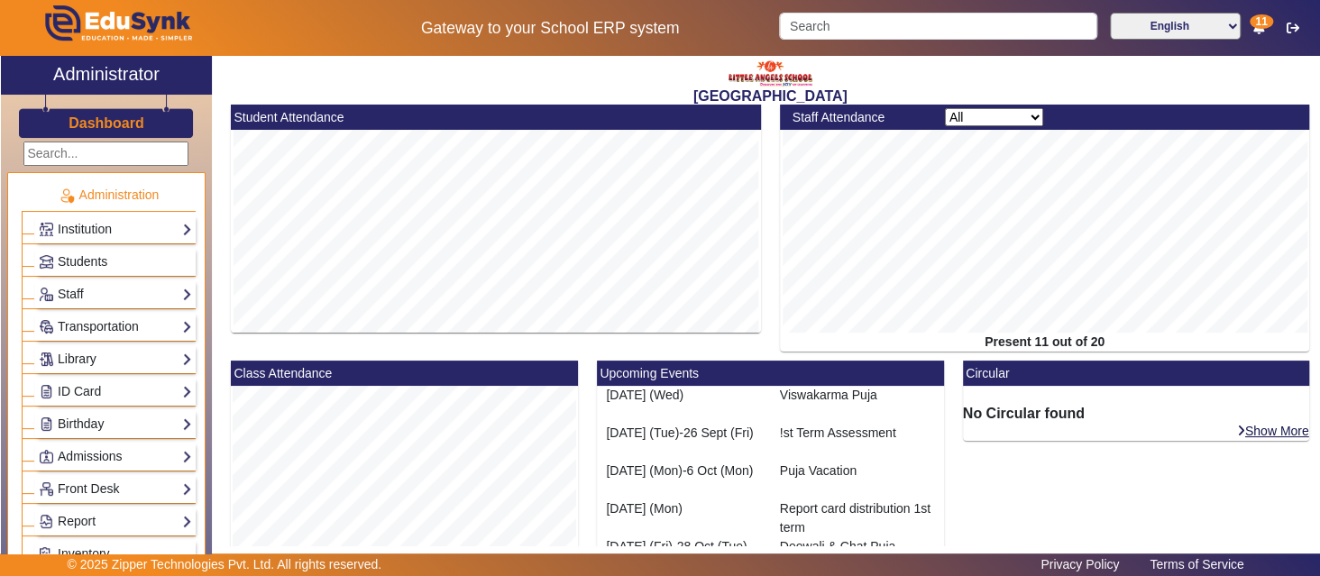
click at [1017, 120] on select "All Teacher Non-Teaching" at bounding box center [994, 117] width 98 height 18
select select "nonteaching"
click at [945, 108] on select "All Teacher Non-Teaching" at bounding box center [994, 117] width 98 height 18
